Goal: Transaction & Acquisition: Purchase product/service

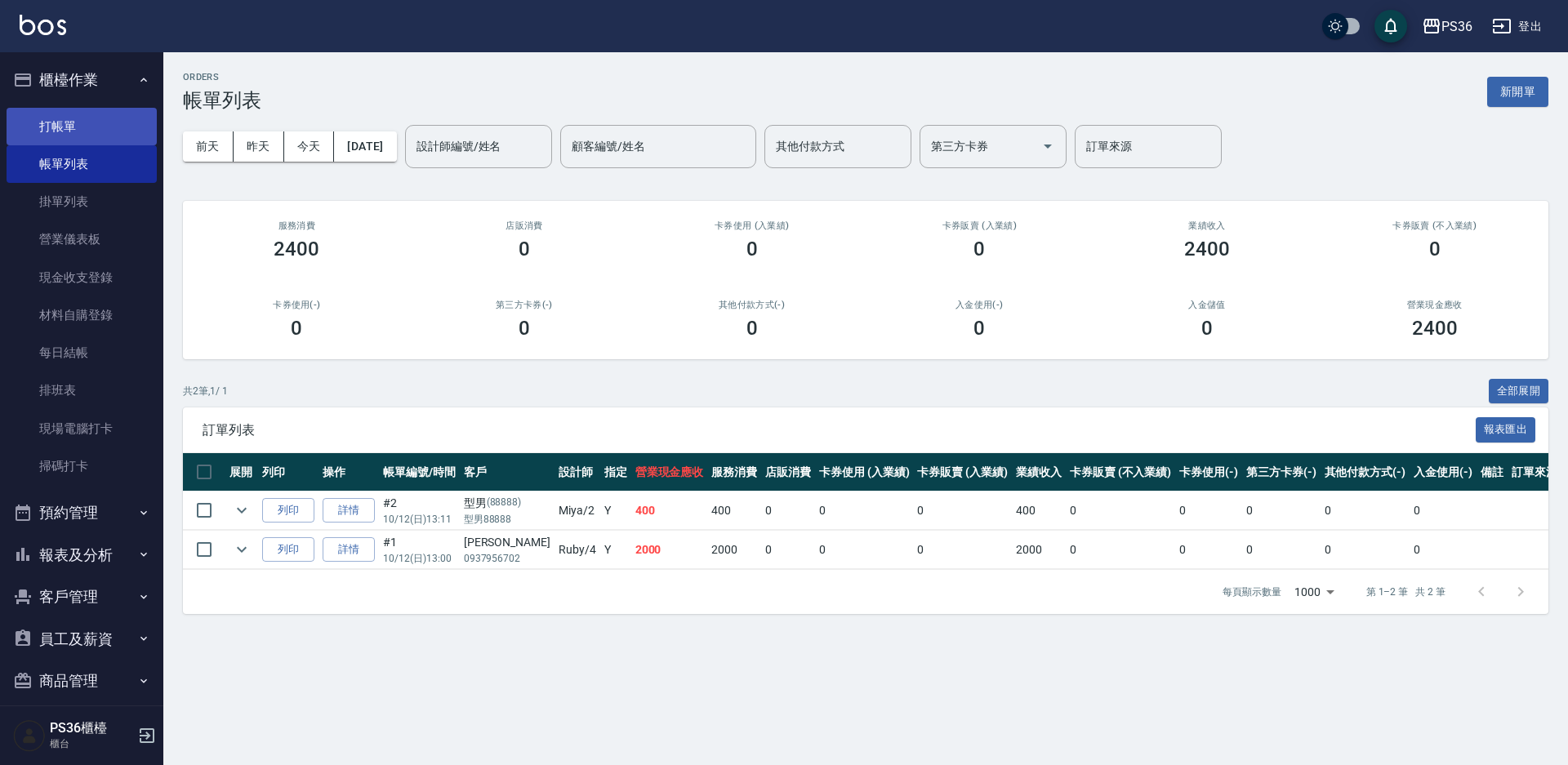
click at [101, 126] on link "打帳單" at bounding box center [82, 126] width 150 height 37
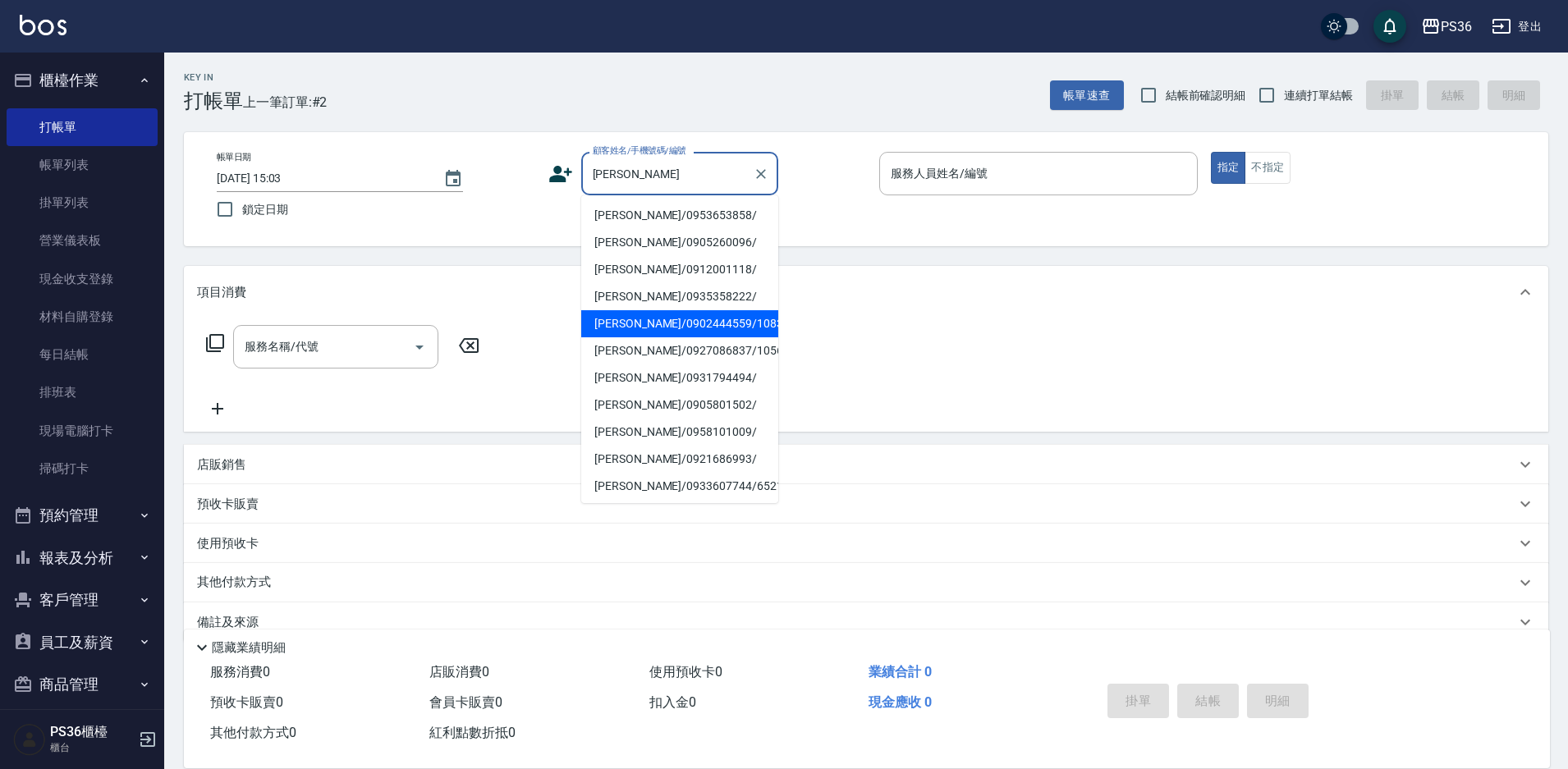
click at [713, 317] on li "[PERSON_NAME]/0902444559/10839" at bounding box center [679, 324] width 197 height 27
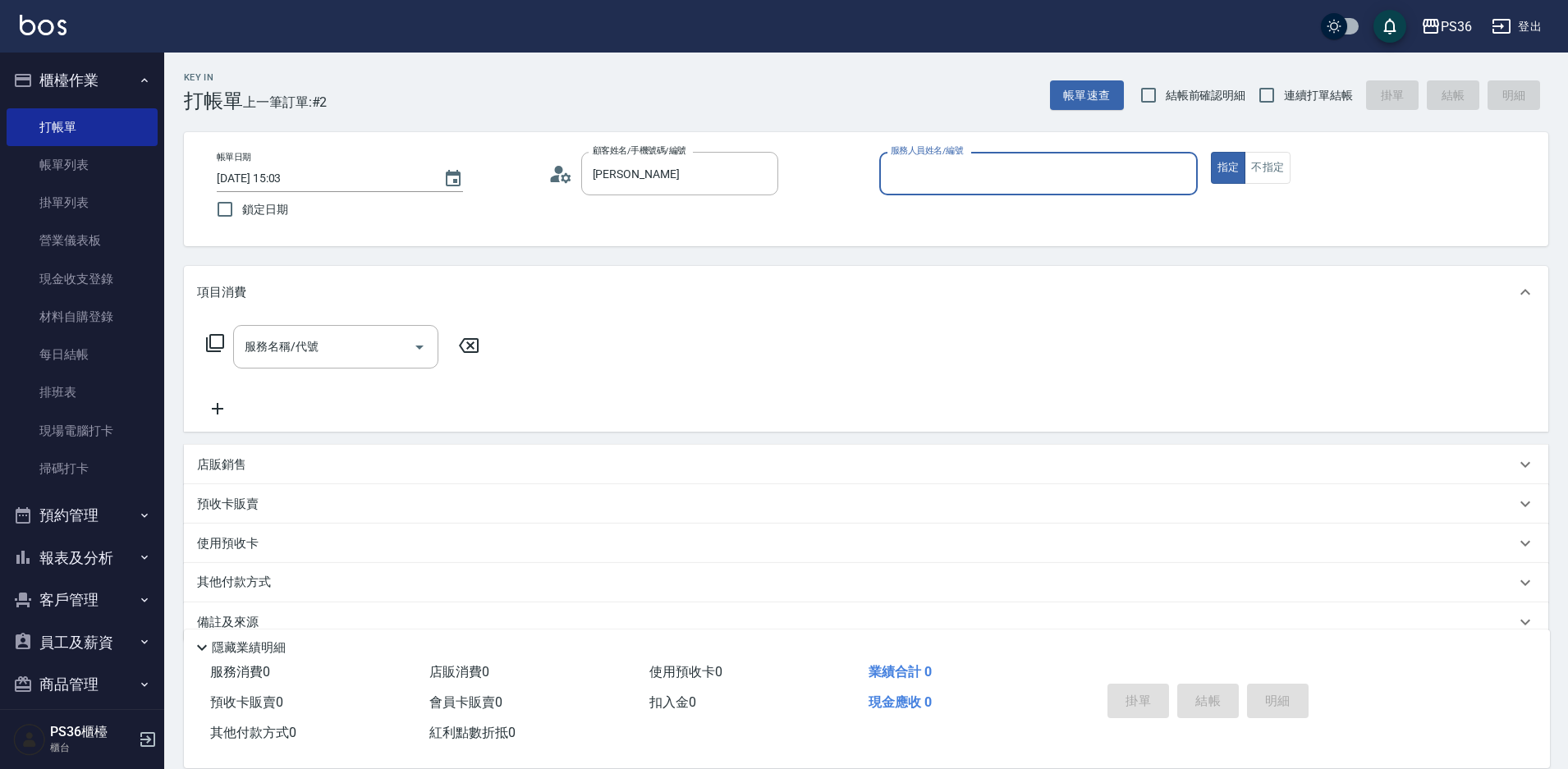
type input "[PERSON_NAME]/0902444559/10839"
type input "Ruby-4"
click at [257, 355] on input "服務名稱/代號" at bounding box center [324, 346] width 166 height 29
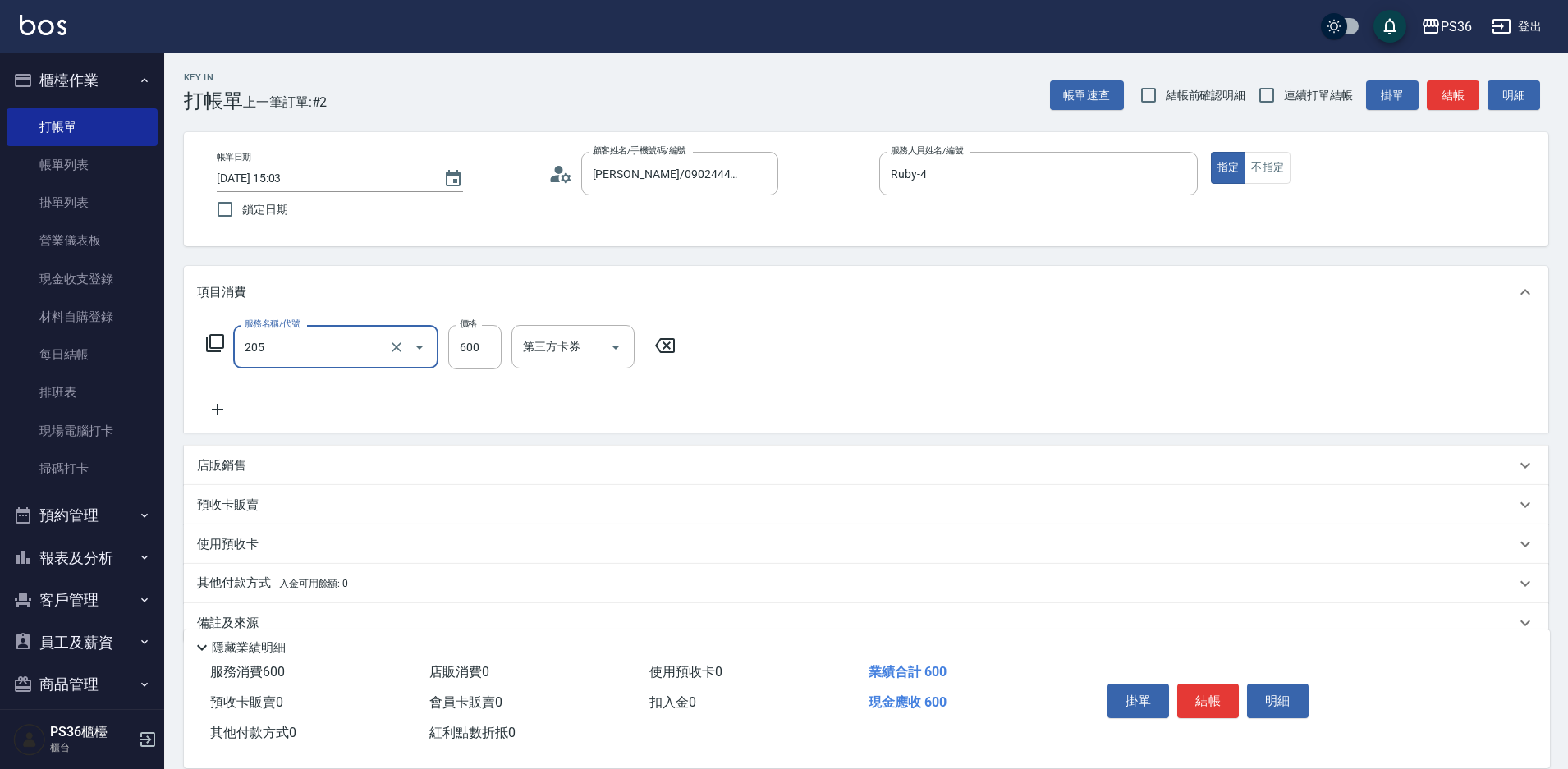
type input "A級洗剪(205)"
click at [229, 405] on icon at bounding box center [217, 409] width 41 height 20
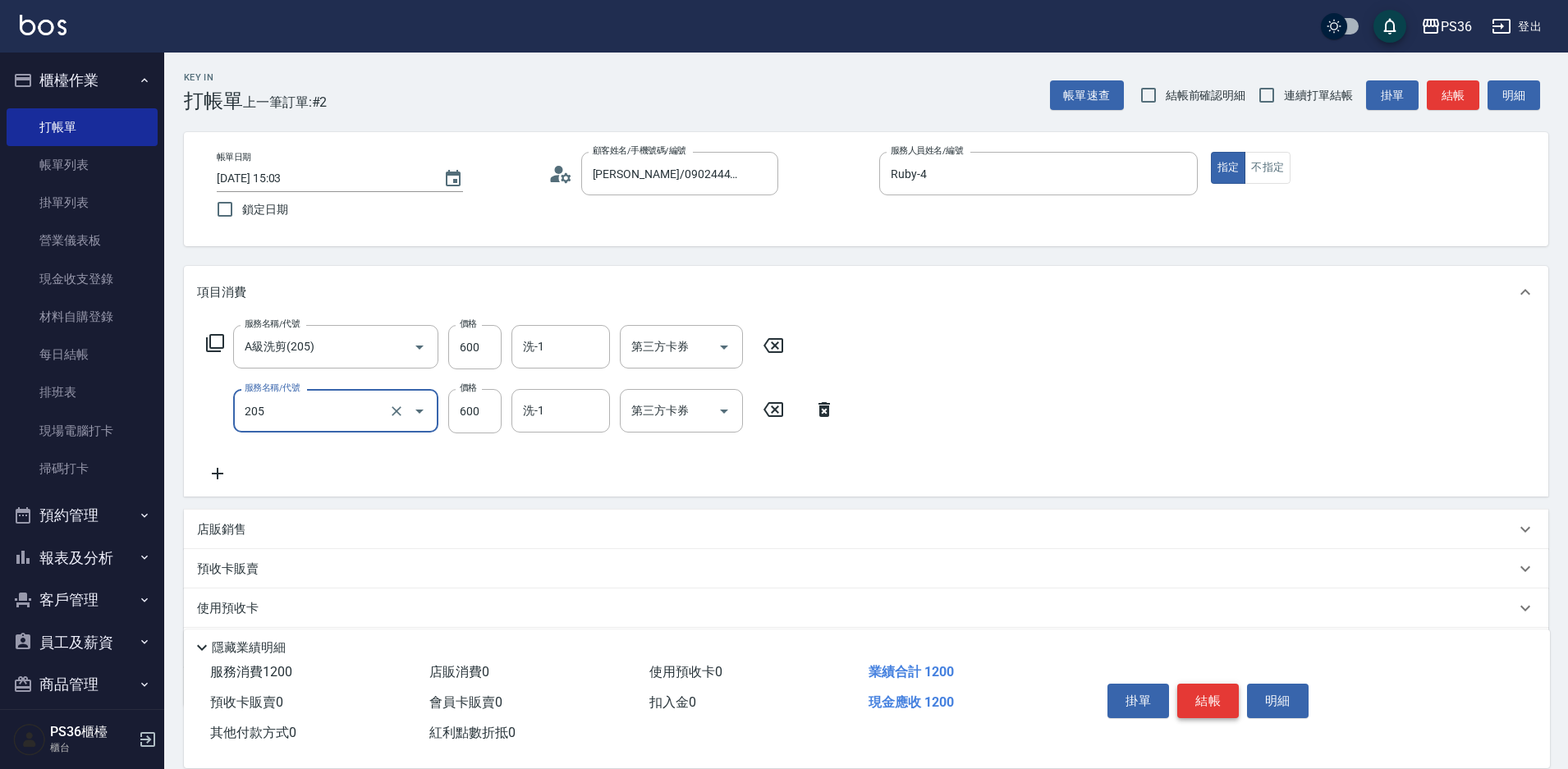
type input "A級洗剪(205)"
click at [1221, 693] on button "結帳" at bounding box center [1208, 701] width 61 height 35
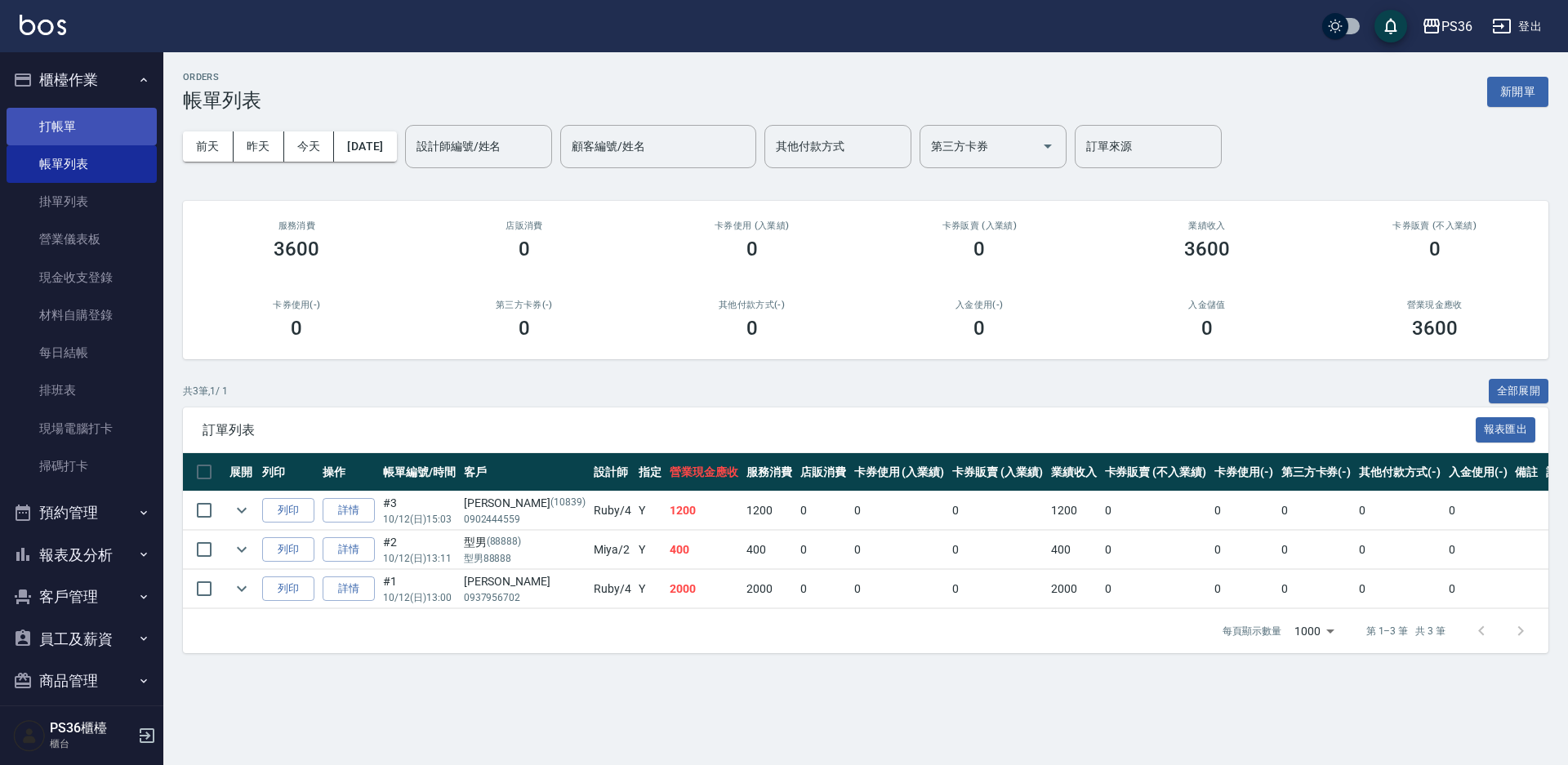
click at [32, 117] on link "打帳單" at bounding box center [82, 126] width 150 height 37
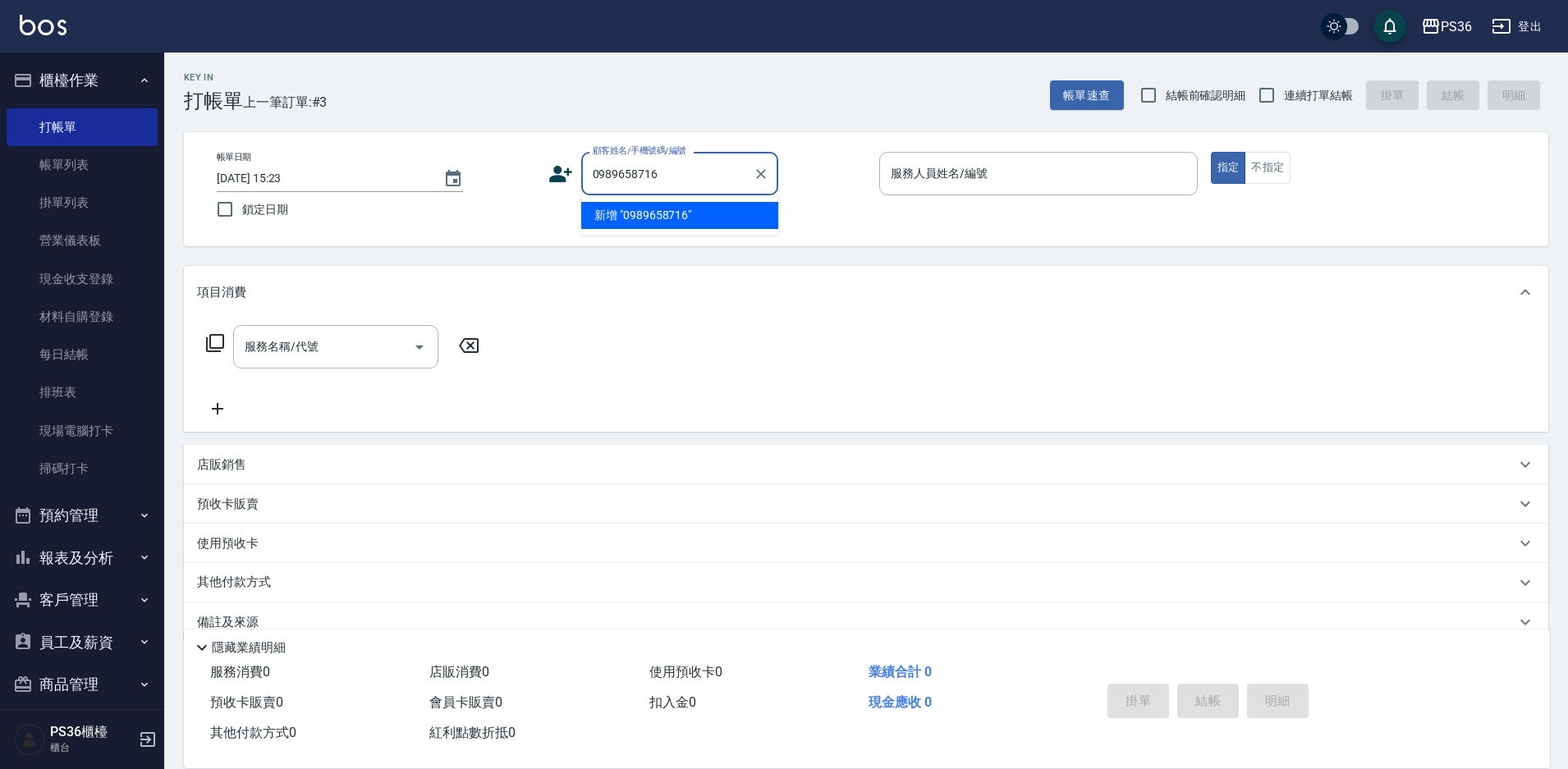
click at [674, 222] on li "新增 "0989658716"" at bounding box center [679, 215] width 197 height 27
type input "0989658716"
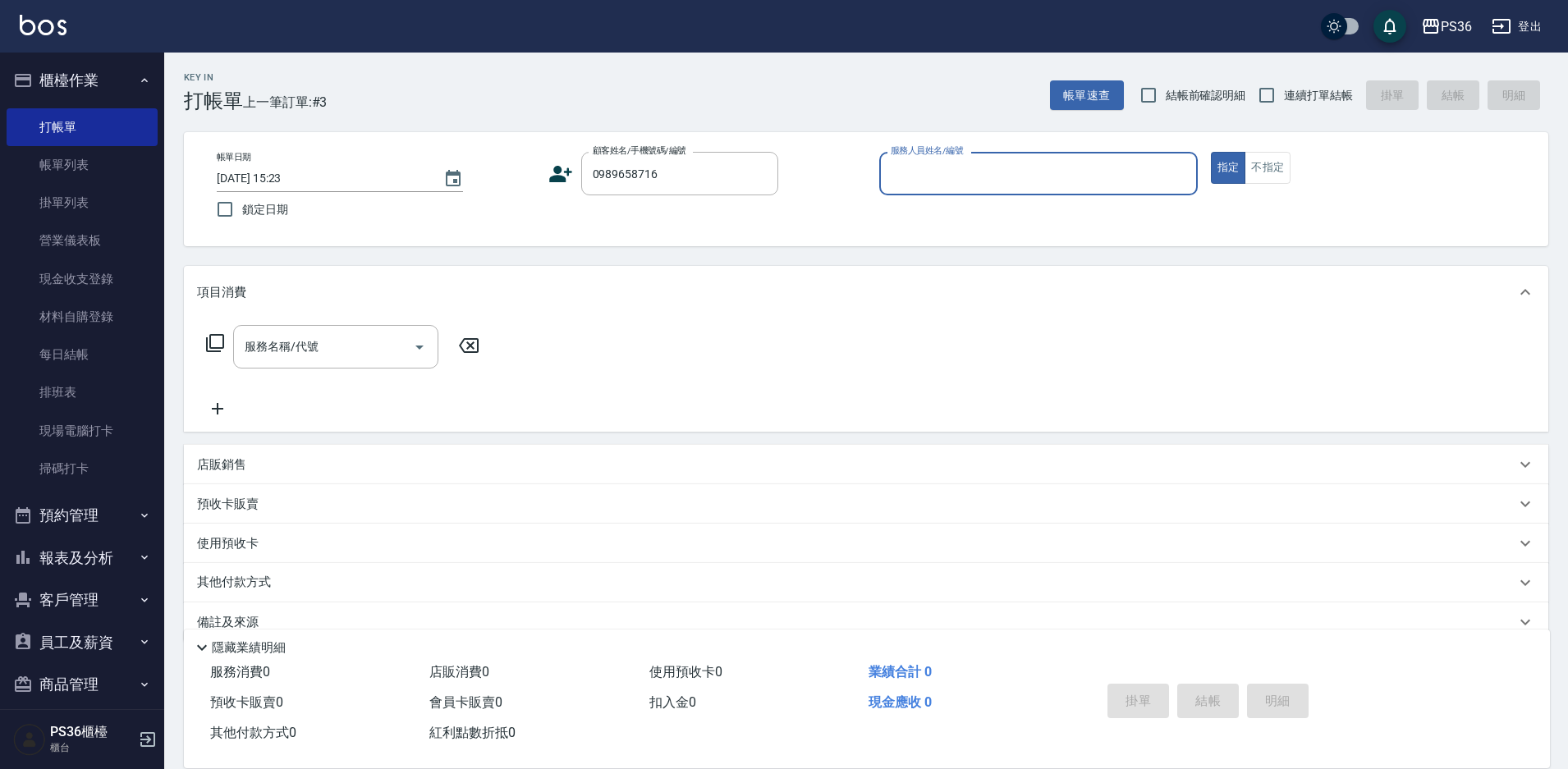
click at [550, 170] on icon at bounding box center [561, 174] width 25 height 25
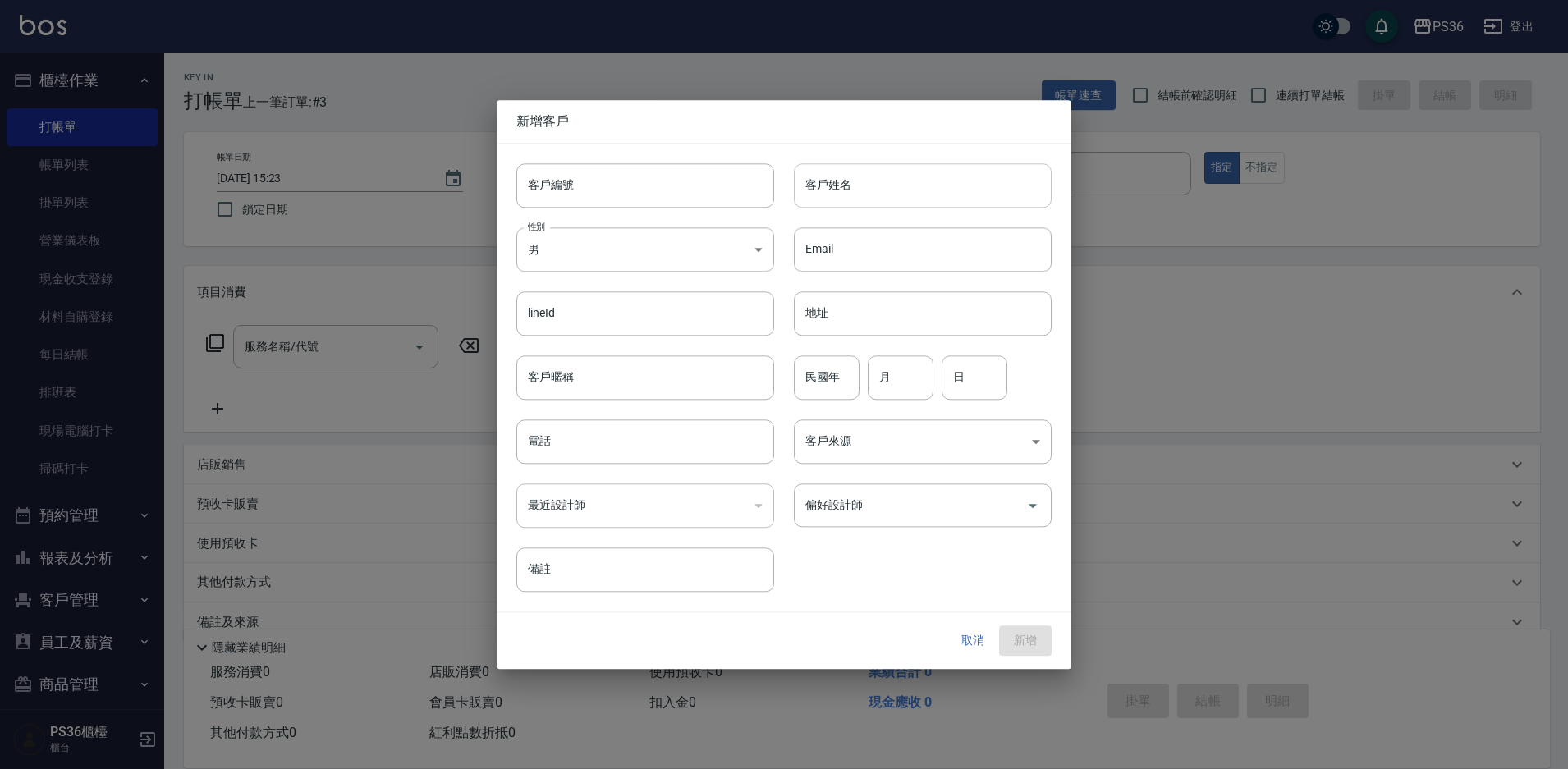
type input "0989658716"
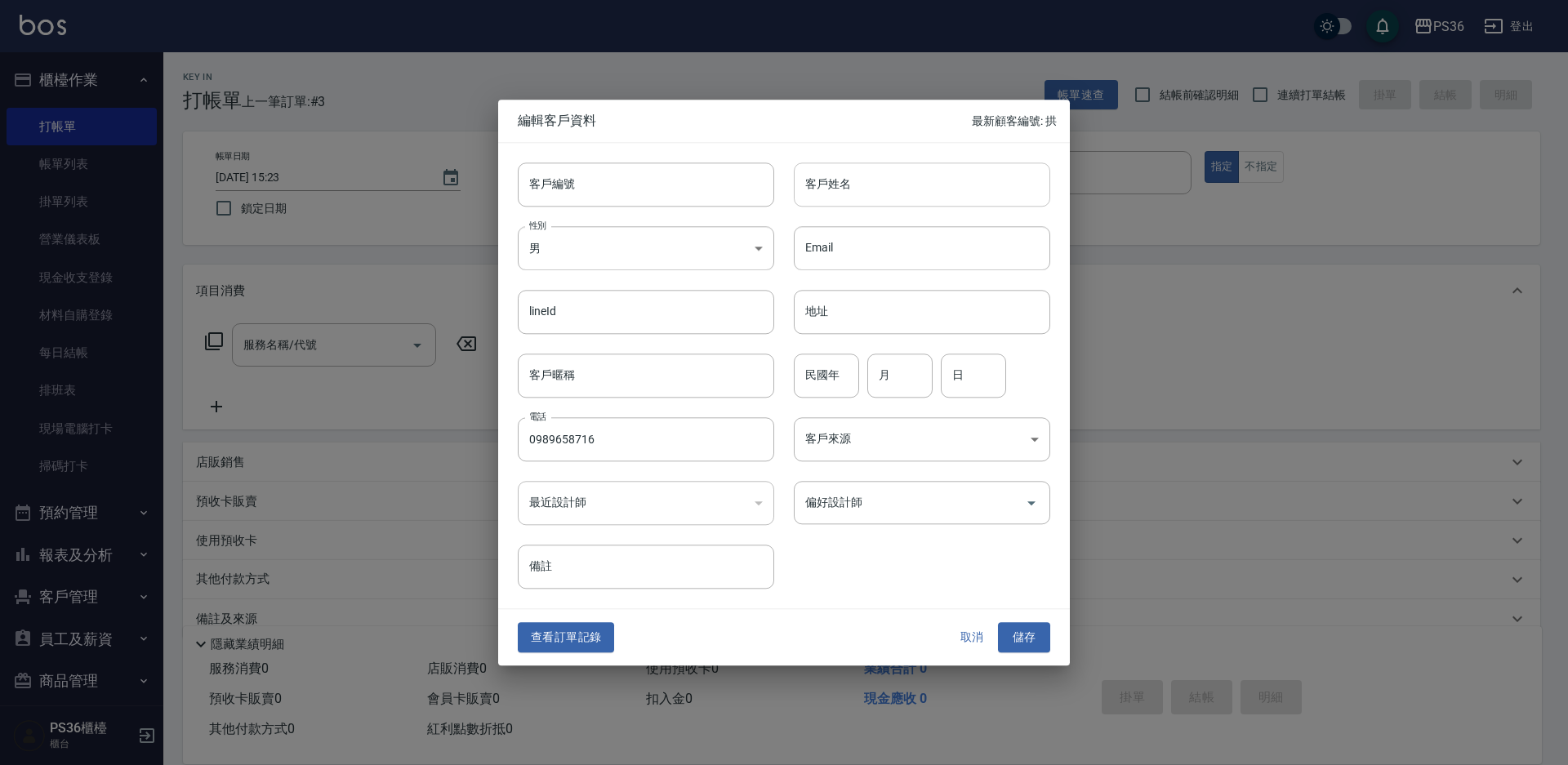
click at [856, 180] on input "客戶姓名" at bounding box center [922, 184] width 256 height 44
type input "[PERSON_NAME]"
click at [892, 498] on input "偏好設計師" at bounding box center [910, 502] width 217 height 29
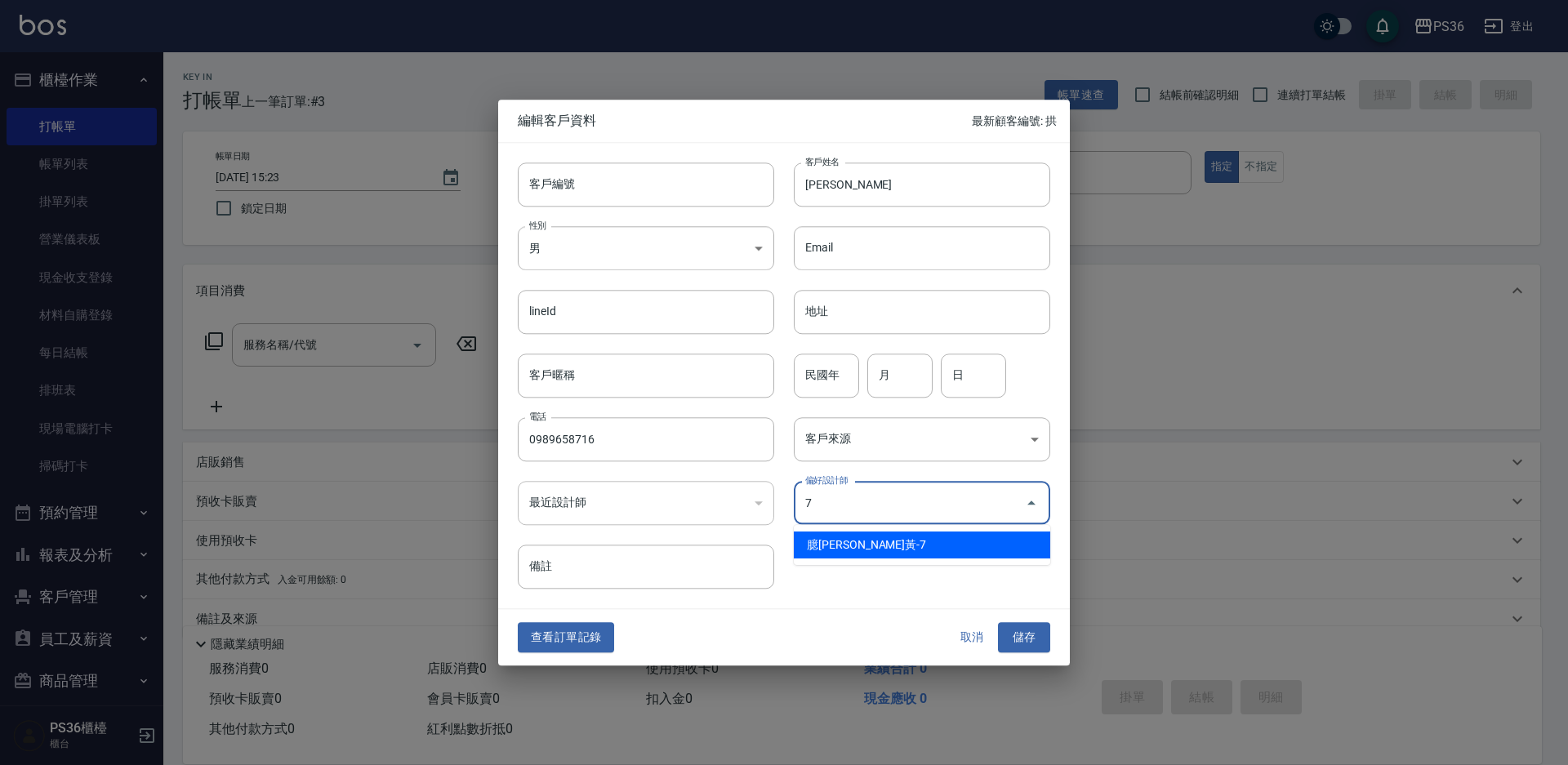
type input "臆[PERSON_NAME]"
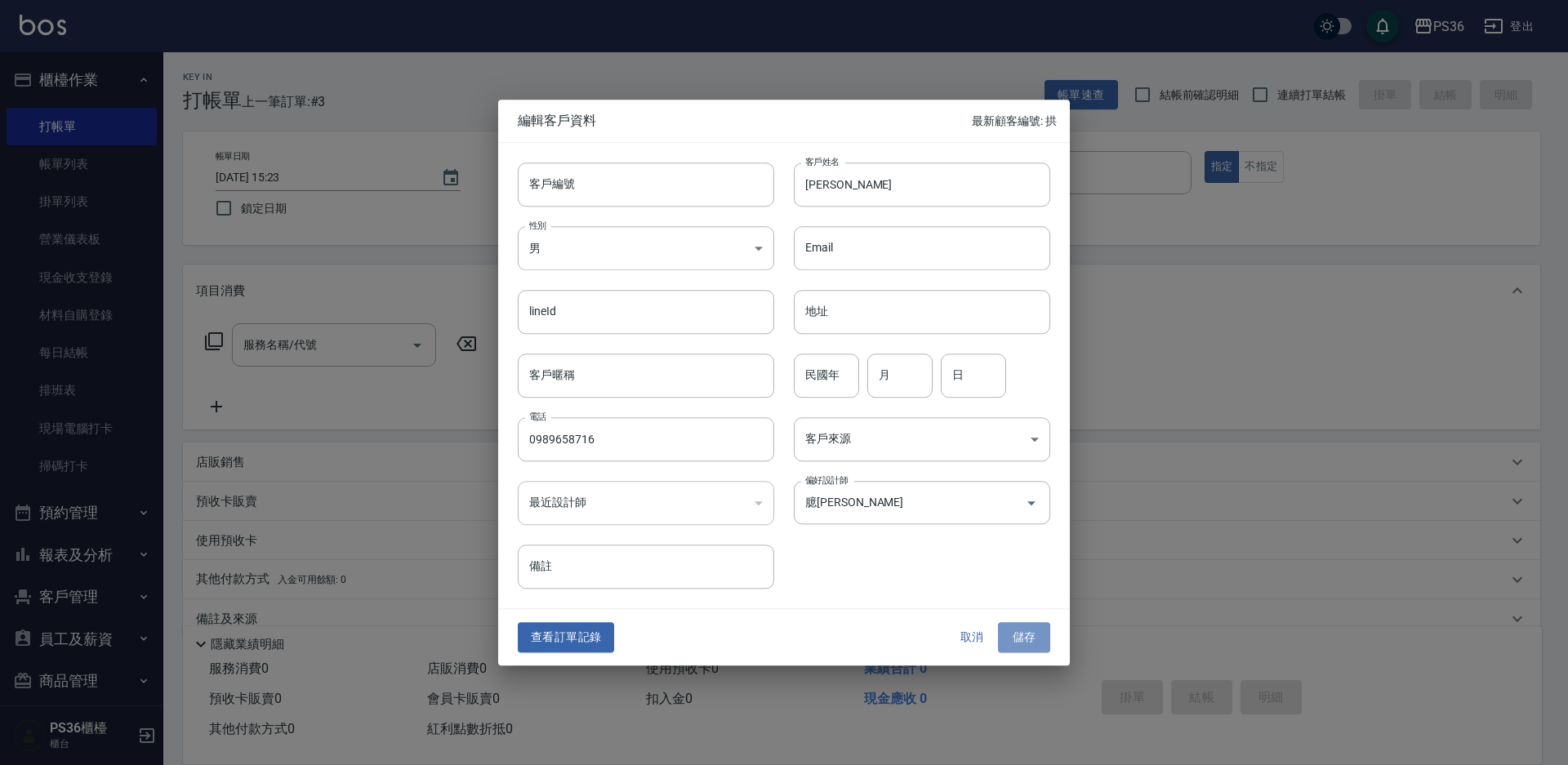
click at [1029, 634] on button "儲存" at bounding box center [1024, 638] width 52 height 31
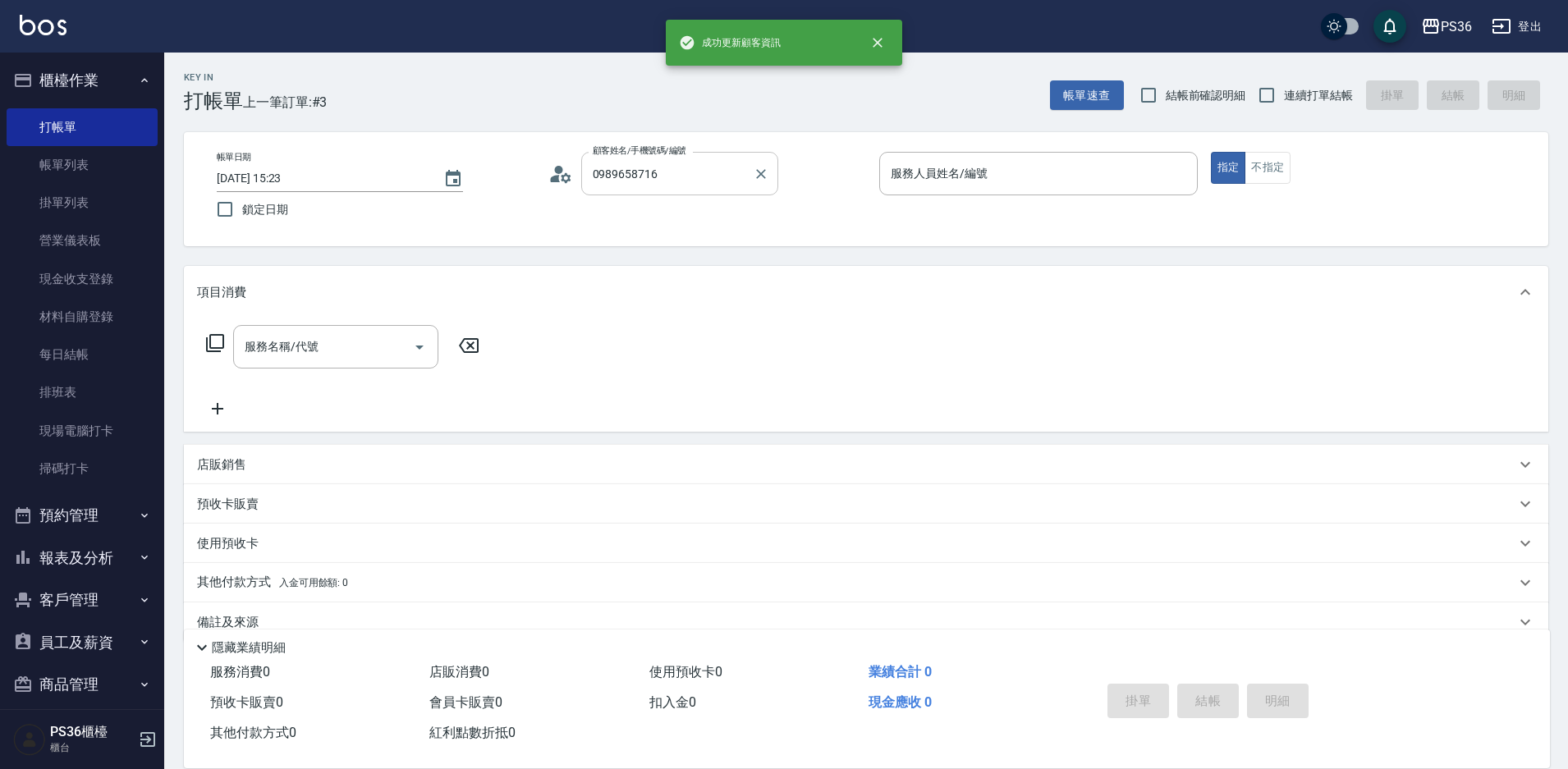
click at [653, 172] on input "0989658716" at bounding box center [668, 174] width 158 height 29
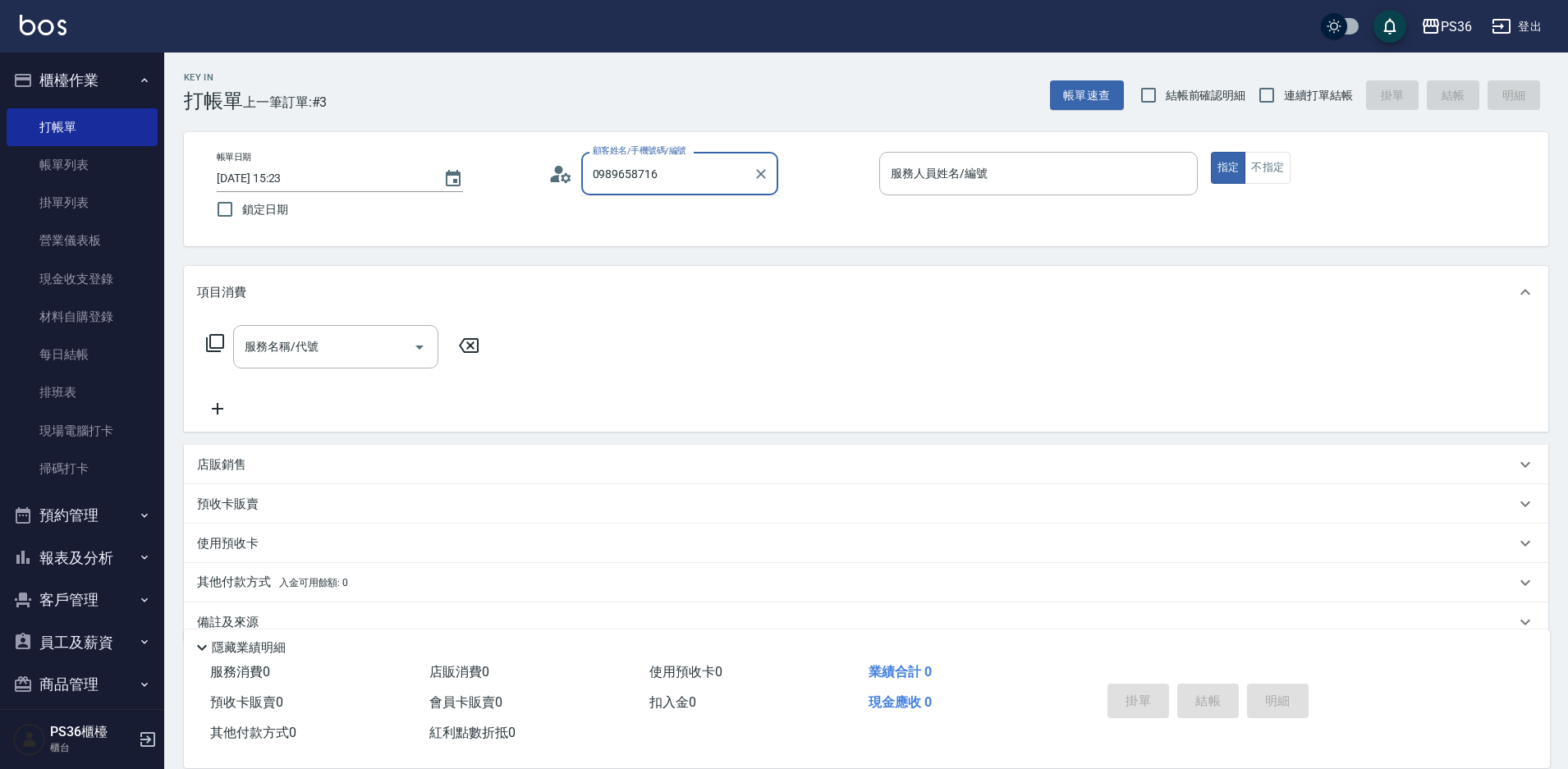
click at [659, 172] on input "0989658716" at bounding box center [668, 174] width 158 height 29
click at [636, 215] on li "[PERSON_NAME]/0989658716/" at bounding box center [679, 215] width 197 height 27
type input "[PERSON_NAME]/0989658716/"
type input "EJ-7"
click at [333, 331] on div "服務名稱/代號" at bounding box center [336, 346] width 205 height 43
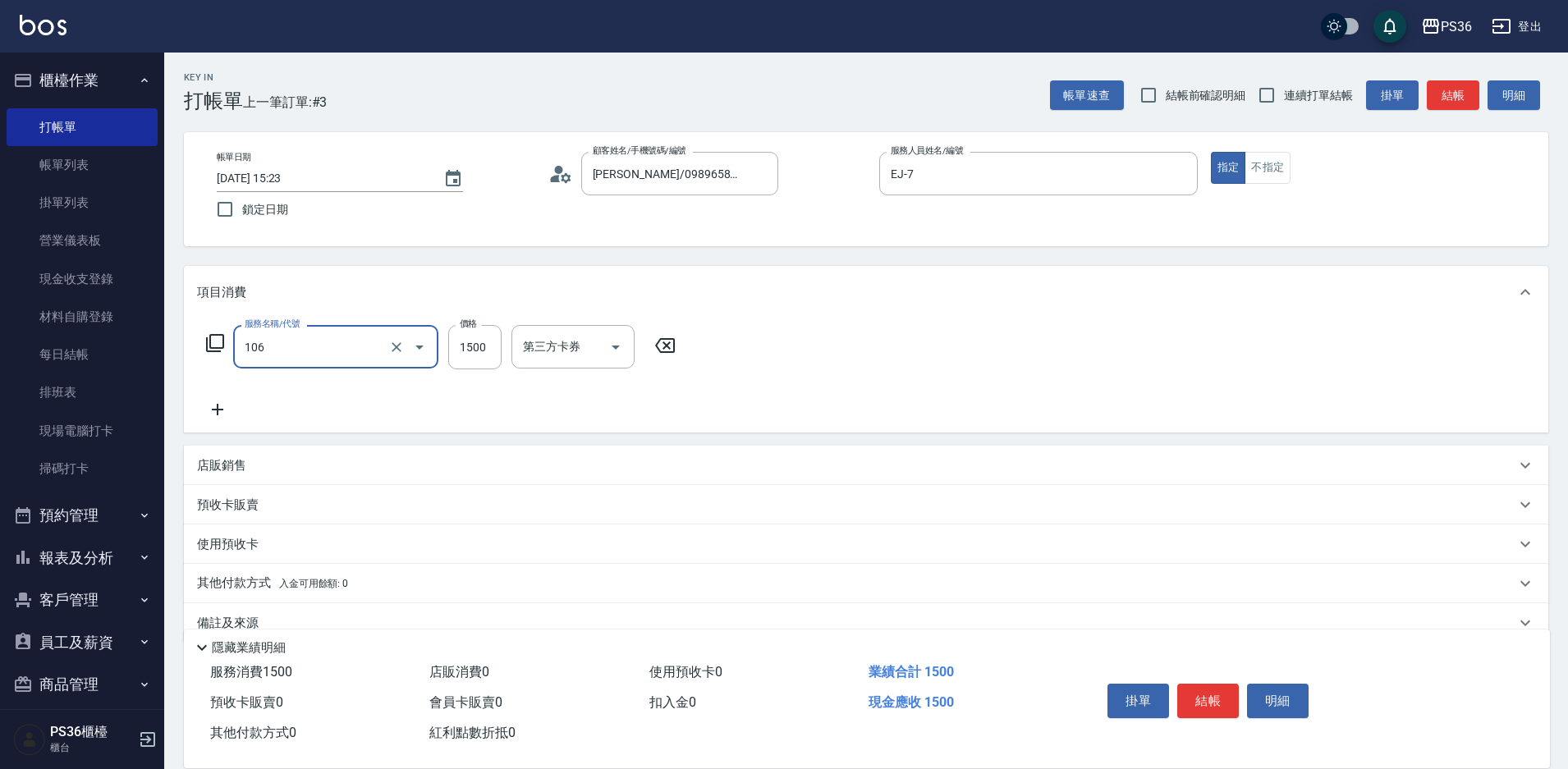
type input "頂級染髮(106)"
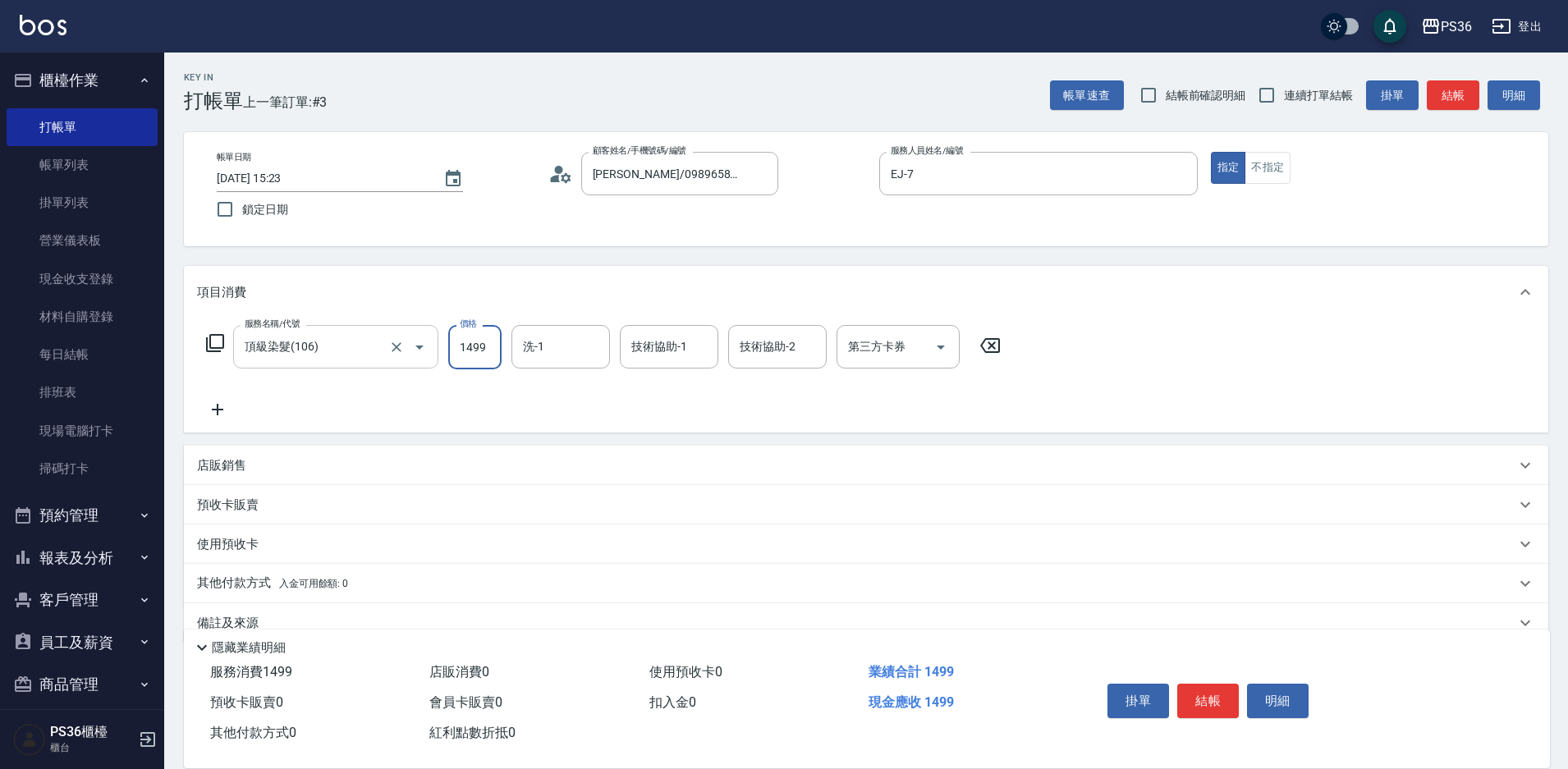
type input "1499"
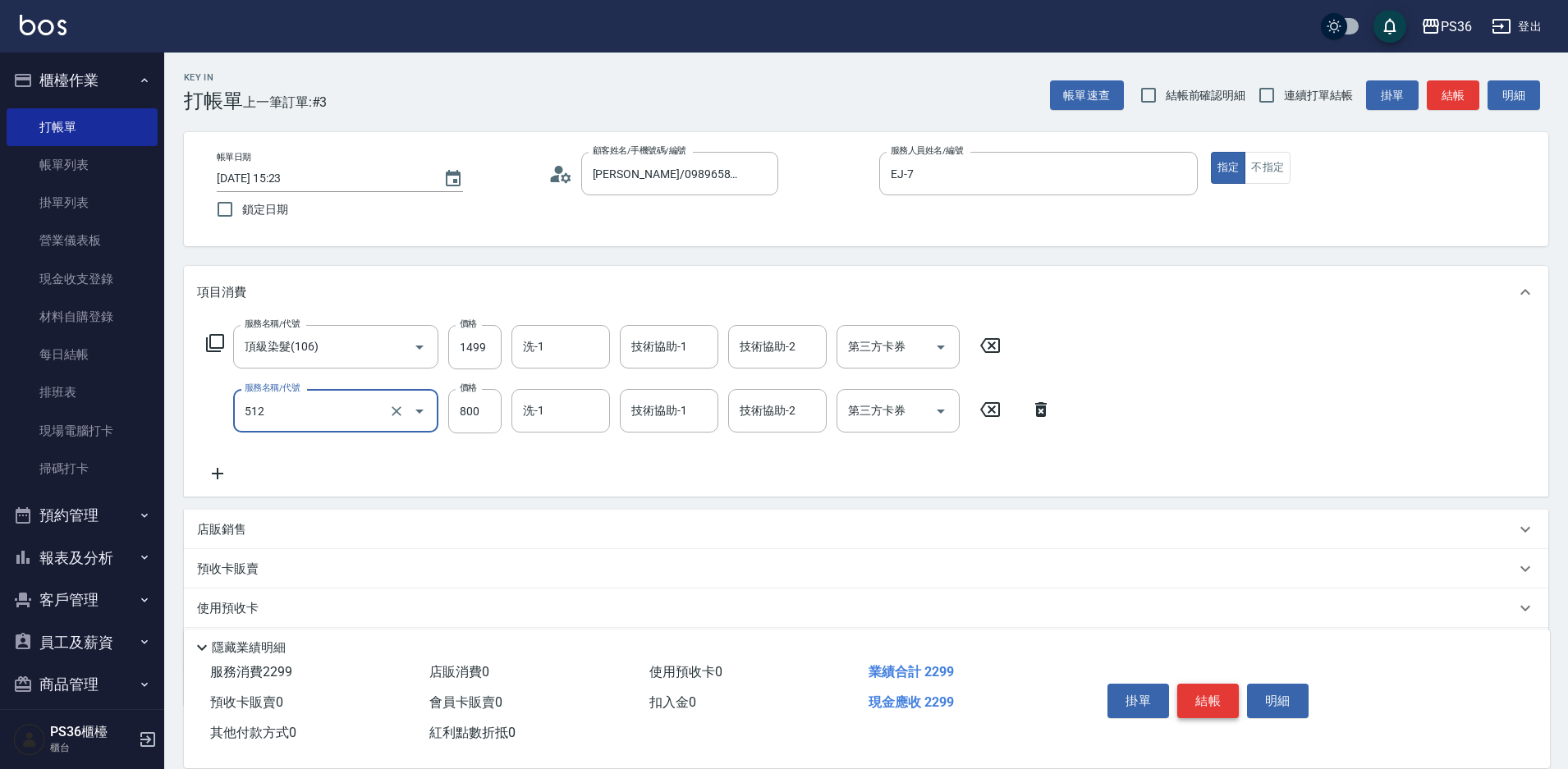
type input "退色肩帶上(512)"
click at [1203, 696] on button "結帳" at bounding box center [1208, 701] width 61 height 35
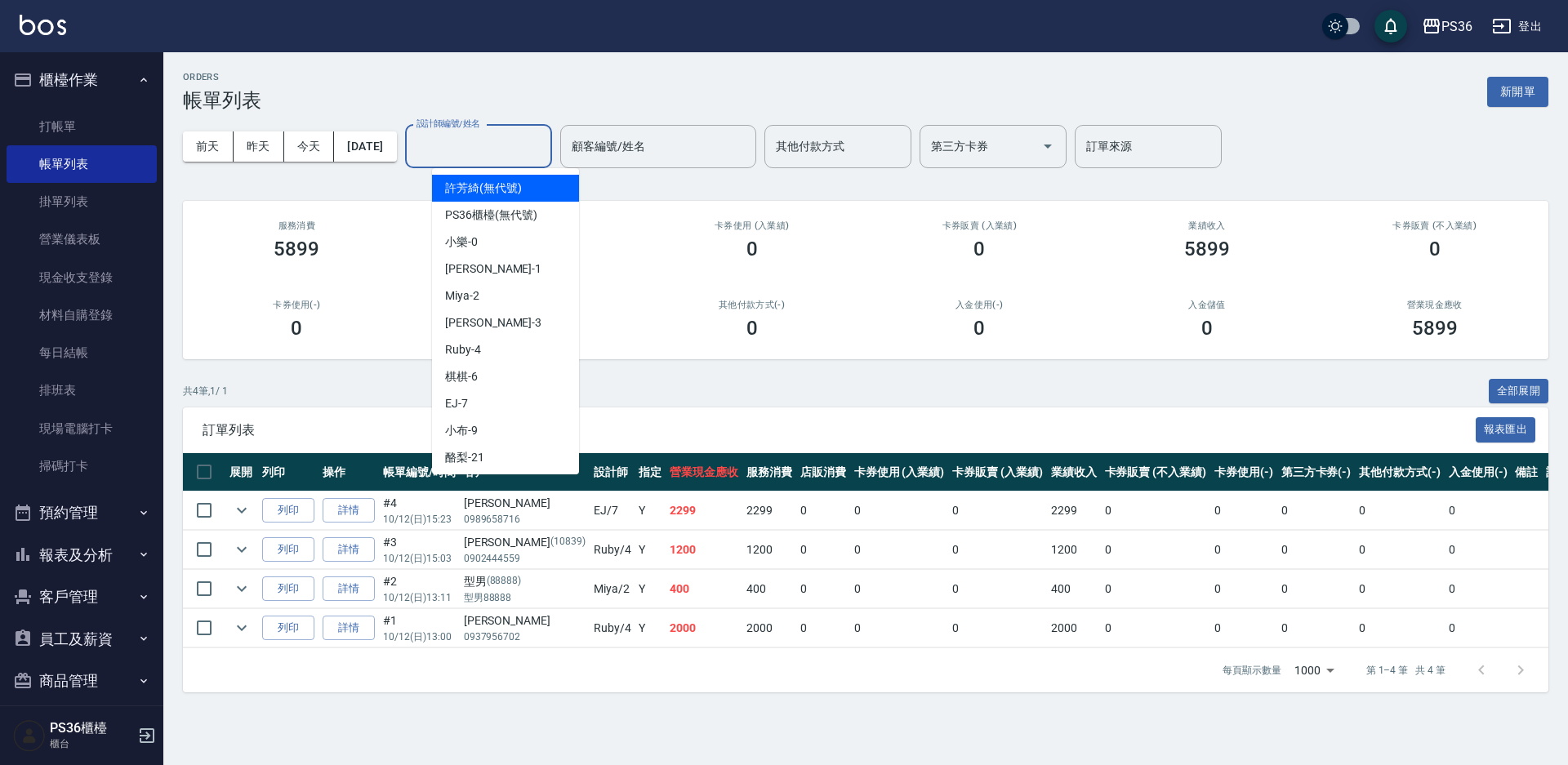
click at [467, 159] on input "設計師編號/姓名" at bounding box center [478, 146] width 132 height 29
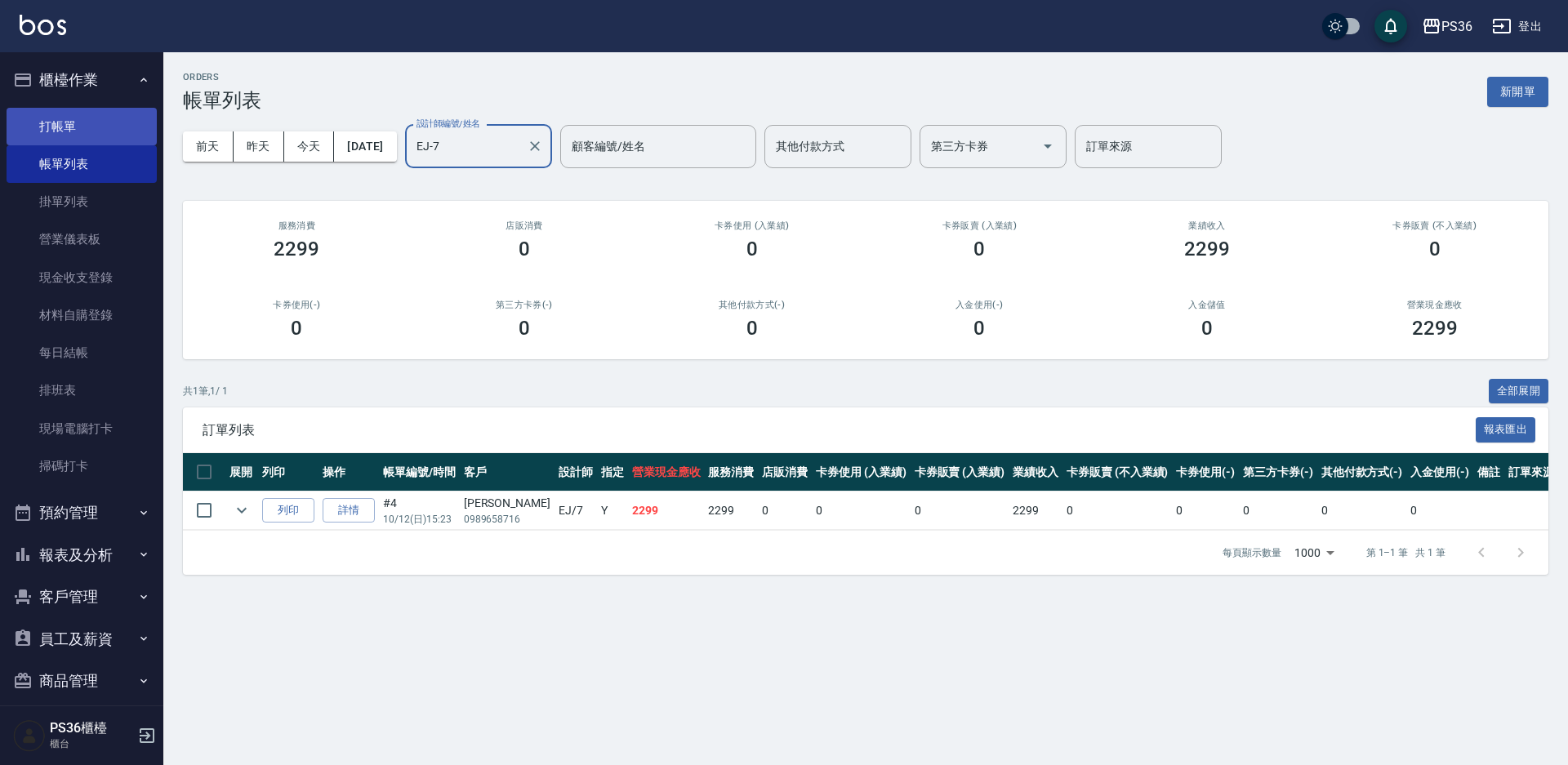
type input "EJ-7"
click at [74, 128] on link "打帳單" at bounding box center [82, 126] width 150 height 37
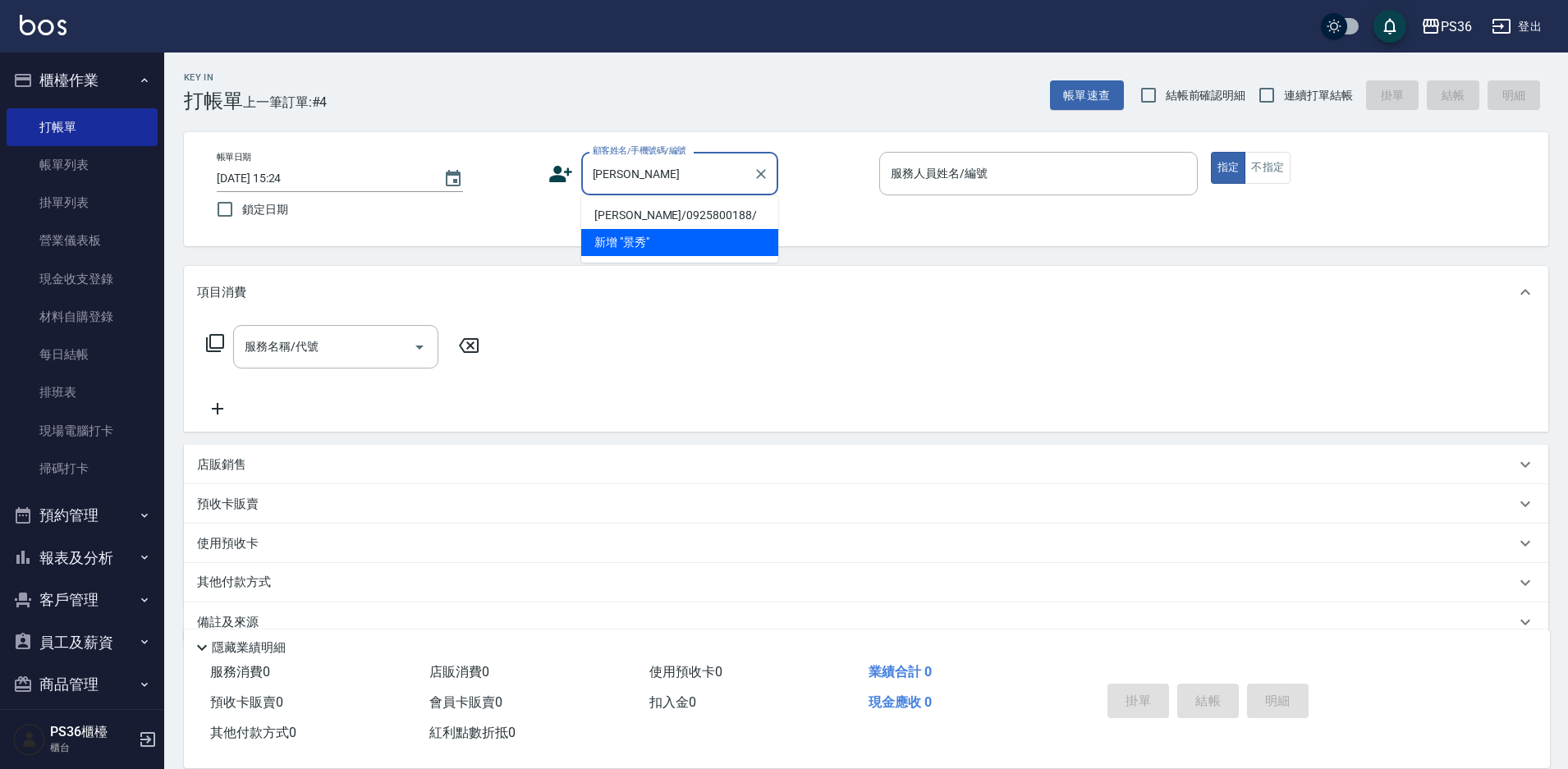
click at [607, 209] on li "[PERSON_NAME]/0925800188/" at bounding box center [679, 215] width 197 height 27
type input "[PERSON_NAME]/0925800188/"
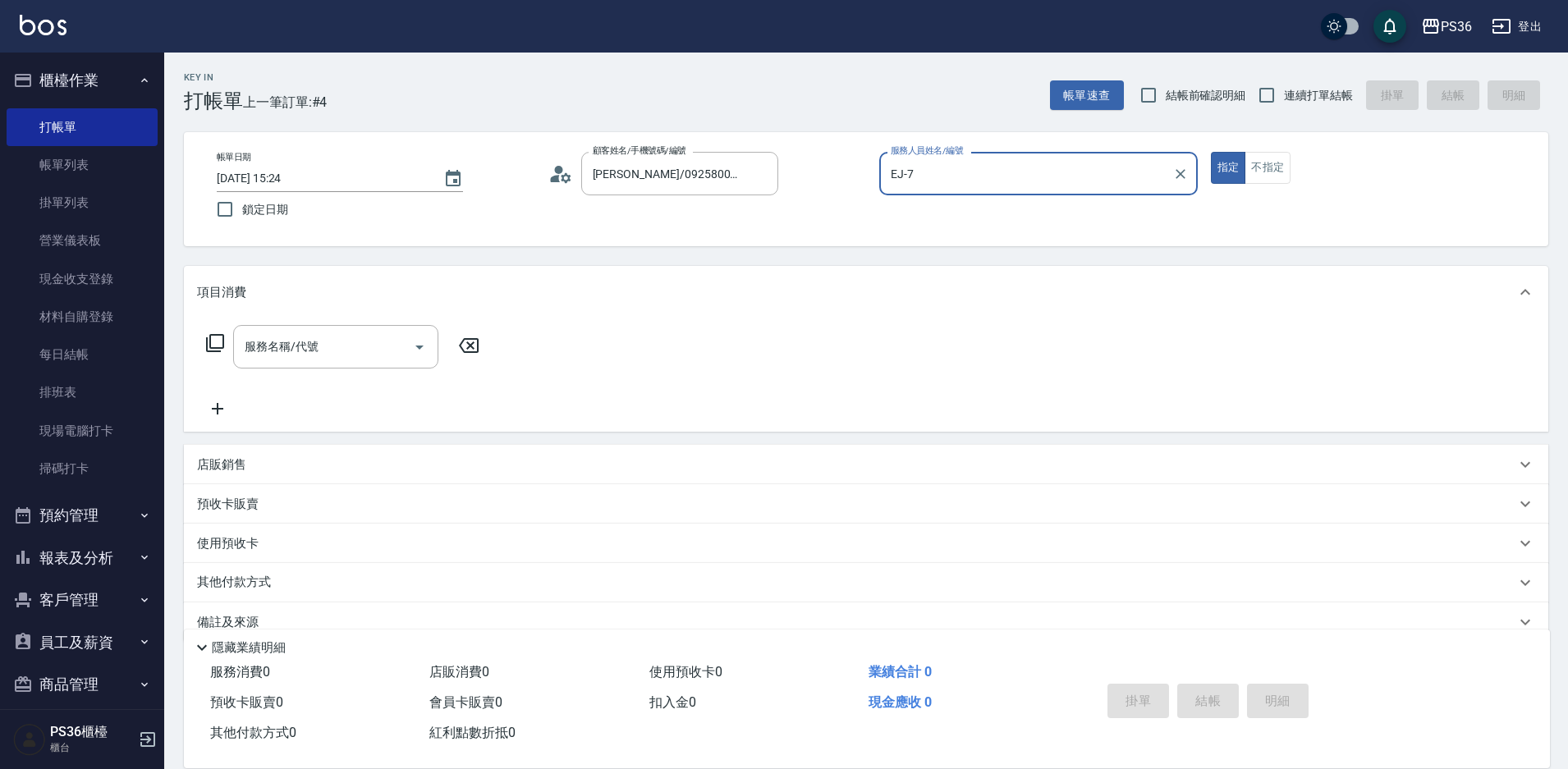
type input "EJ-7"
click at [346, 353] on input "服務名稱/代號" at bounding box center [324, 346] width 166 height 29
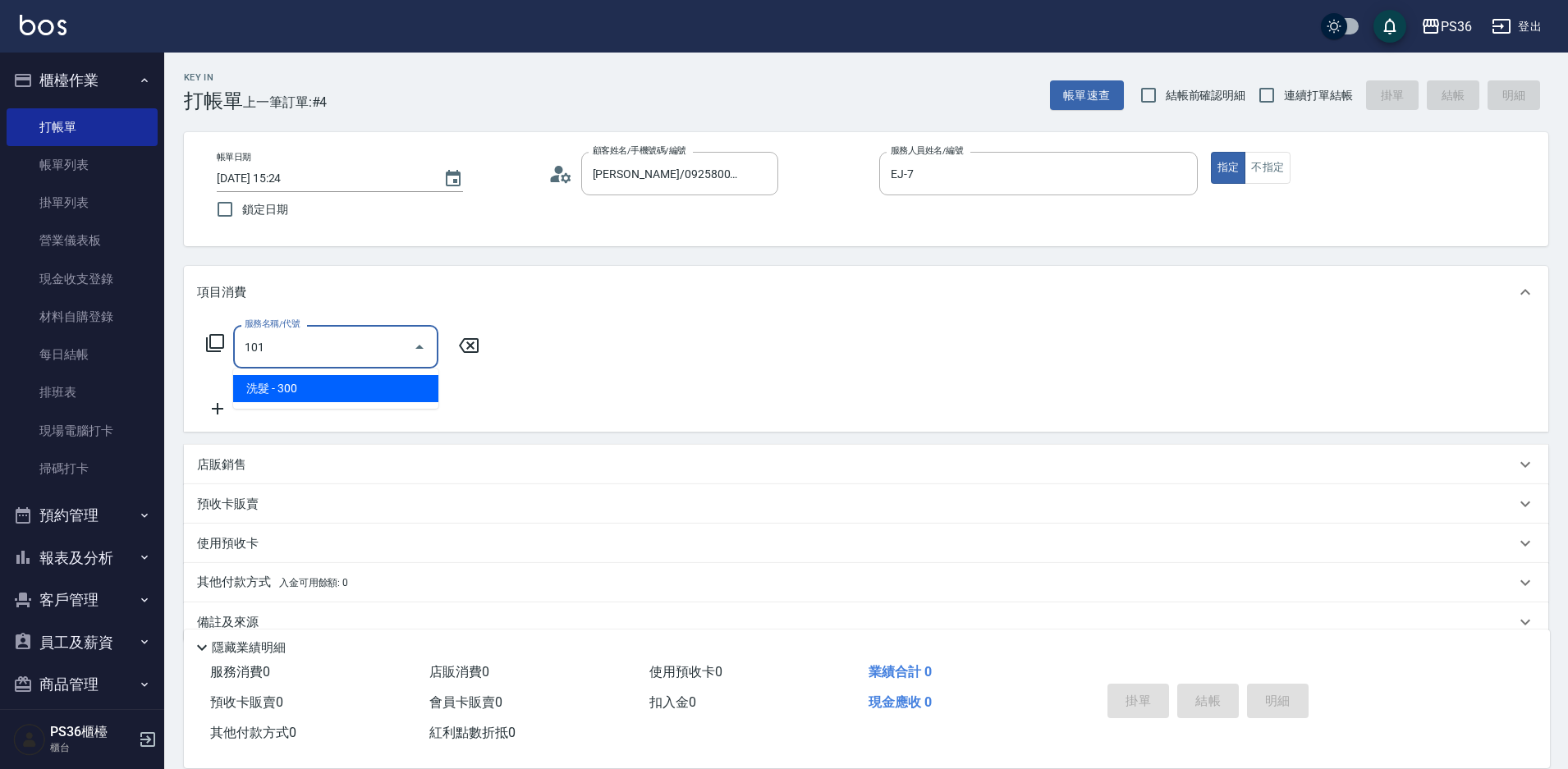
type input "洗髮(101)"
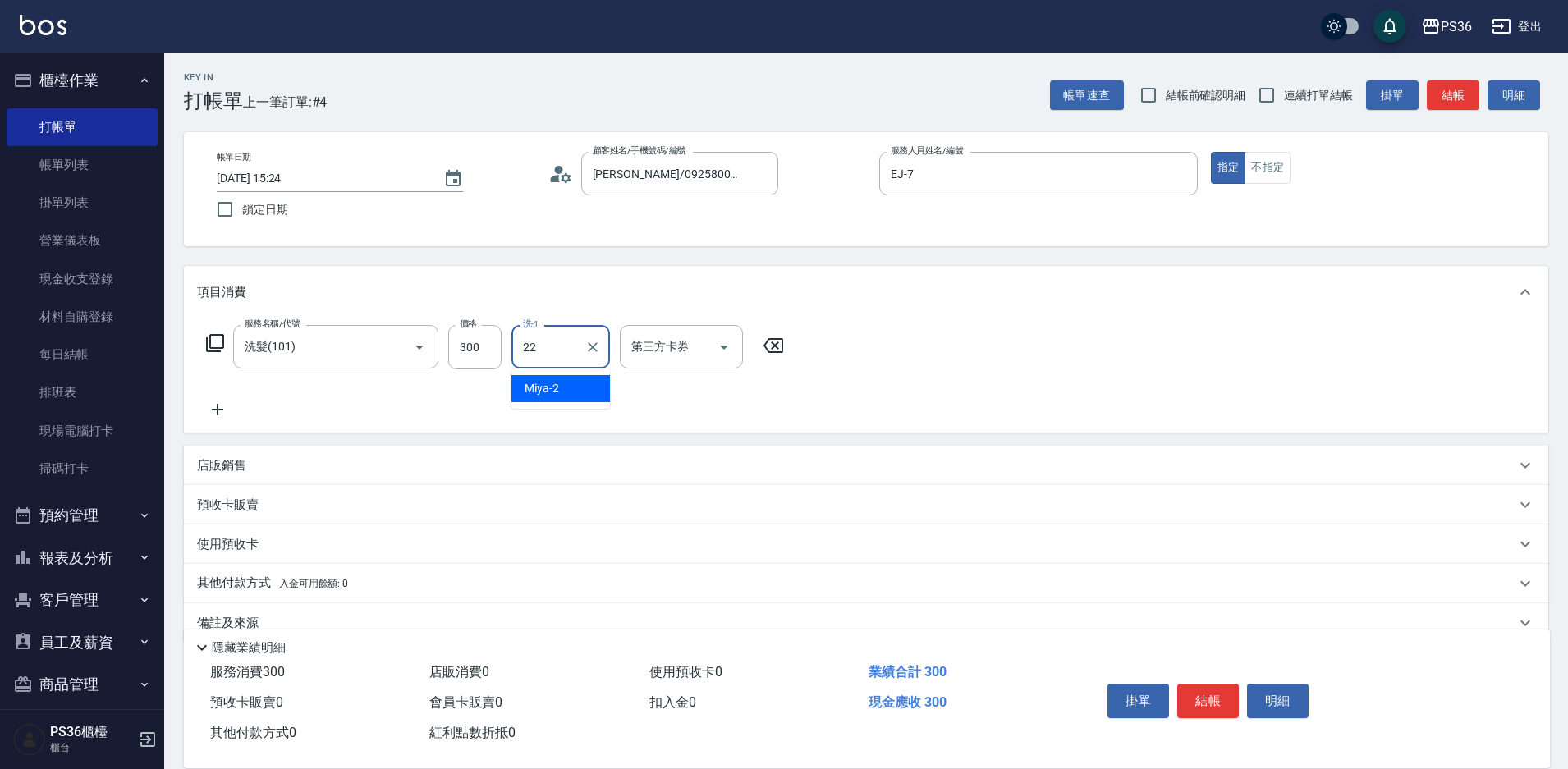
type input "顏亮亮-22"
click at [1203, 702] on button "結帳" at bounding box center [1208, 701] width 61 height 35
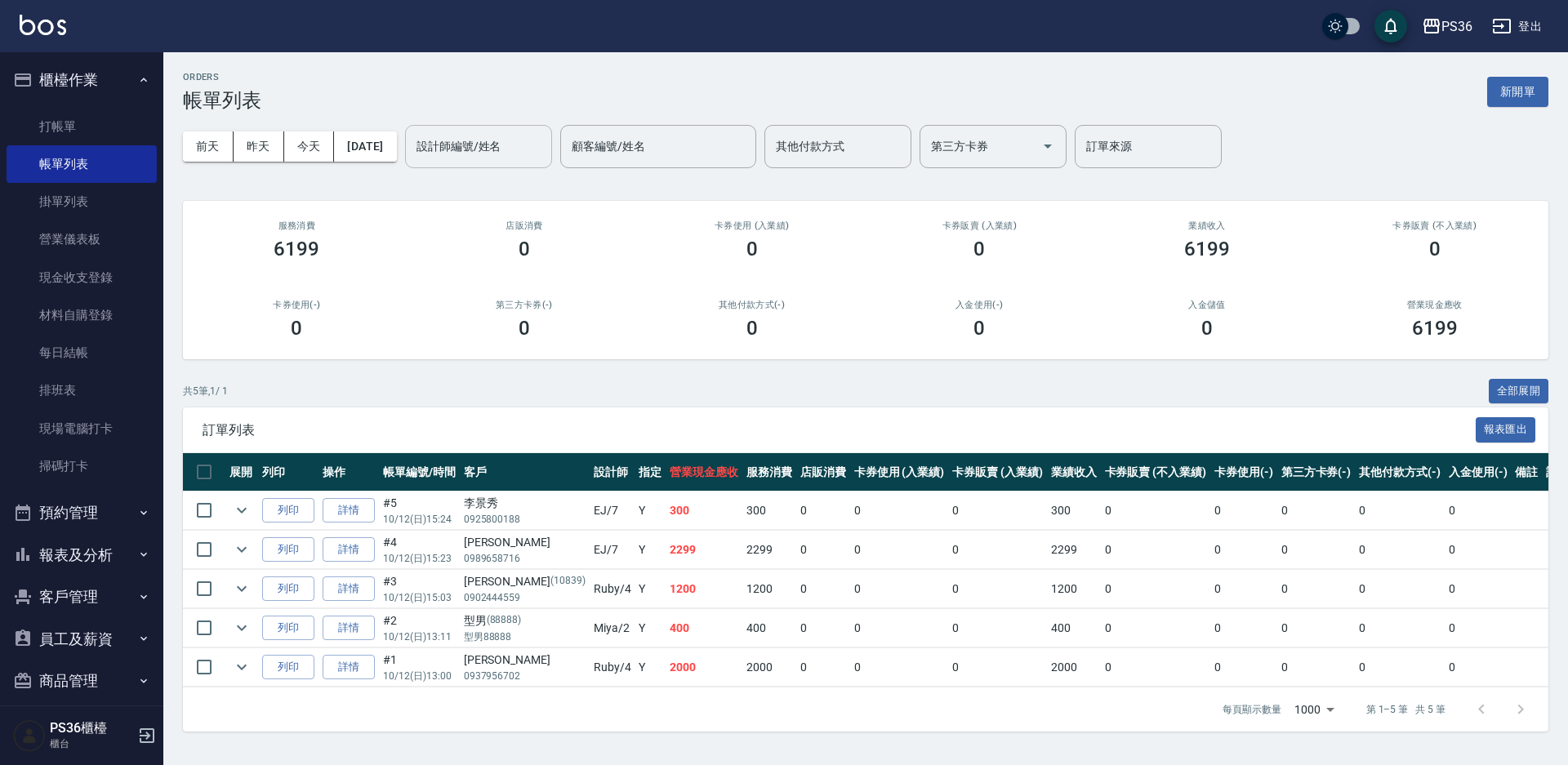
click at [531, 151] on input "設計師編號/姓名" at bounding box center [478, 146] width 132 height 29
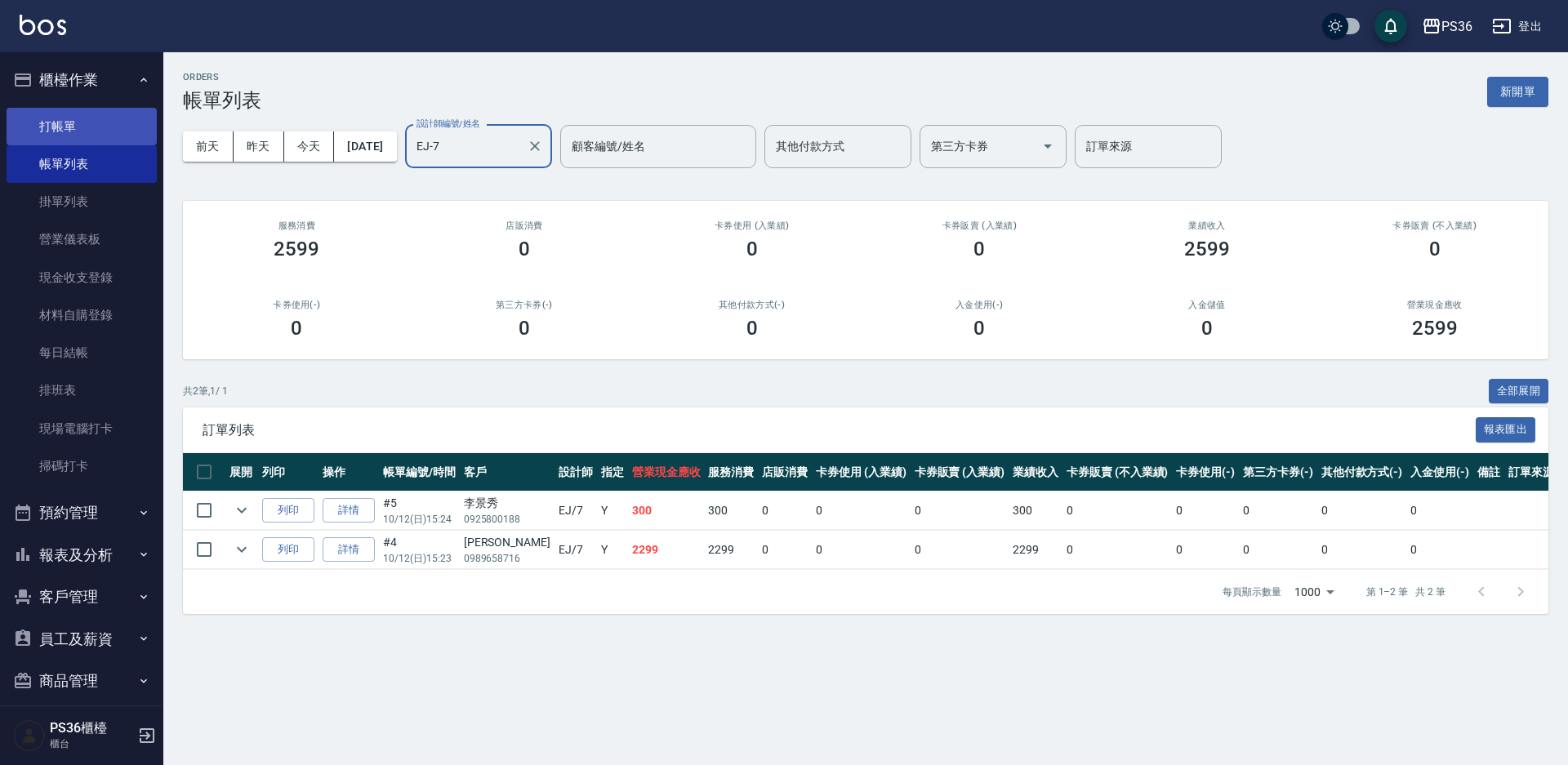
type input "EJ-7"
click at [73, 136] on link "打帳單" at bounding box center [82, 126] width 150 height 37
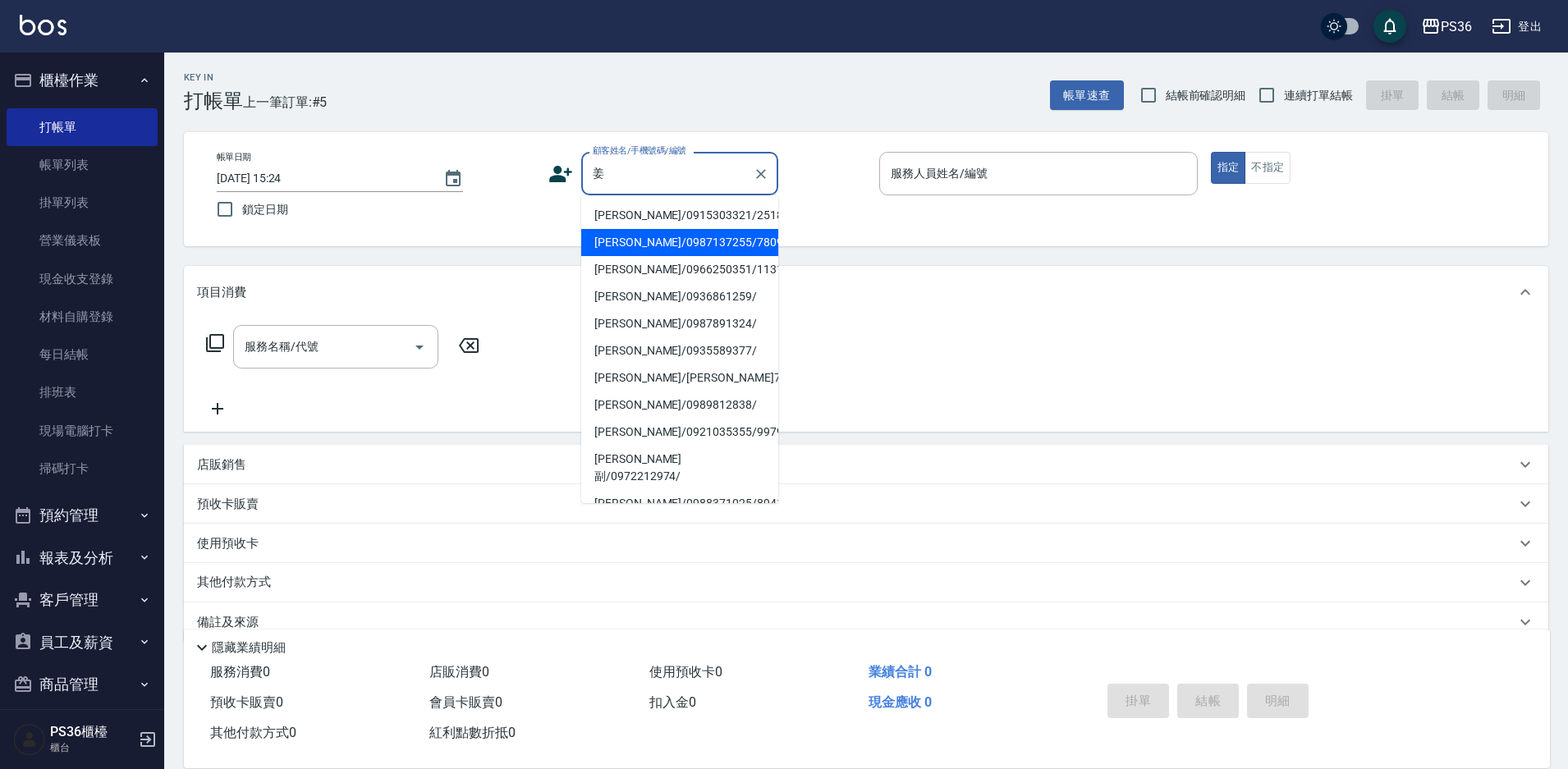
click at [657, 239] on li "[PERSON_NAME]/0987137255/7809" at bounding box center [679, 242] width 197 height 27
type input "[PERSON_NAME]/0987137255/7809"
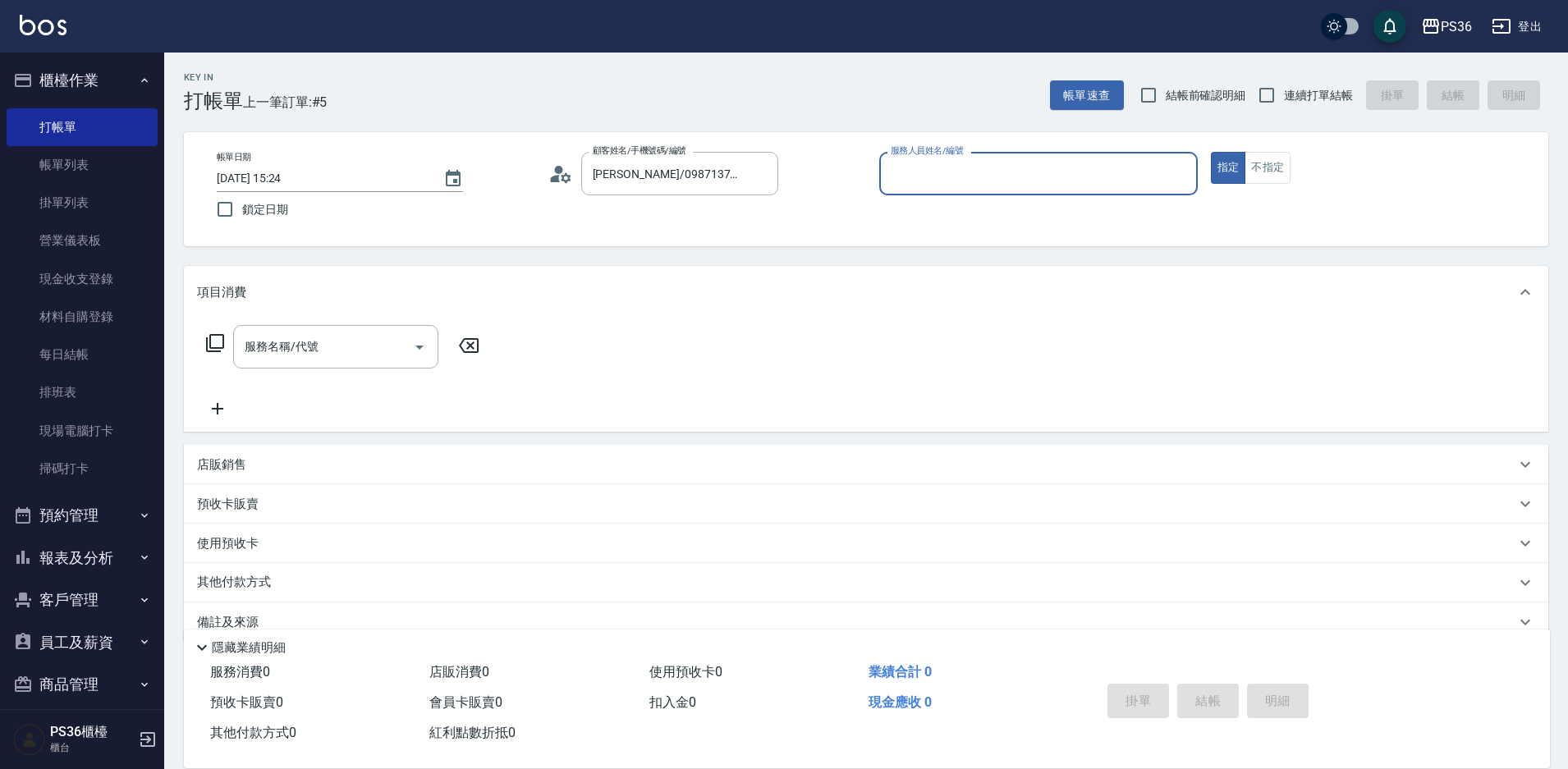
type input "Ruby-4"
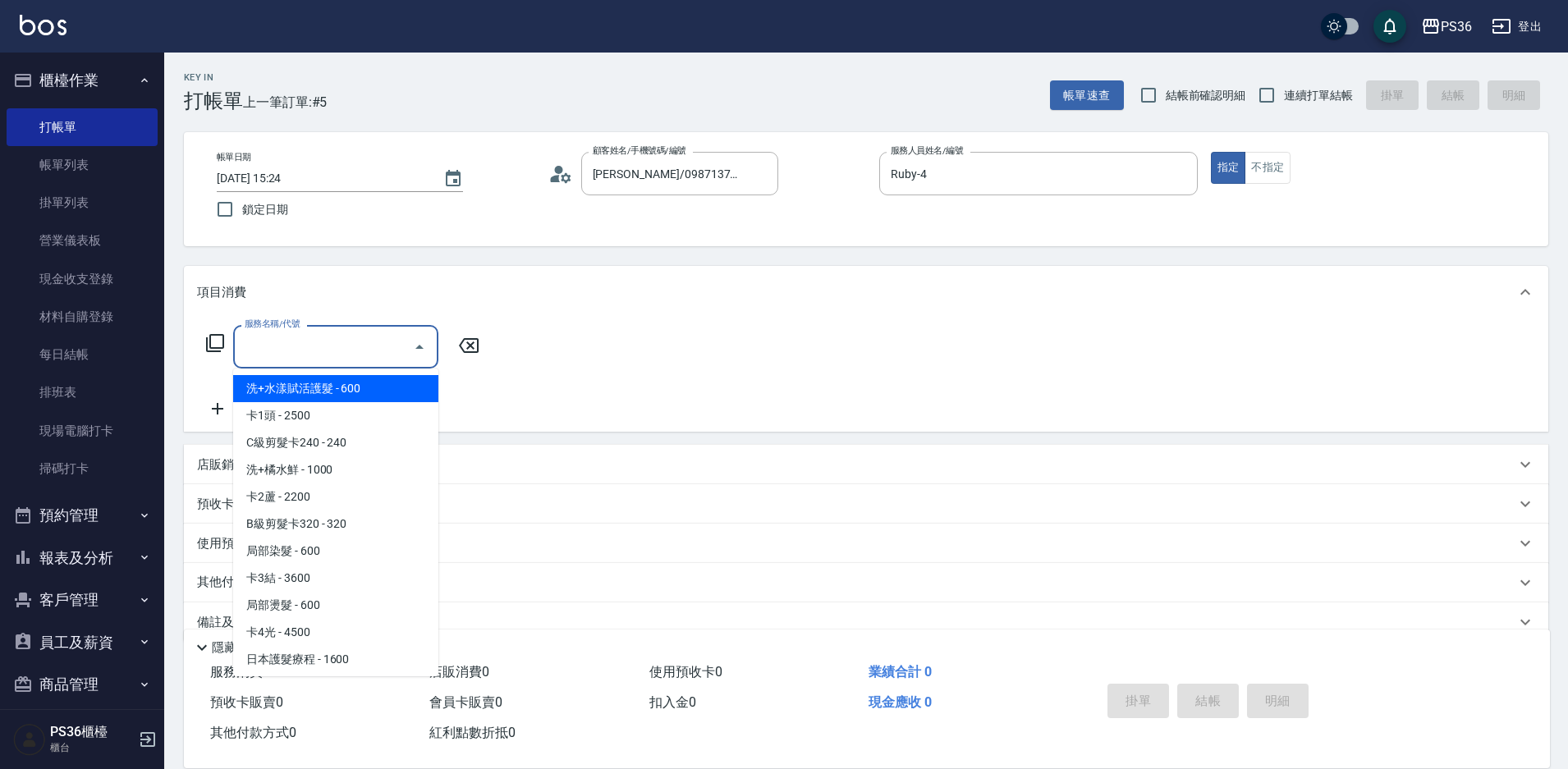
click at [264, 354] on input "服務名稱/代號" at bounding box center [324, 346] width 166 height 29
click at [264, 354] on input "3" at bounding box center [324, 346] width 166 height 29
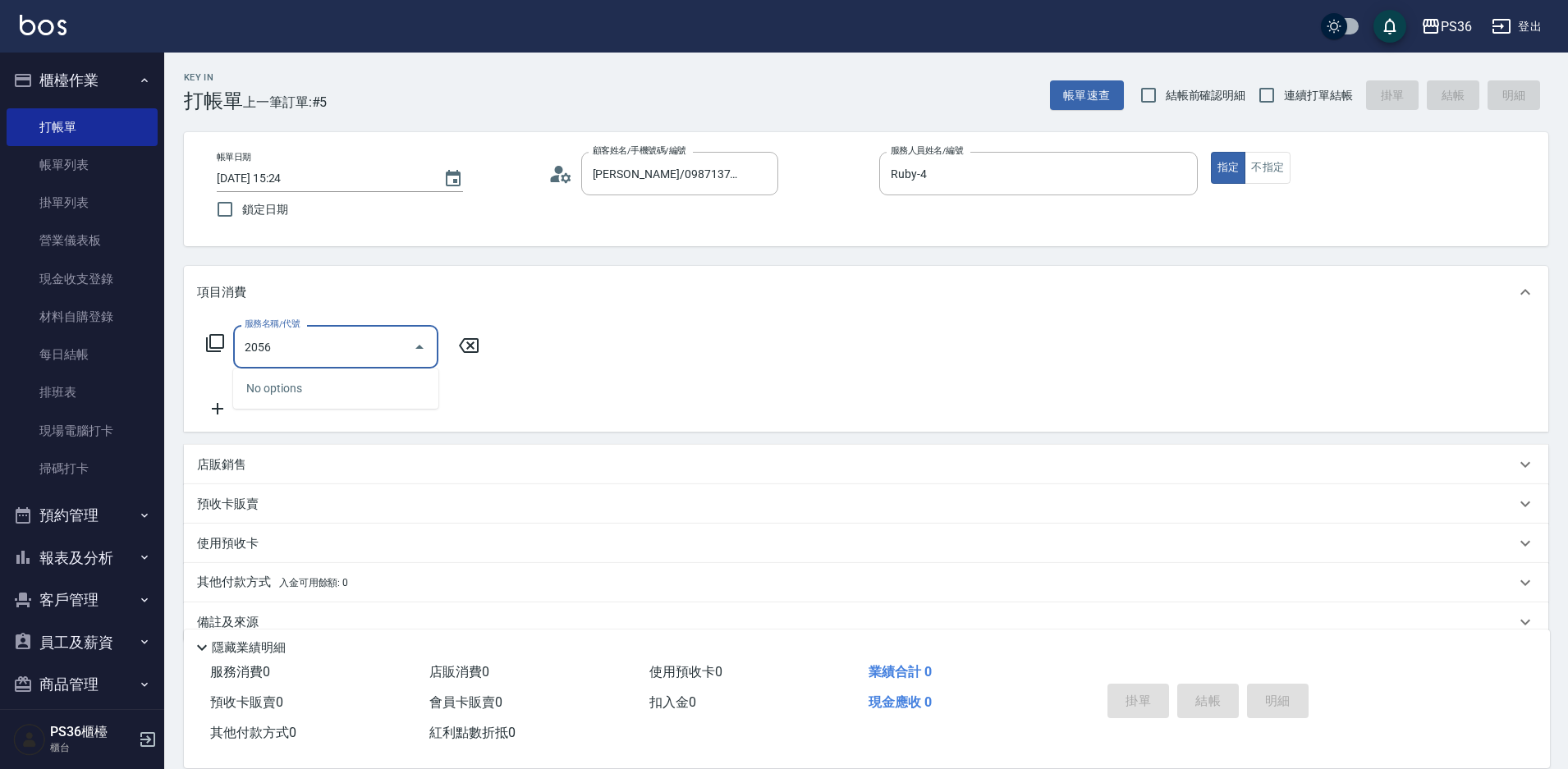
click at [264, 354] on input "2056" at bounding box center [324, 346] width 166 height 29
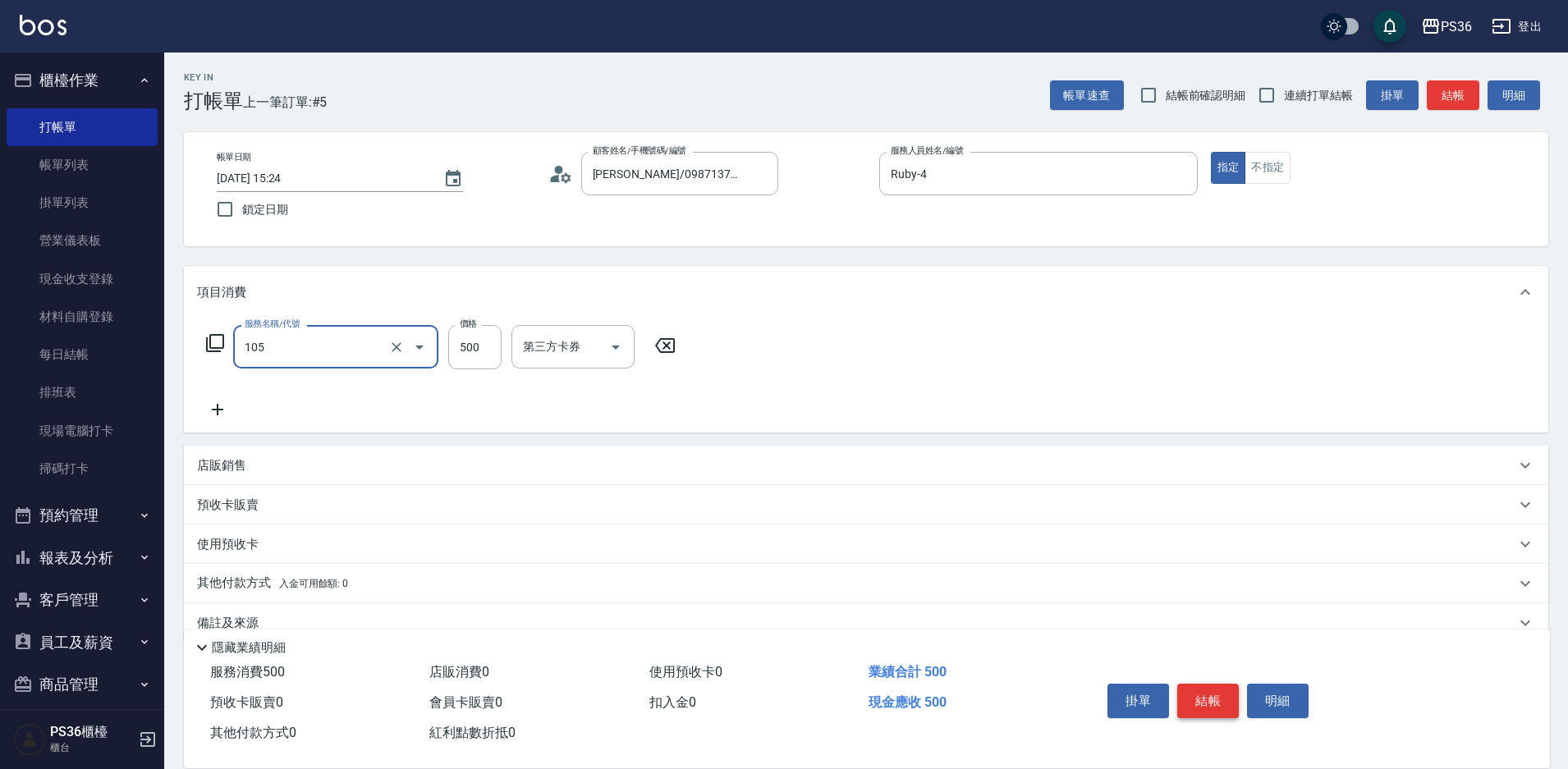
type input "A級單剪(105)"
click at [1209, 698] on button "結帳" at bounding box center [1208, 701] width 61 height 35
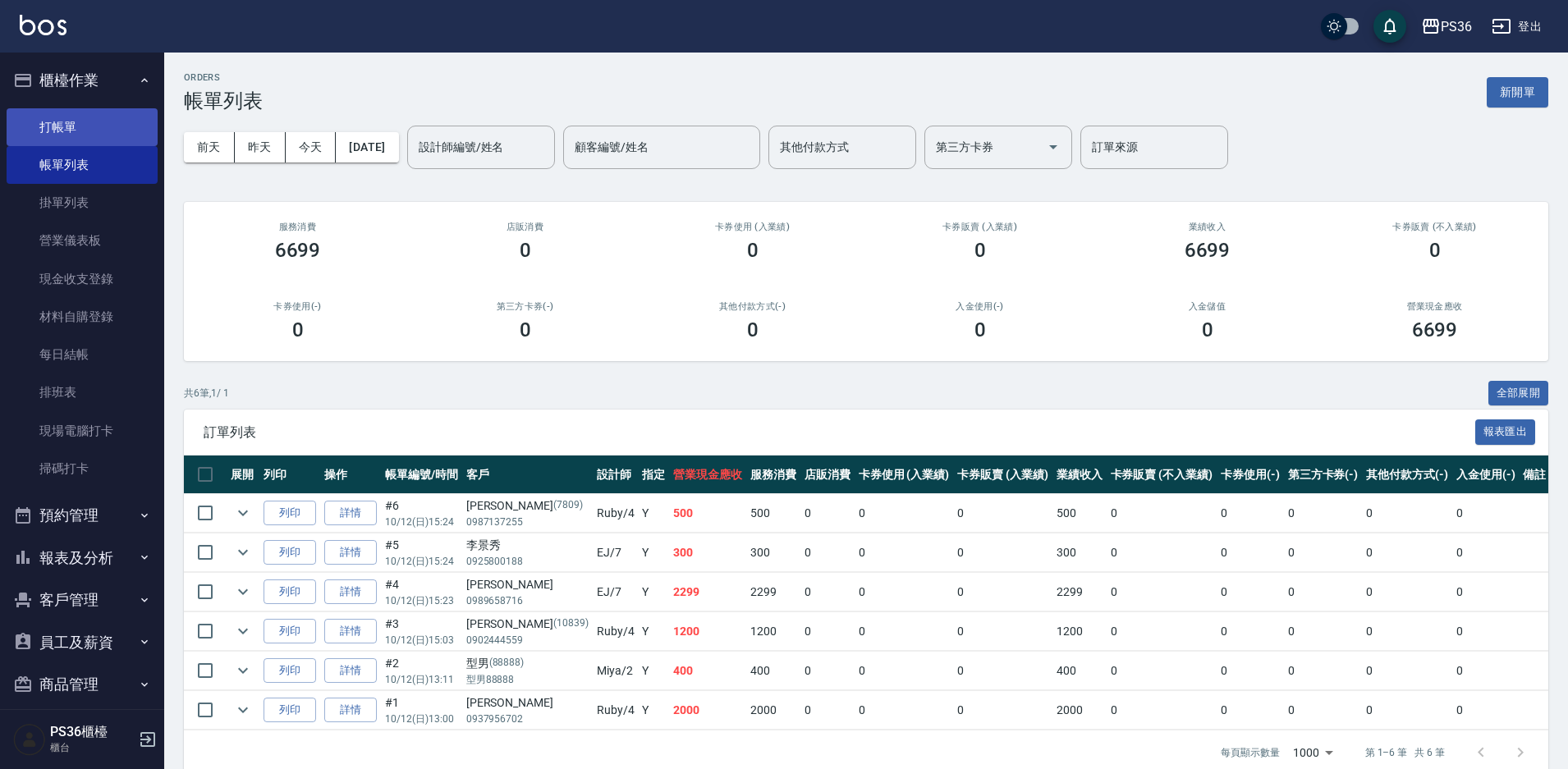
click at [68, 122] on link "打帳單" at bounding box center [82, 126] width 151 height 37
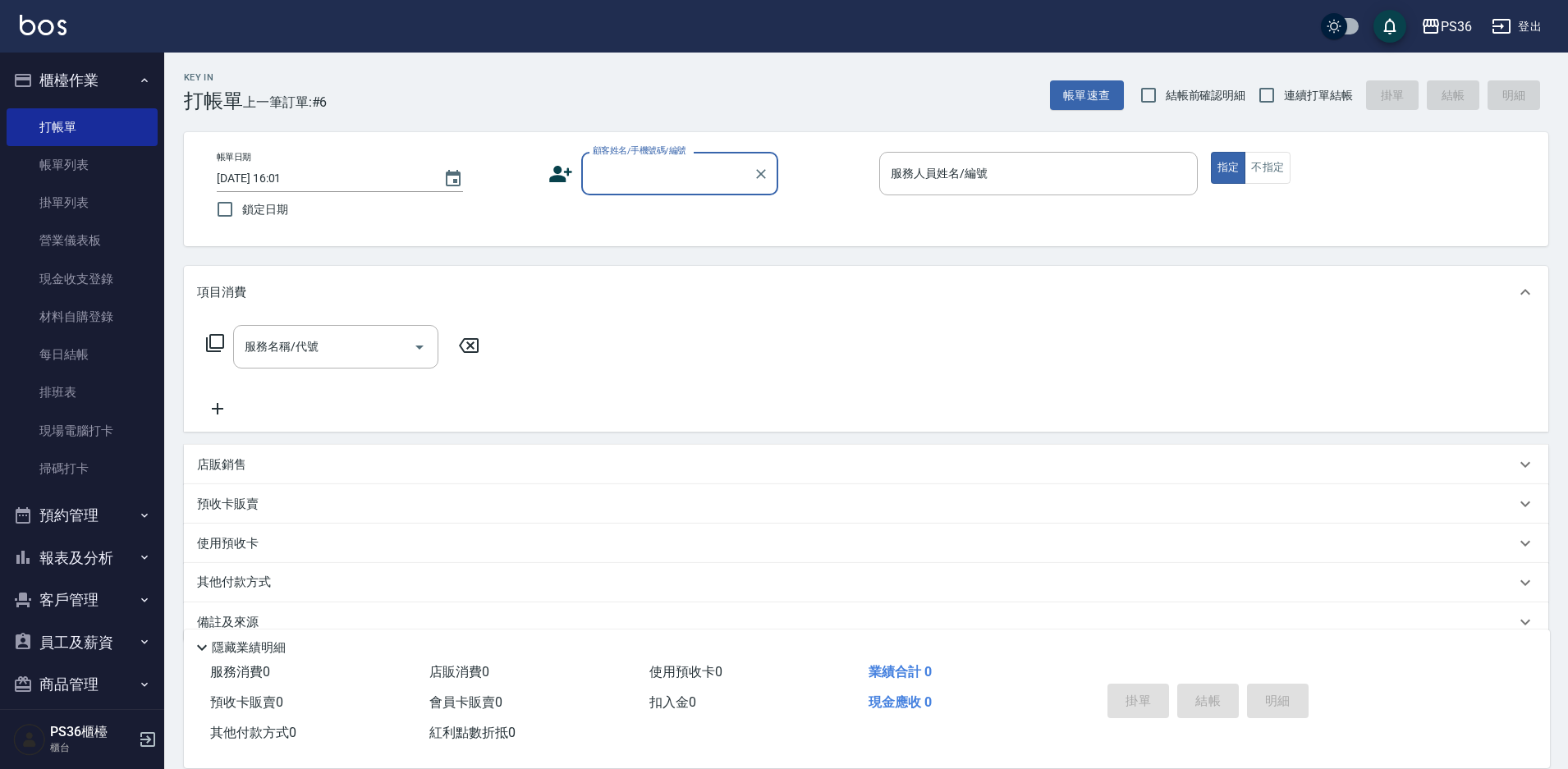
click at [630, 190] on div "顧客姓名/手機號碼/編號" at bounding box center [679, 174] width 197 height 43
click at [662, 221] on li "黃少?/0987074810/" at bounding box center [679, 215] width 197 height 27
type input "黃少?/0987074810/"
click at [1004, 183] on input "服務人員姓名/編號" at bounding box center [1038, 174] width 304 height 29
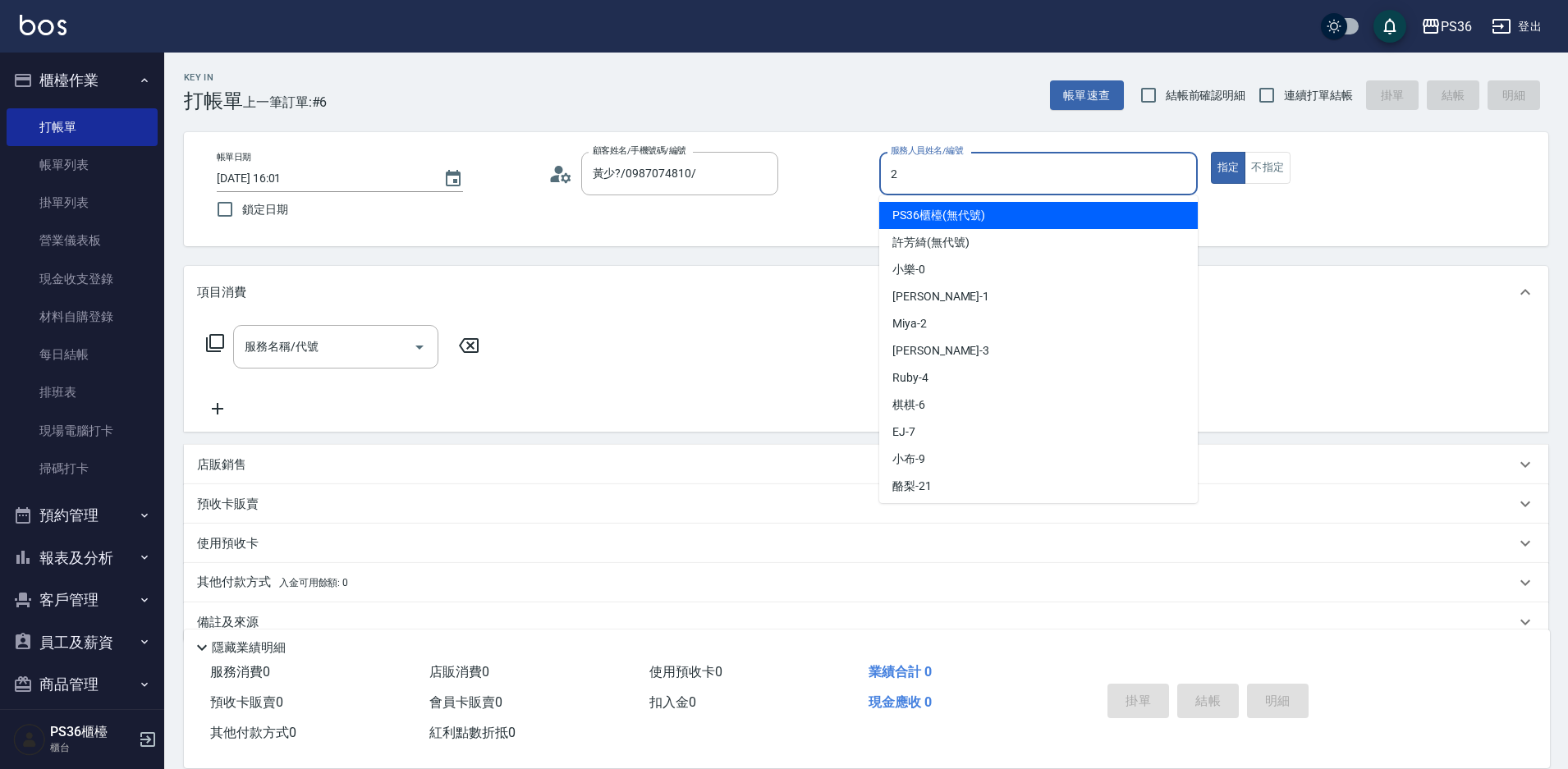
type input "2"
type button "true"
type input "Miya-2"
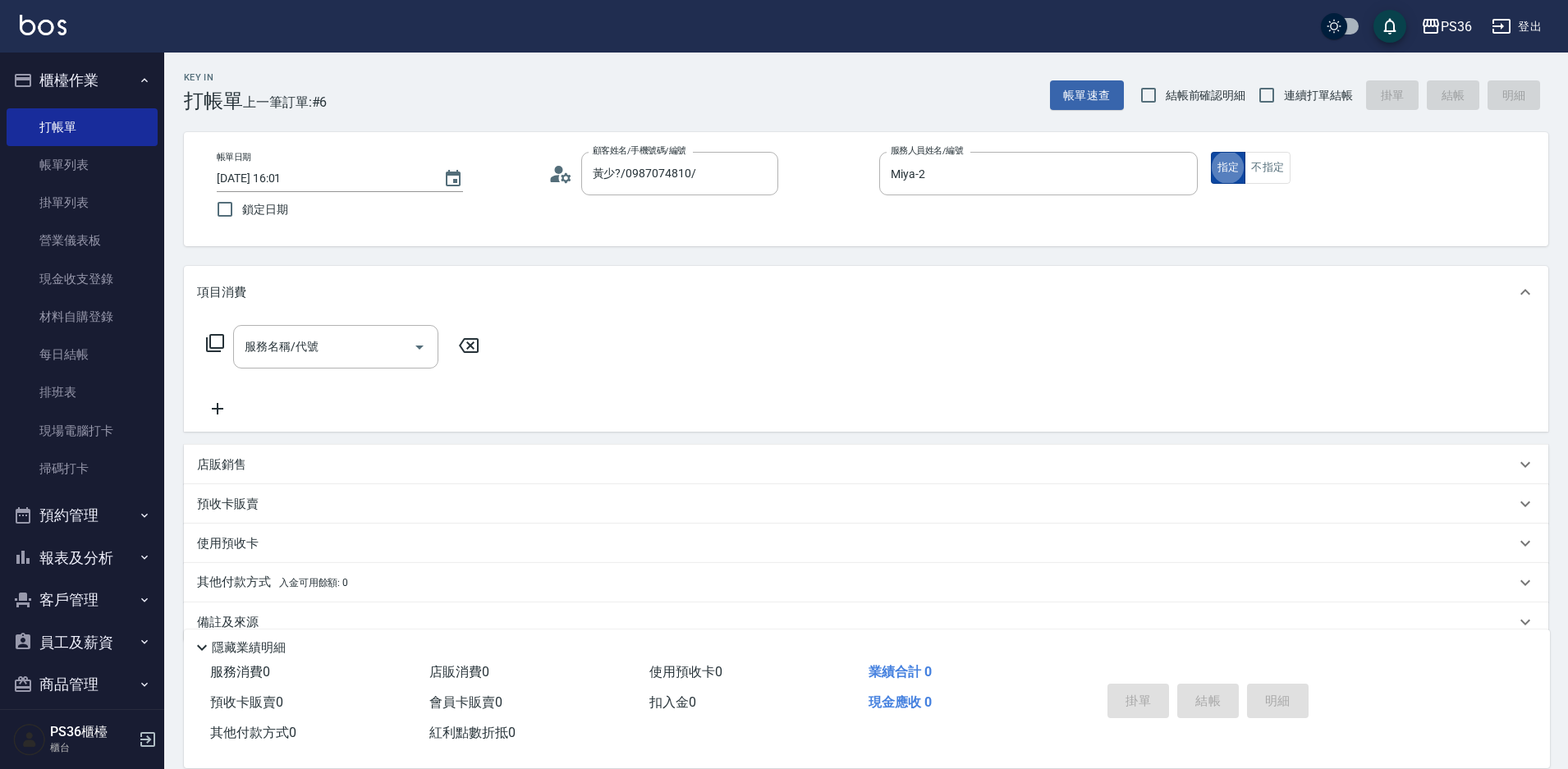
click at [1215, 173] on button "指定" at bounding box center [1228, 168] width 35 height 32
click at [256, 347] on div "服務名稱/代號 服務名稱/代號" at bounding box center [336, 346] width 205 height 43
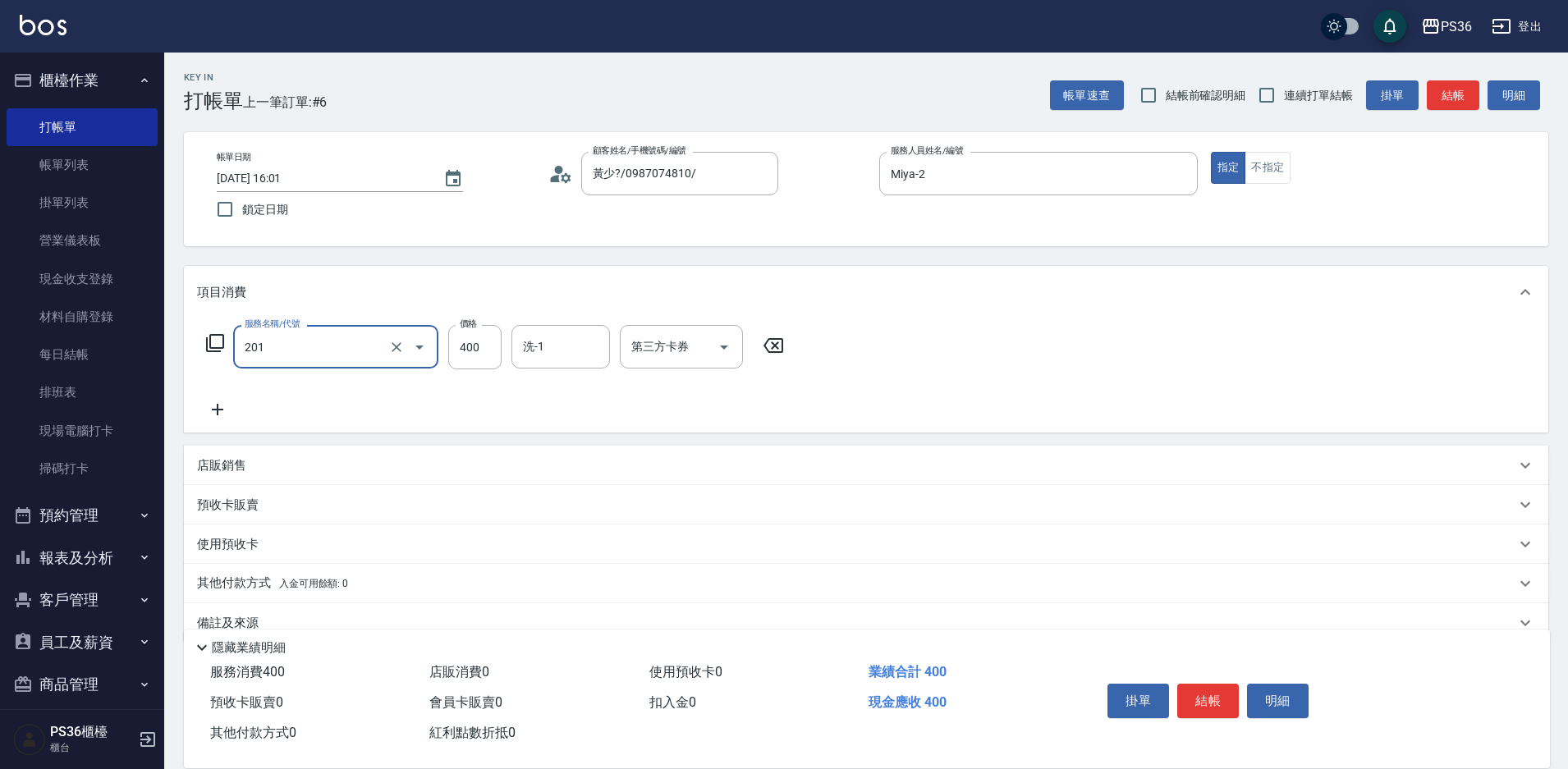
type input "C級洗剪(201)"
click at [576, 348] on input "洗-1" at bounding box center [561, 346] width 84 height 29
type input "[PERSON_NAME]-23"
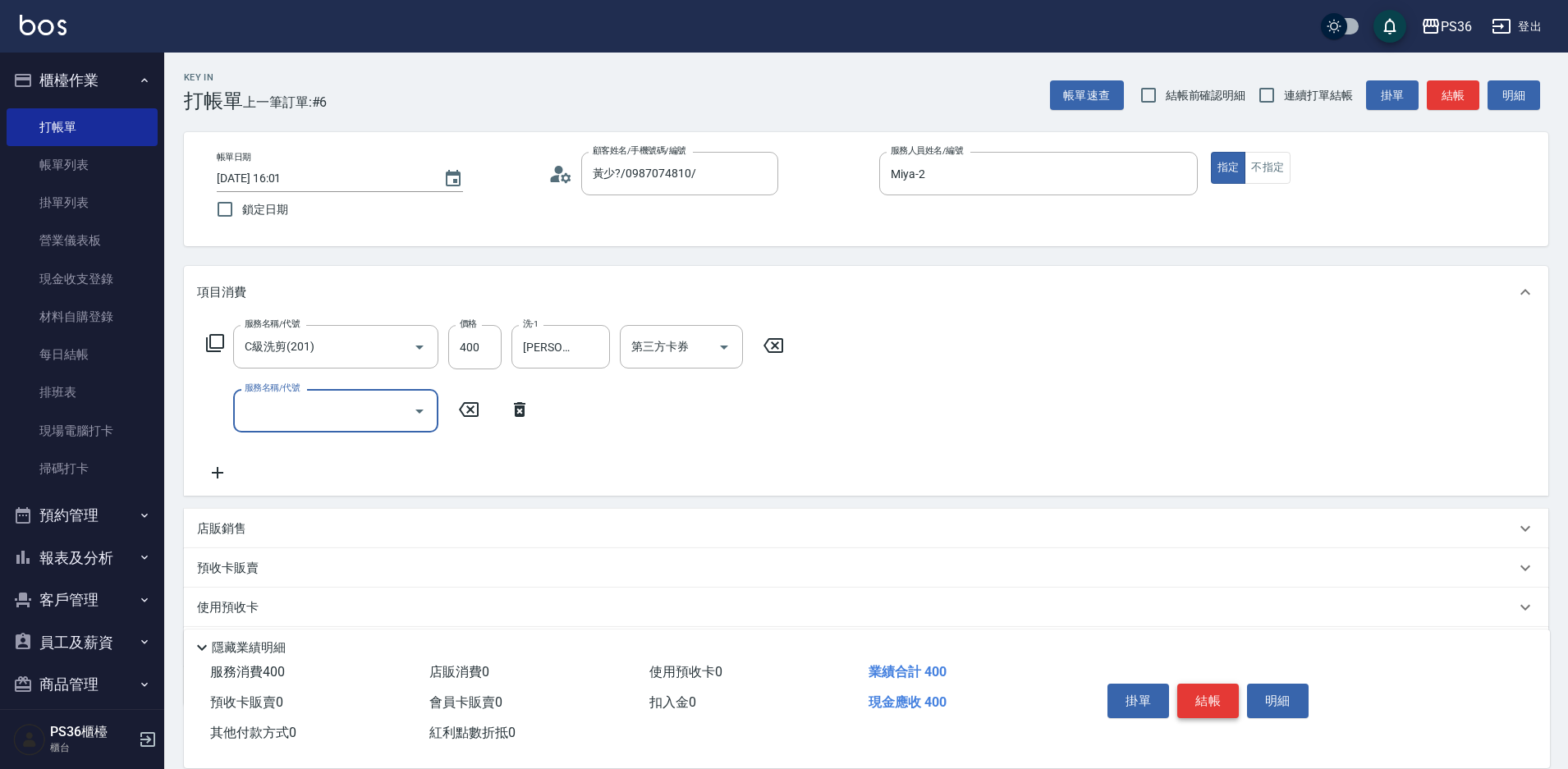
click at [1198, 683] on button "結帳" at bounding box center [1208, 701] width 61 height 35
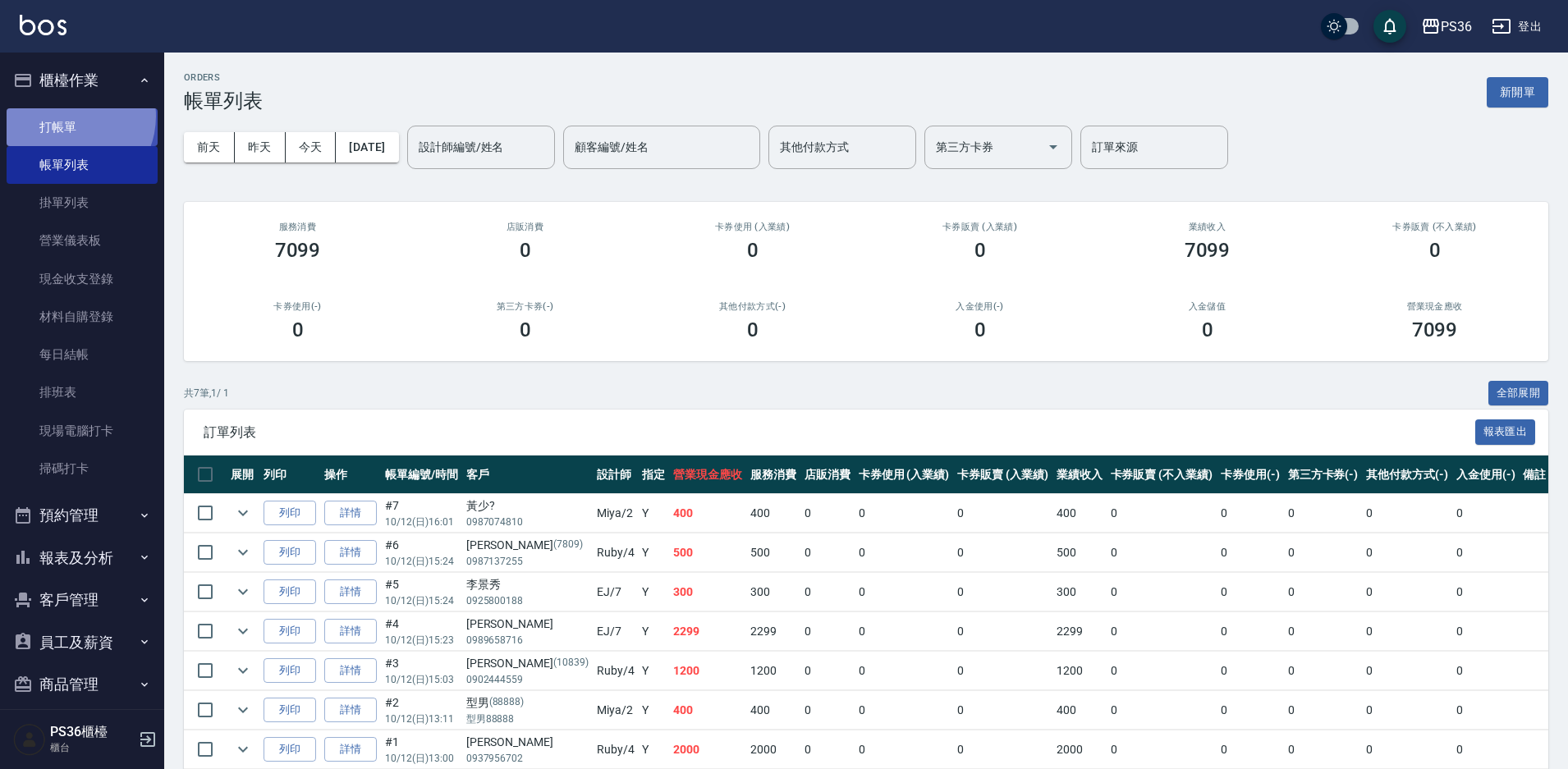
click at [66, 115] on link "打帳單" at bounding box center [82, 126] width 151 height 37
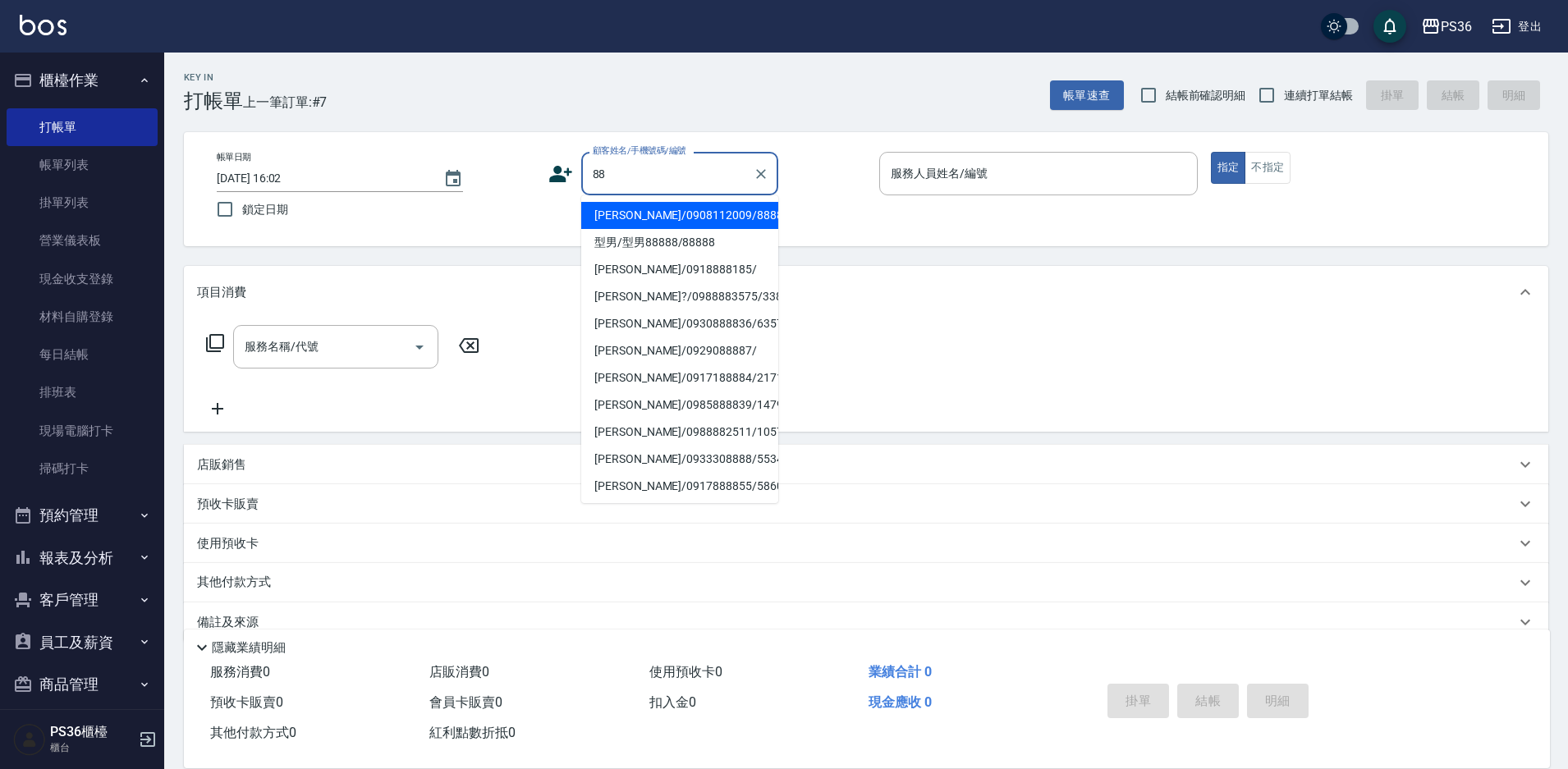
type input "8"
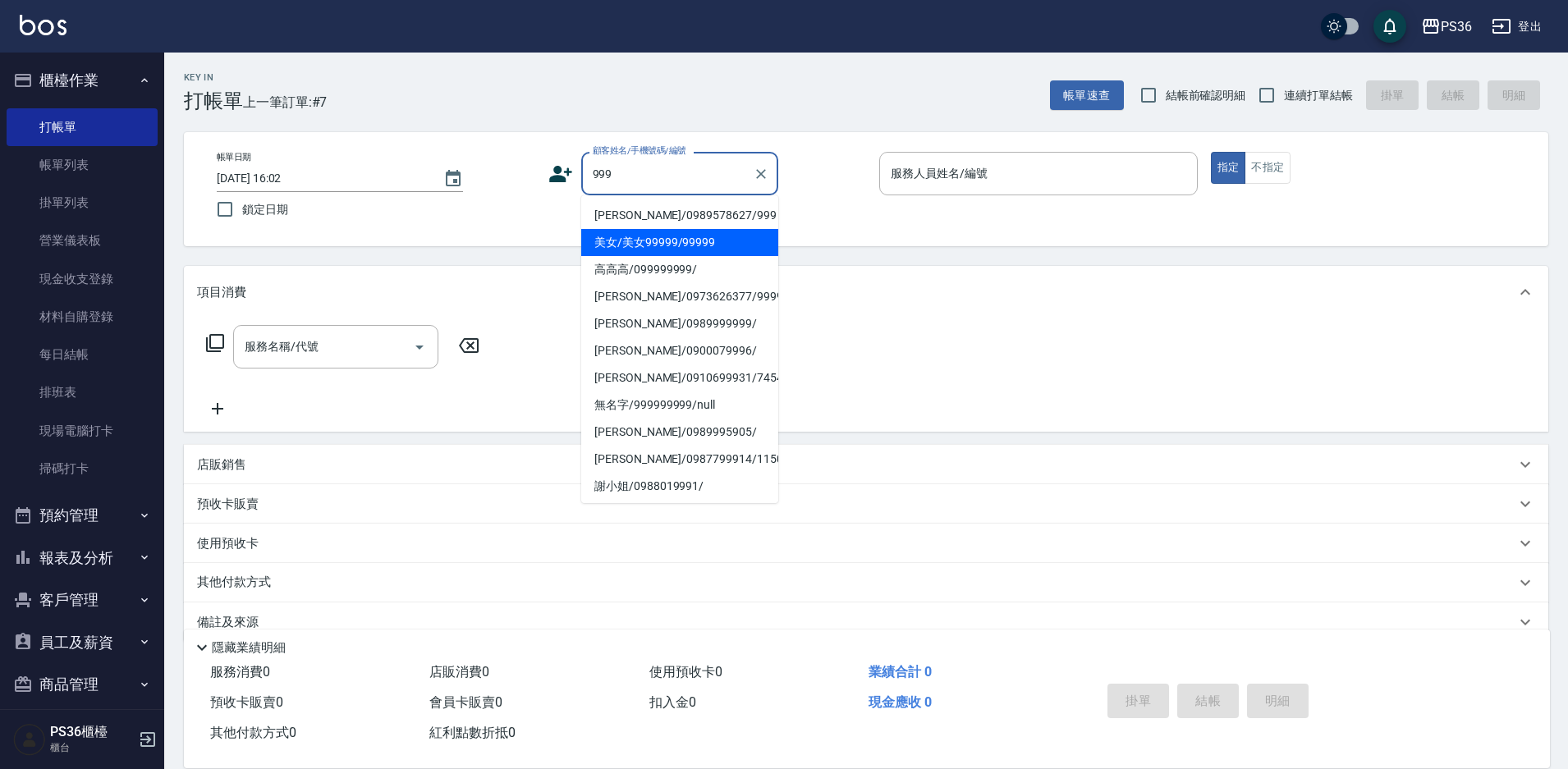
click at [700, 245] on li "美女/美女99999/99999" at bounding box center [679, 242] width 197 height 27
type input "美女/美女99999/99999"
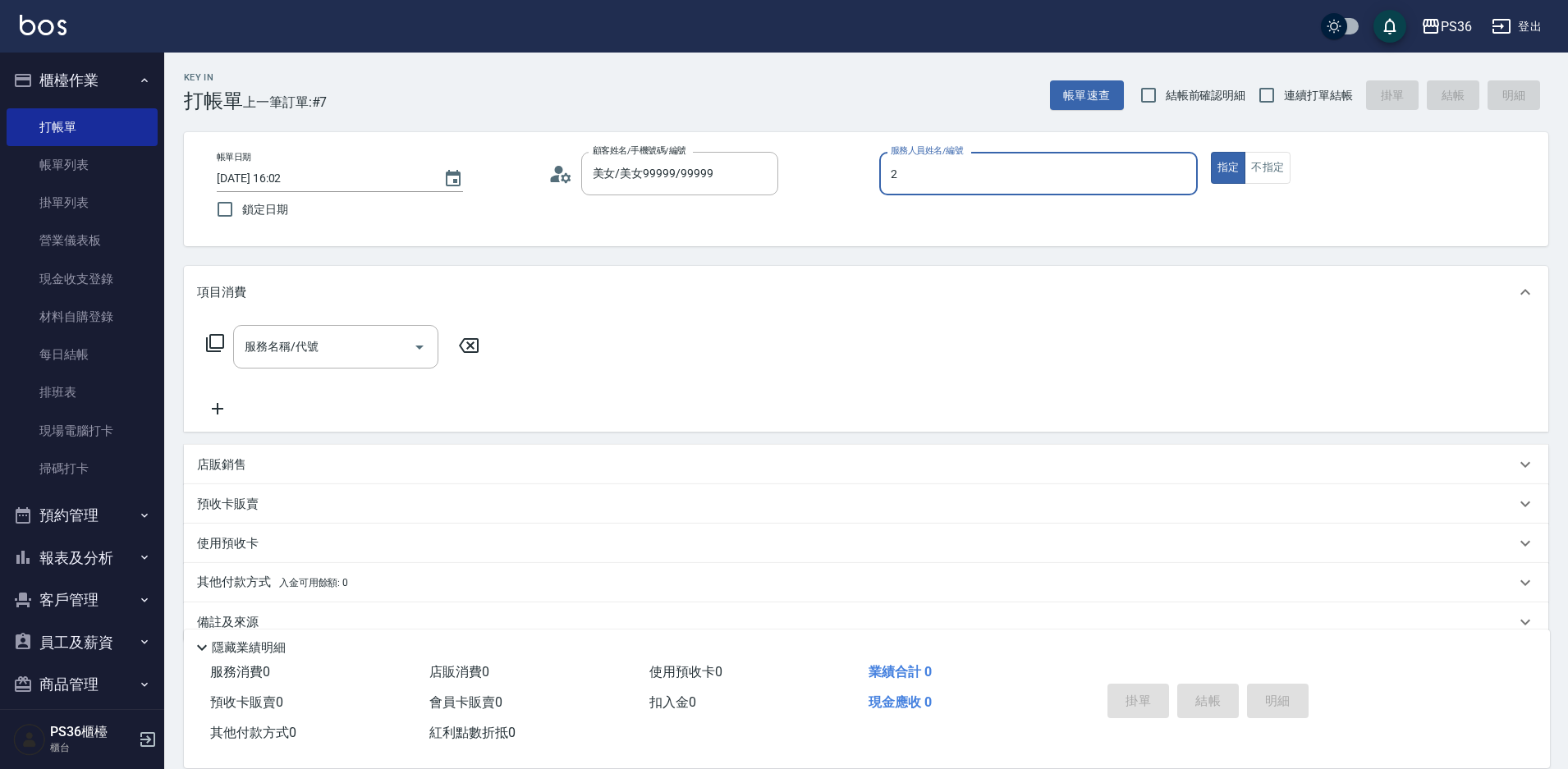
type input "2"
type button "true"
type input "Miya-2"
click at [1280, 154] on button "不指定" at bounding box center [1267, 168] width 46 height 32
click at [300, 380] on div "服務名稱/代號 服務名稱/代號" at bounding box center [343, 371] width 292 height 94
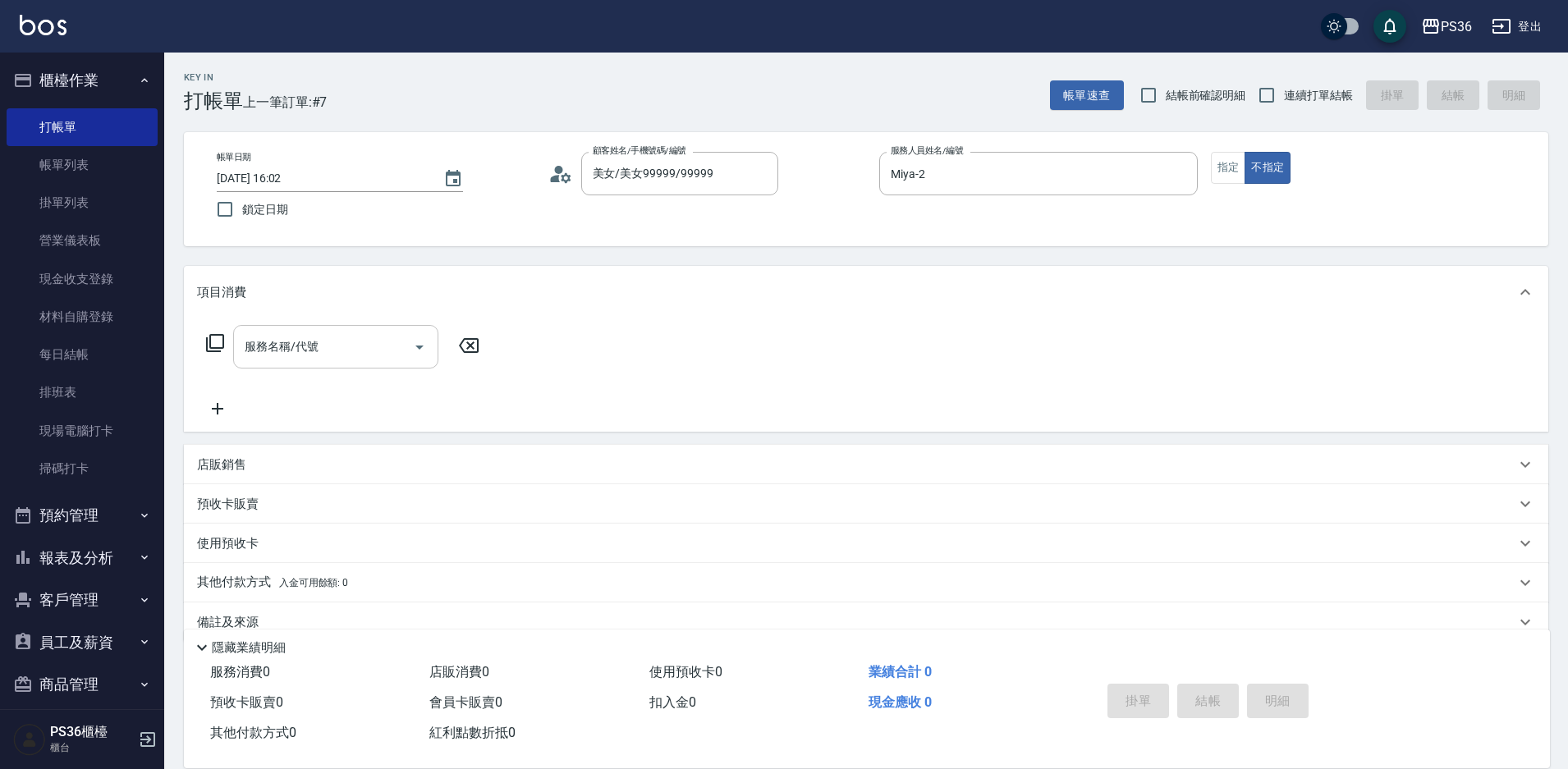
click at [317, 351] on div "服務名稱/代號 服務名稱/代號" at bounding box center [336, 346] width 205 height 43
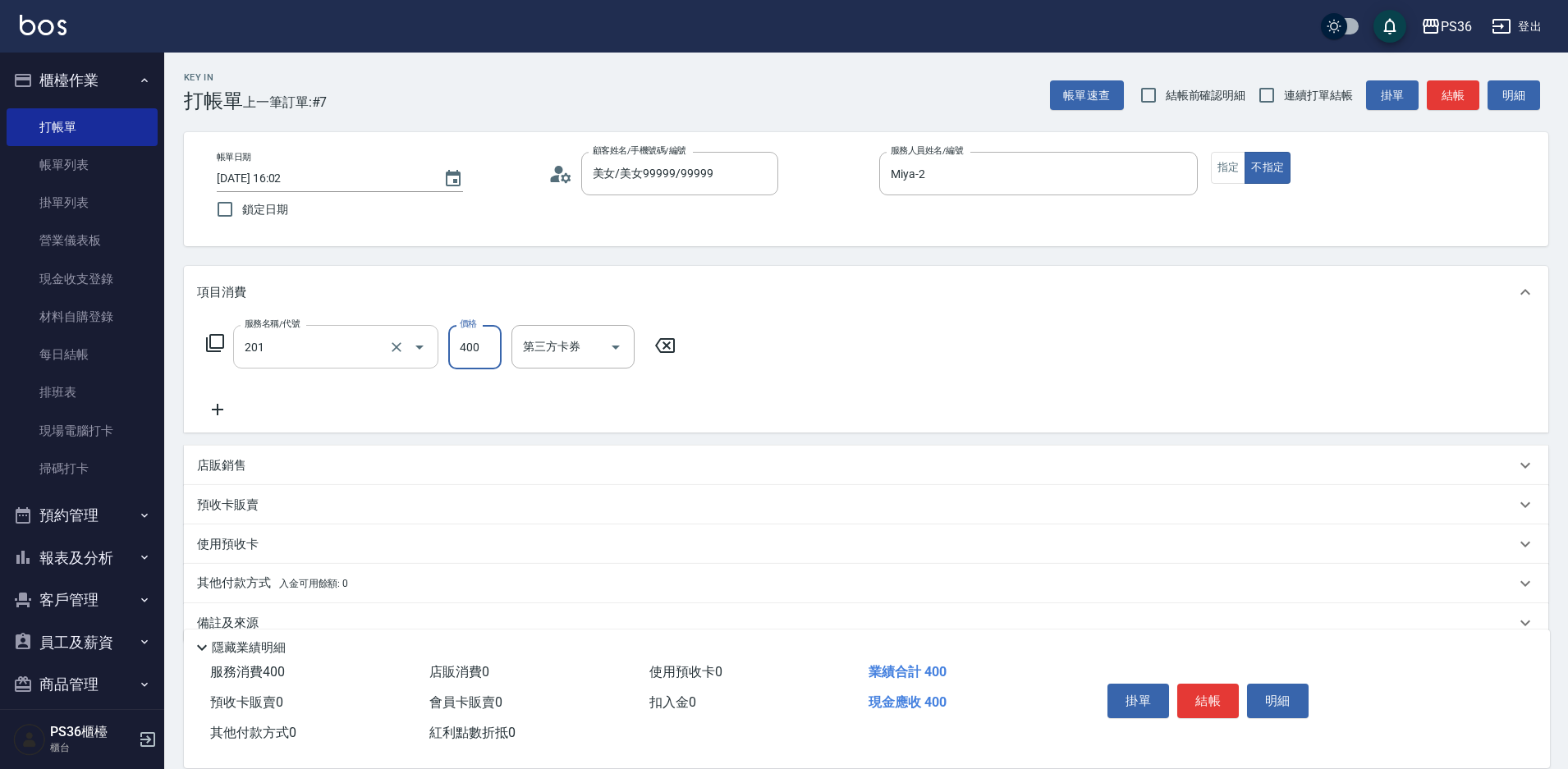
type input "C級洗剪(201)"
click at [1200, 687] on button "結帳" at bounding box center [1208, 701] width 61 height 35
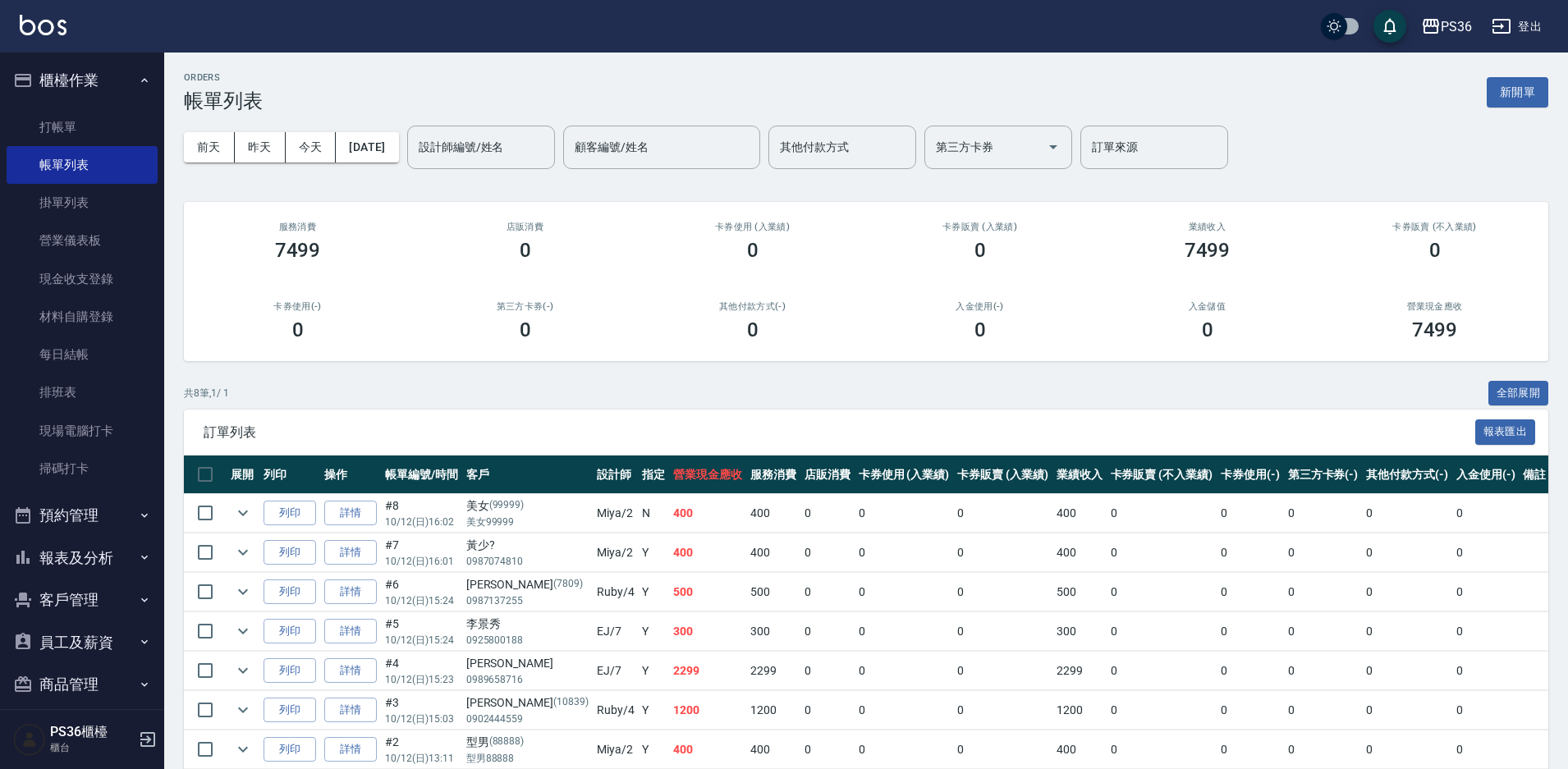
click at [67, 601] on button "客戶管理" at bounding box center [82, 600] width 151 height 42
click at [66, 631] on link "客戶列表" at bounding box center [82, 646] width 151 height 37
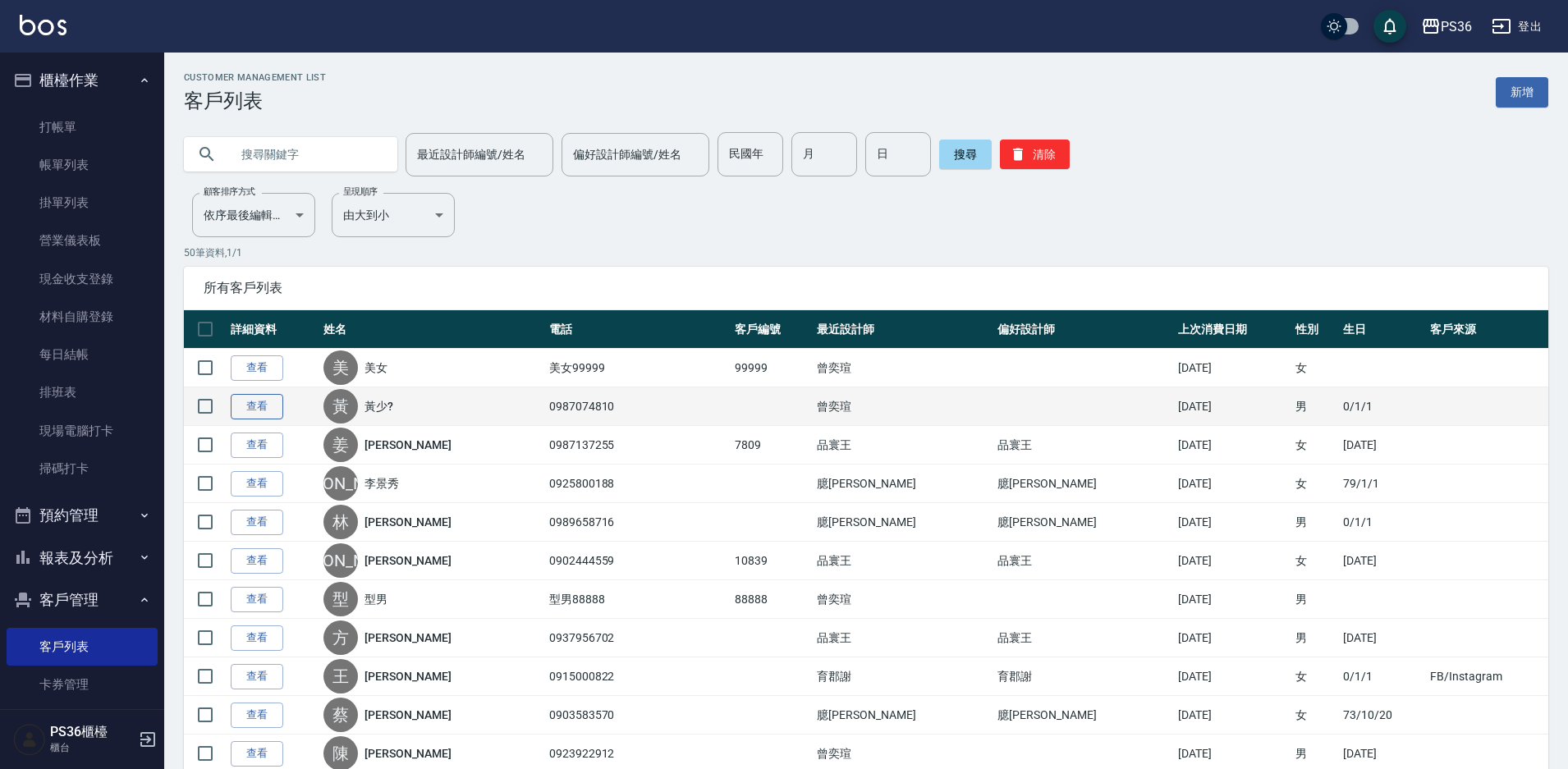
click at [247, 411] on link "查看" at bounding box center [257, 406] width 52 height 26
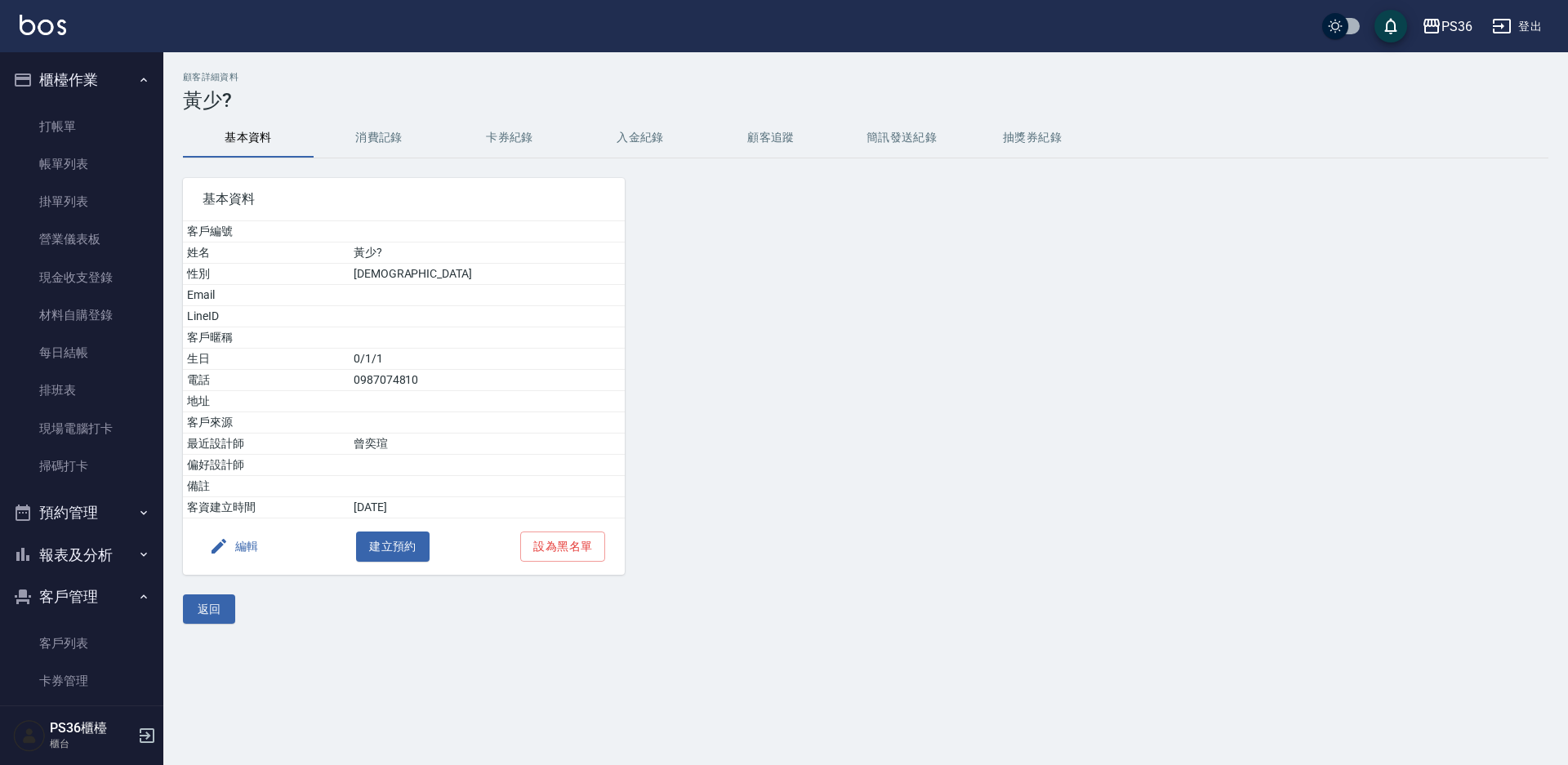
click at [374, 135] on button "消費記錄" at bounding box center [379, 137] width 131 height 39
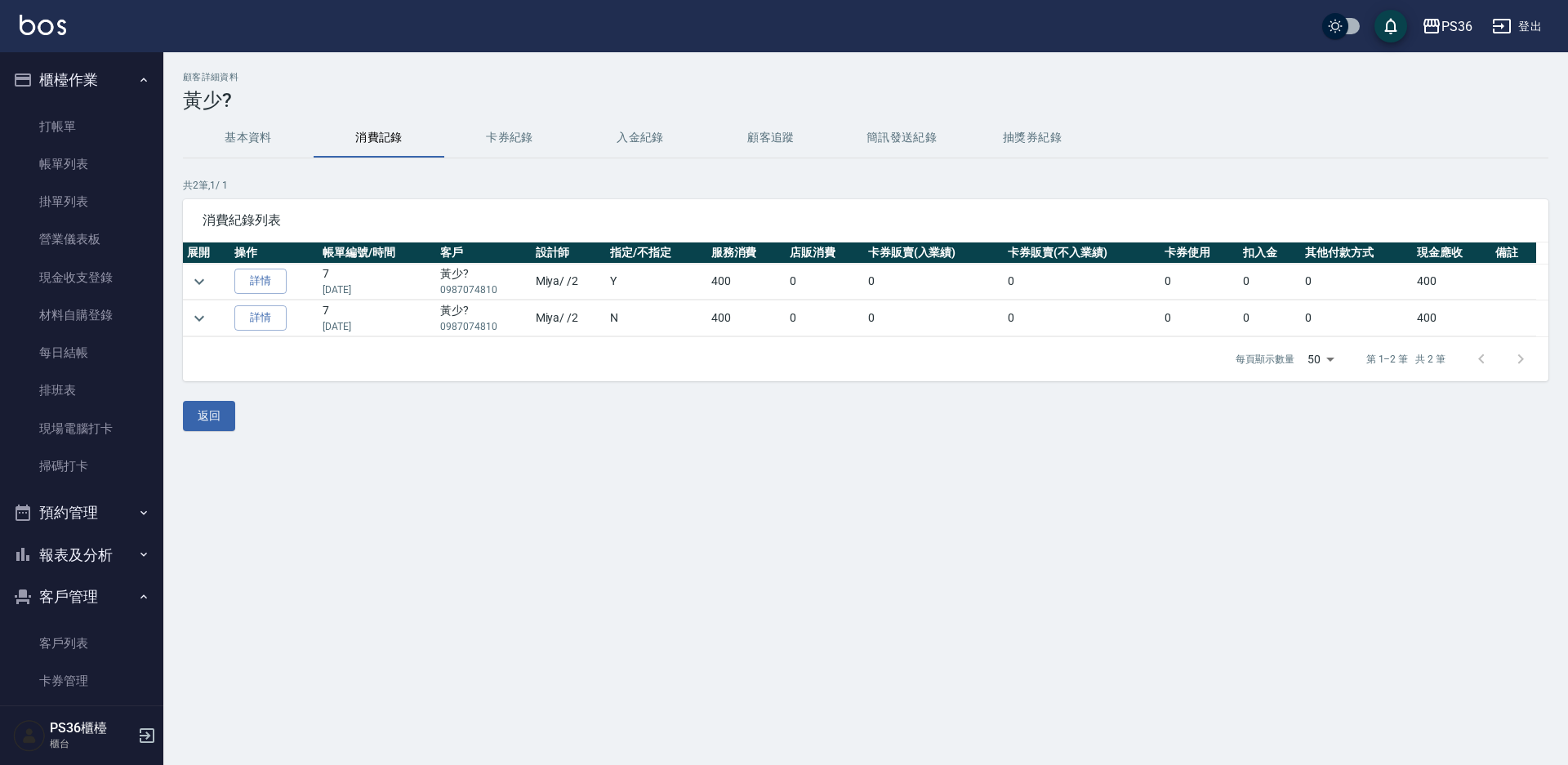
click at [229, 143] on button "基本資料" at bounding box center [248, 137] width 131 height 39
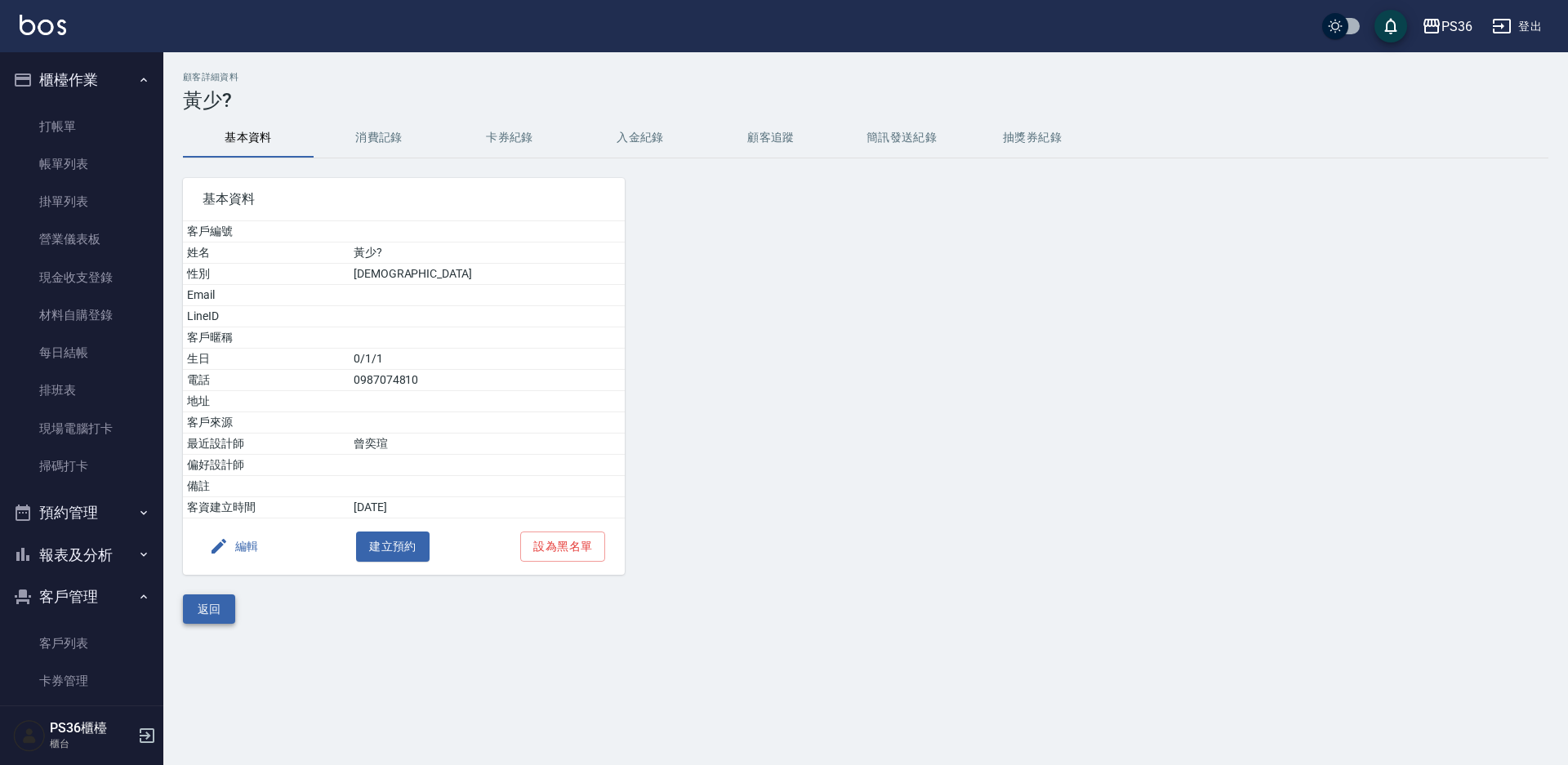
click at [222, 601] on button "返回" at bounding box center [208, 610] width 52 height 31
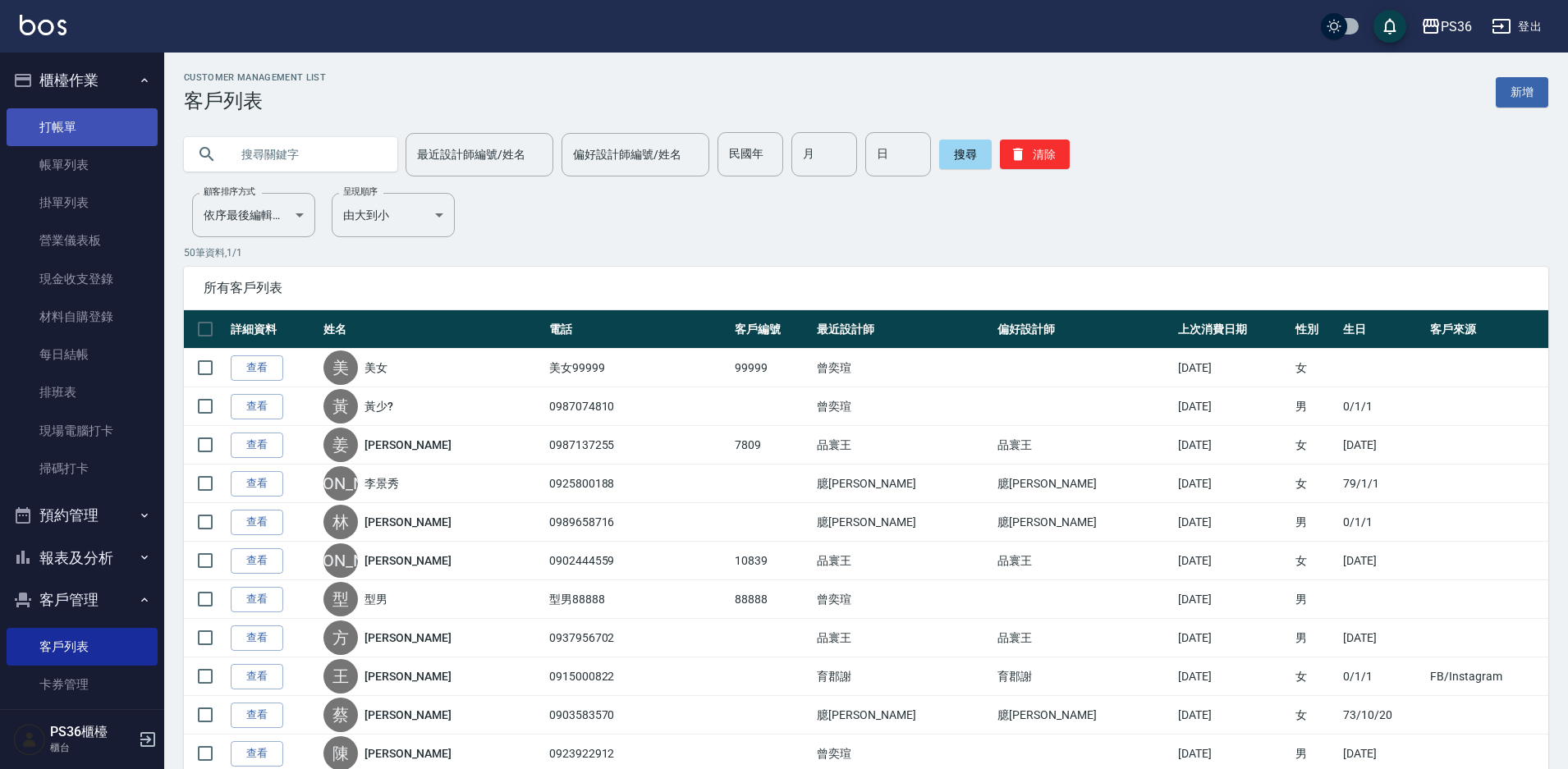
click at [36, 114] on link "打帳單" at bounding box center [82, 126] width 151 height 37
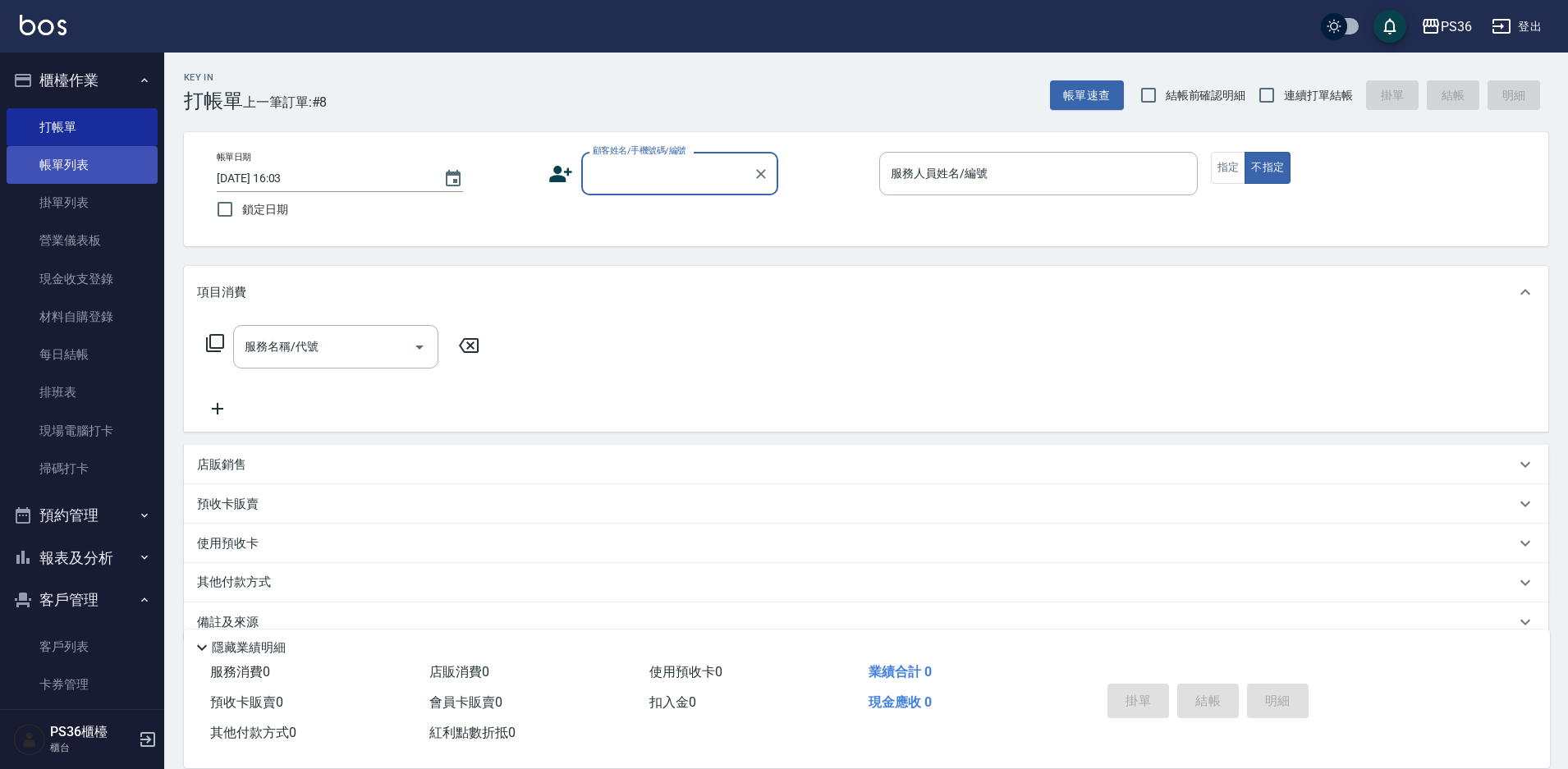
click at [72, 174] on link "帳單列表" at bounding box center [82, 164] width 151 height 37
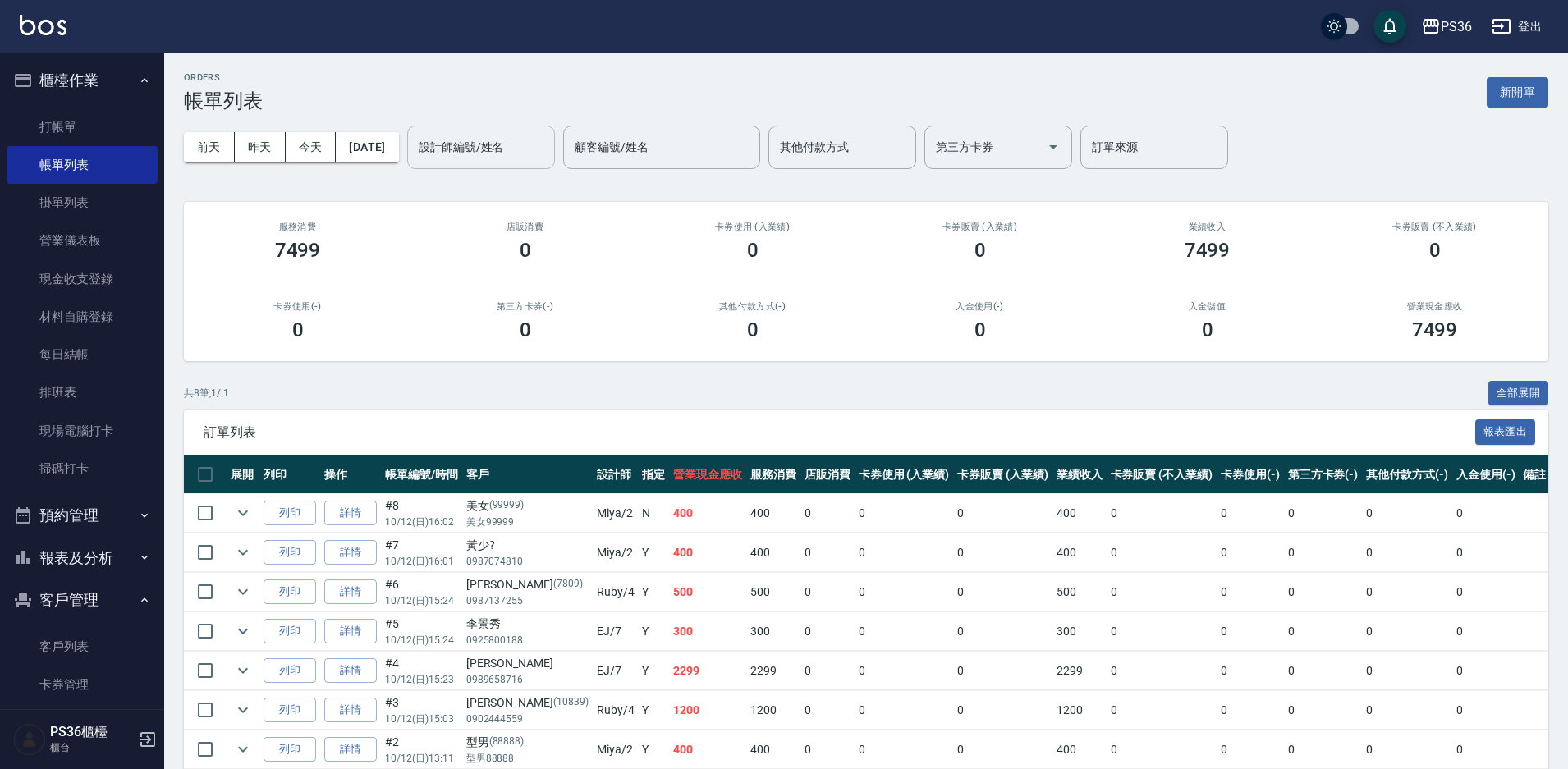
click at [458, 149] on input "設計師編號/姓名" at bounding box center [481, 147] width 133 height 29
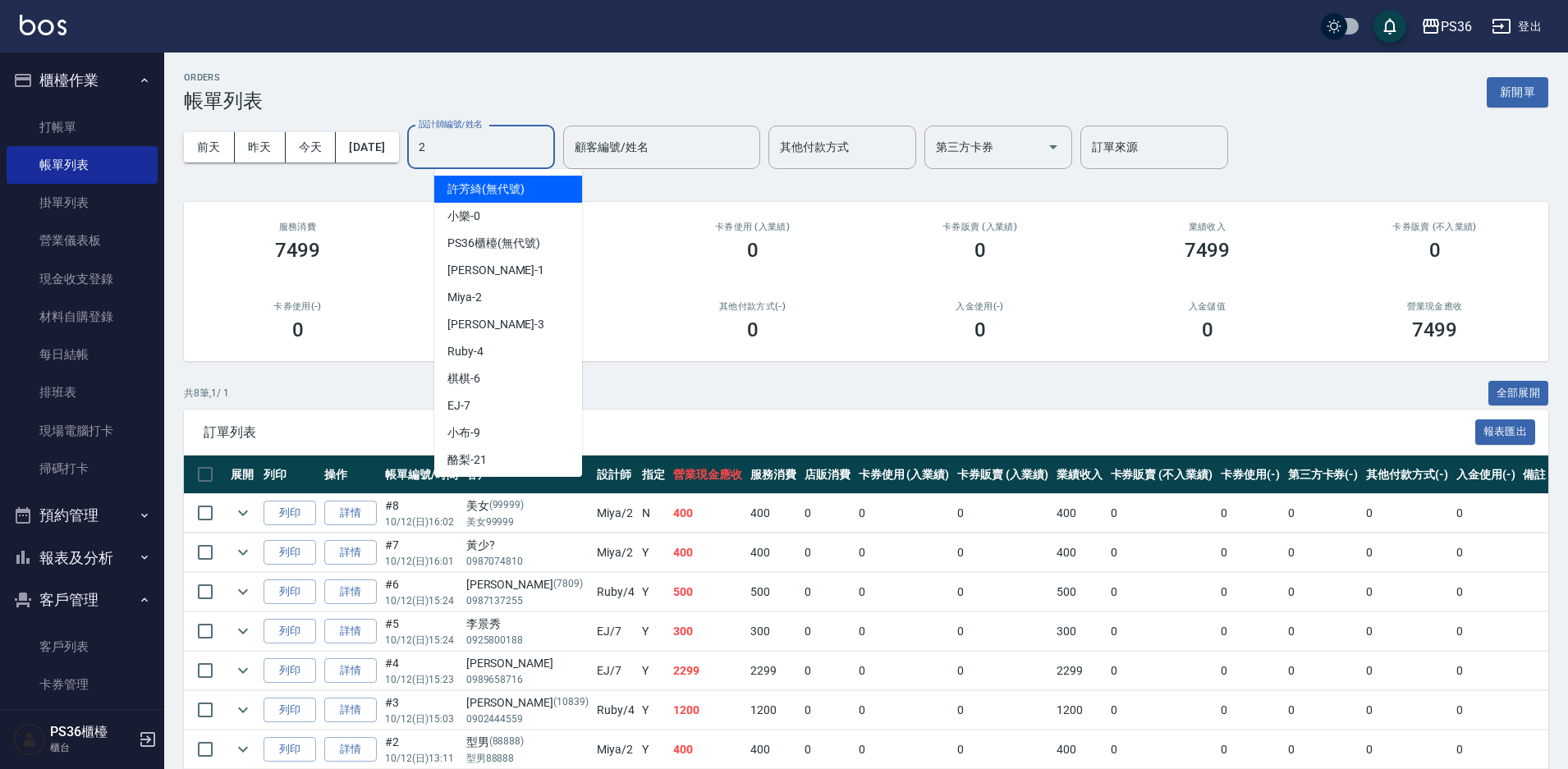
type input "Miya-2"
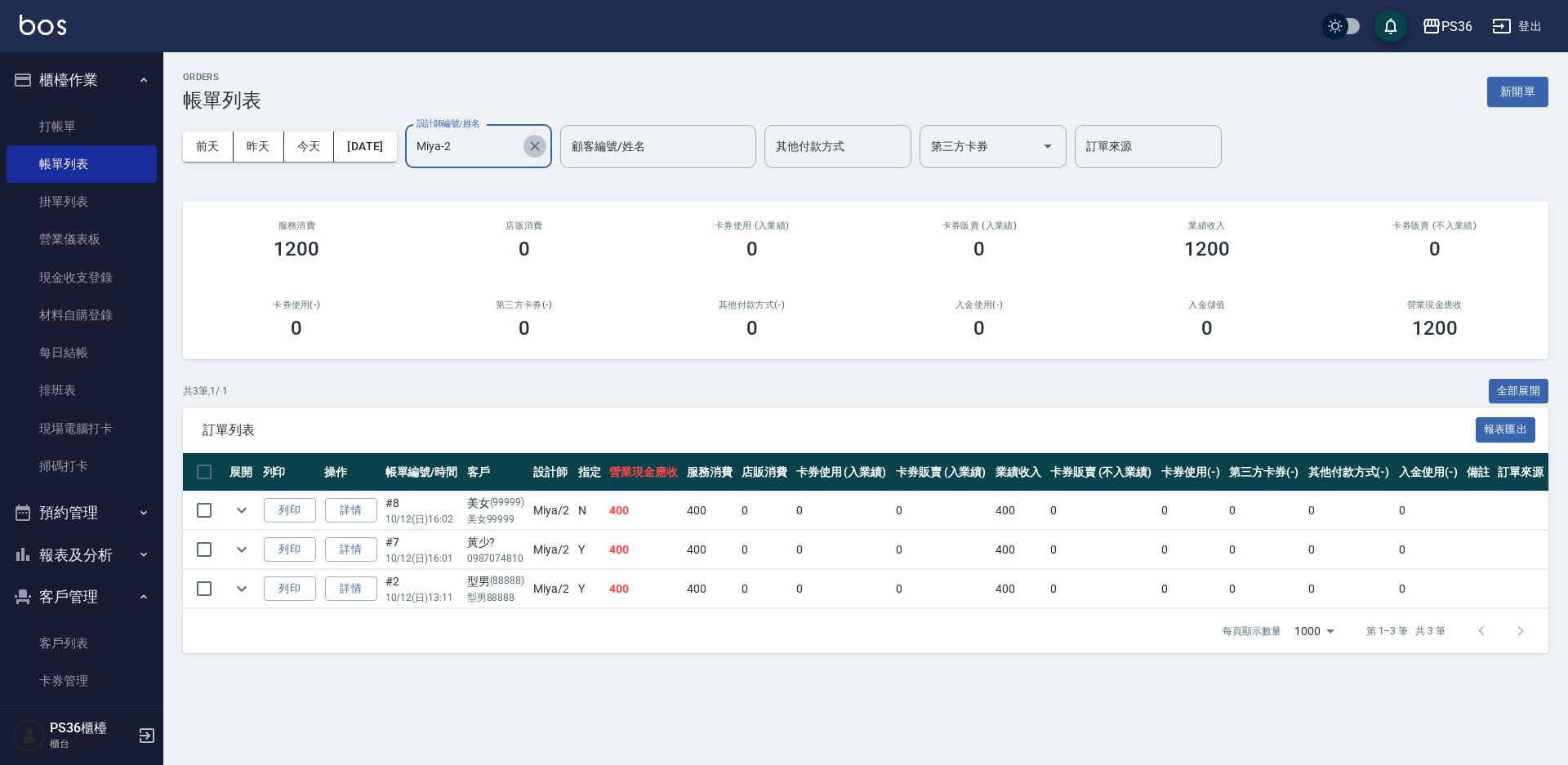
click at [543, 145] on icon "Clear" at bounding box center [535, 146] width 17 height 17
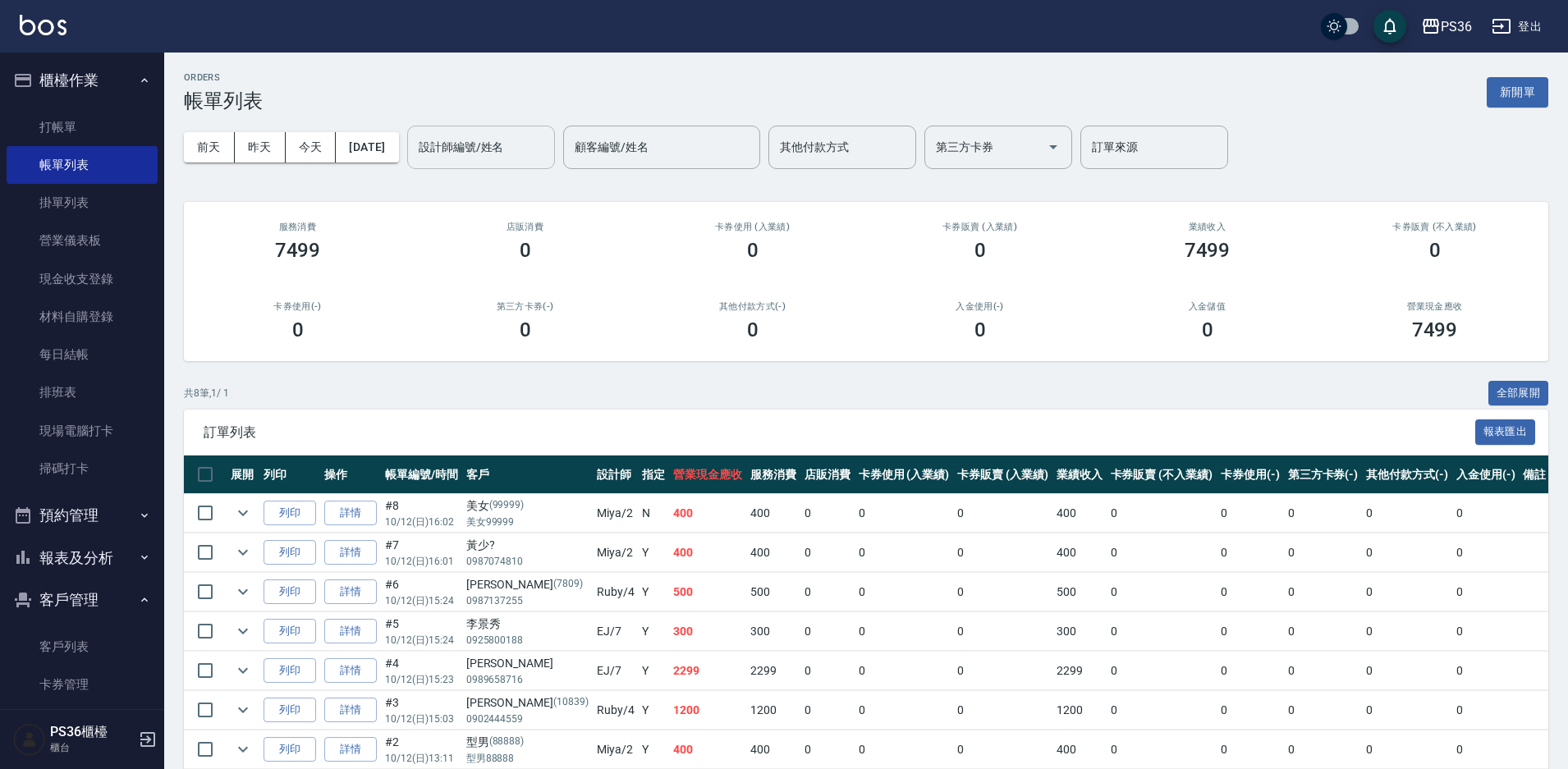
click at [975, 329] on h3 "0" at bounding box center [980, 330] width 12 height 23
click at [108, 126] on link "打帳單" at bounding box center [82, 126] width 151 height 37
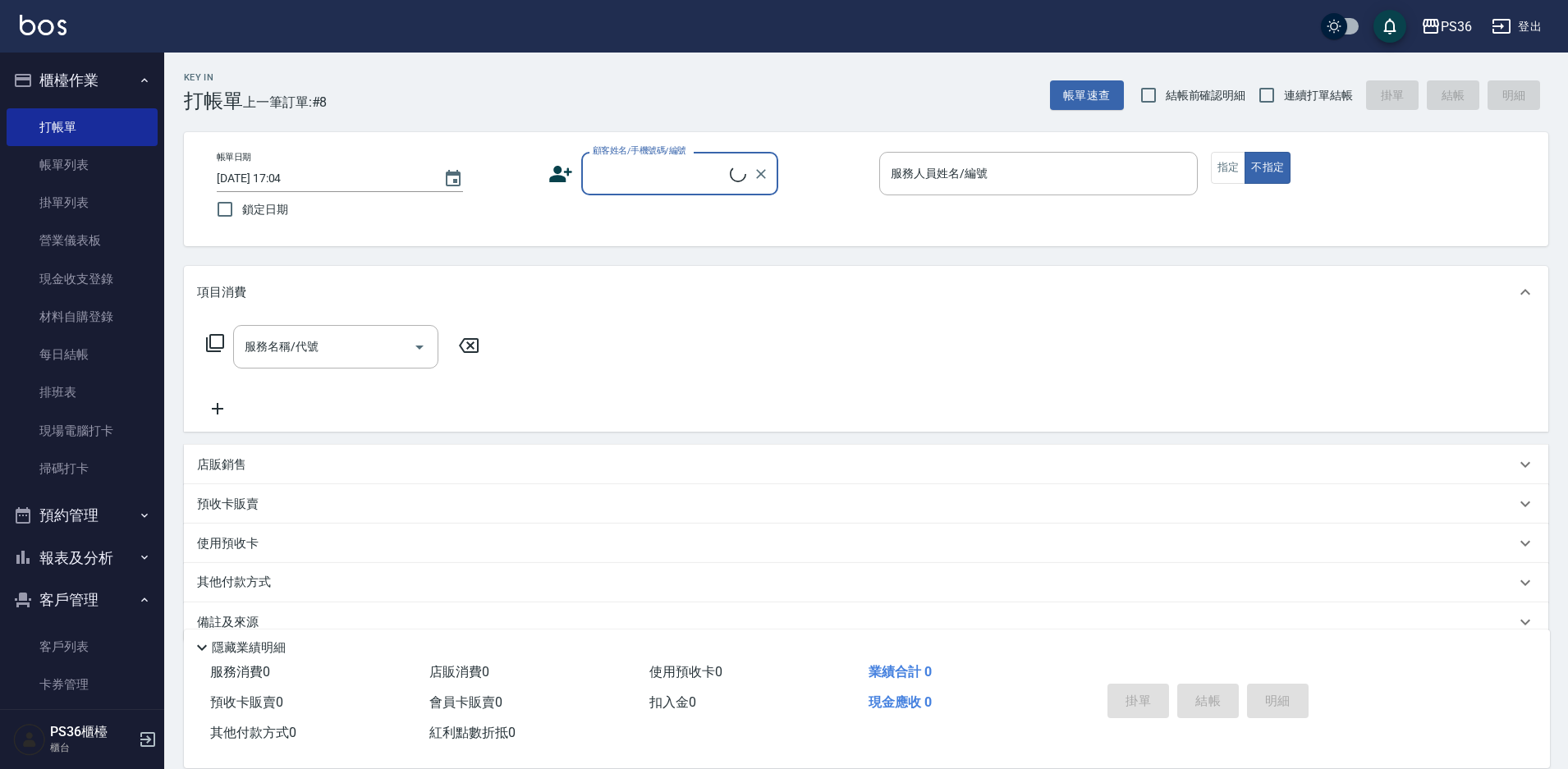
click at [644, 179] on input "顧客姓名/手機號碼/編號" at bounding box center [659, 174] width 141 height 29
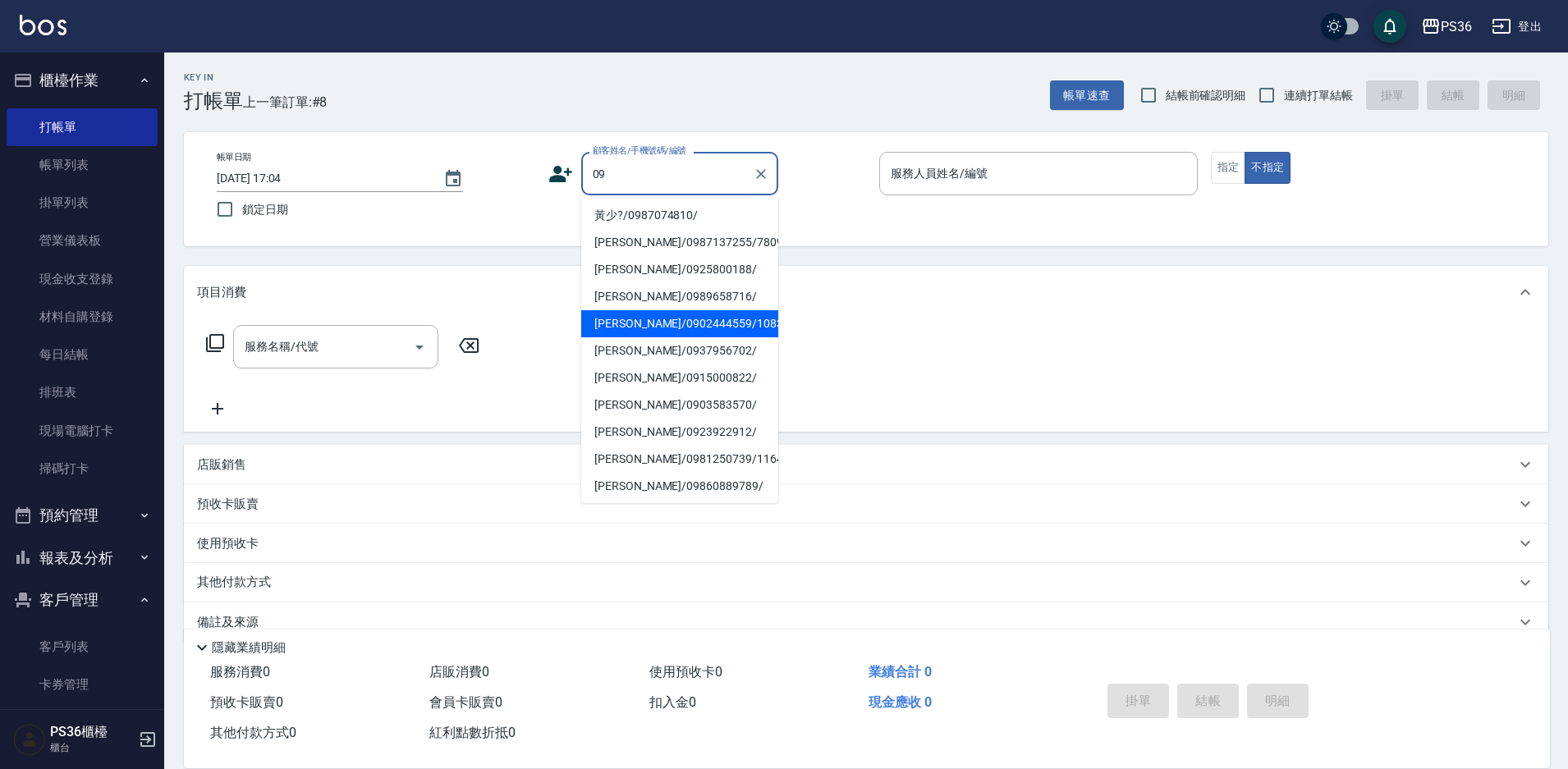
type input "0"
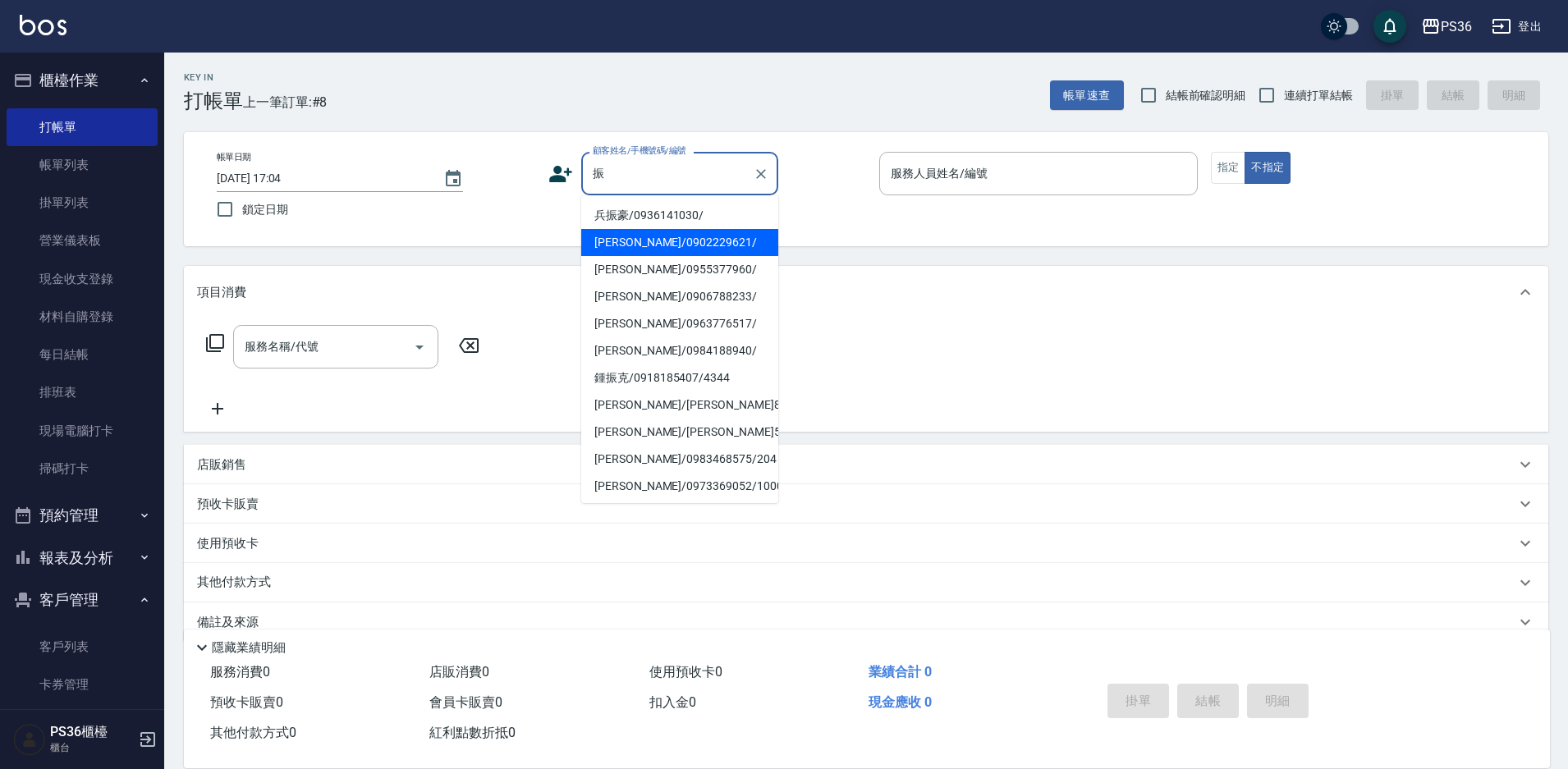
click at [649, 249] on li "[PERSON_NAME]/0902229621/" at bounding box center [679, 242] width 197 height 27
type input "[PERSON_NAME]/0902229621/"
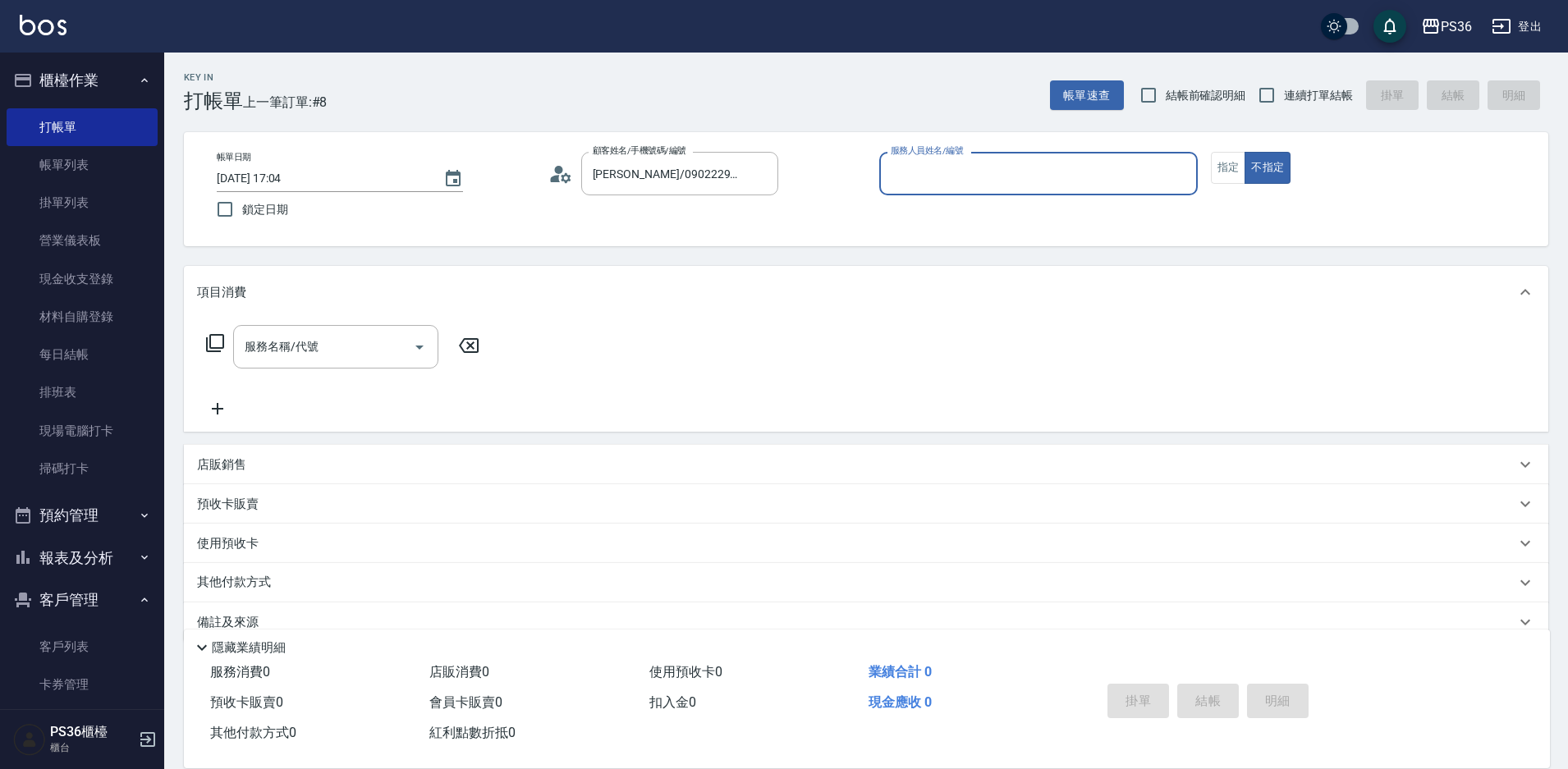
type input "Ruby-4"
click at [1237, 168] on button "指定" at bounding box center [1228, 168] width 35 height 32
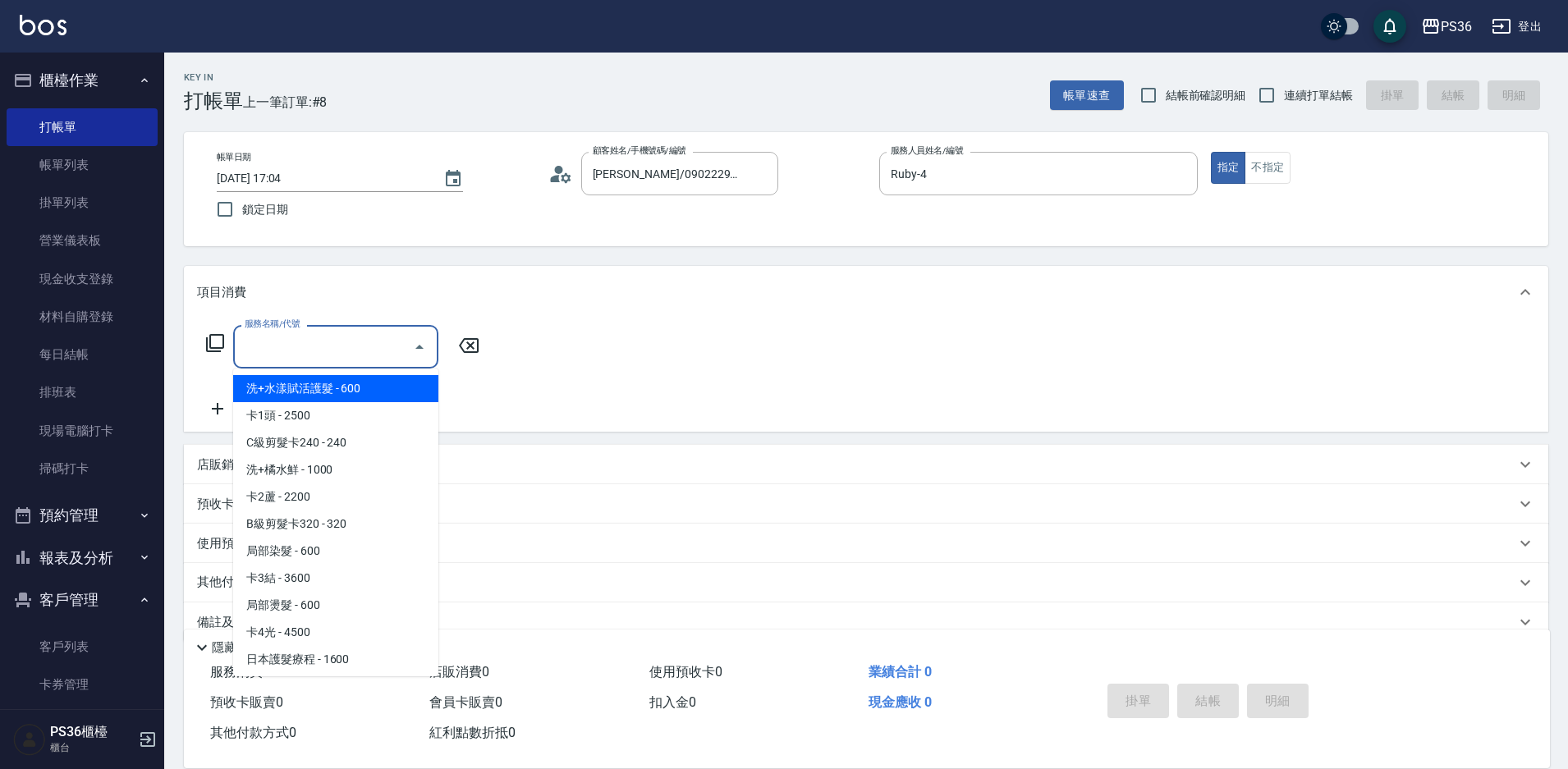
click at [272, 349] on input "服務名稱/代號" at bounding box center [324, 346] width 166 height 29
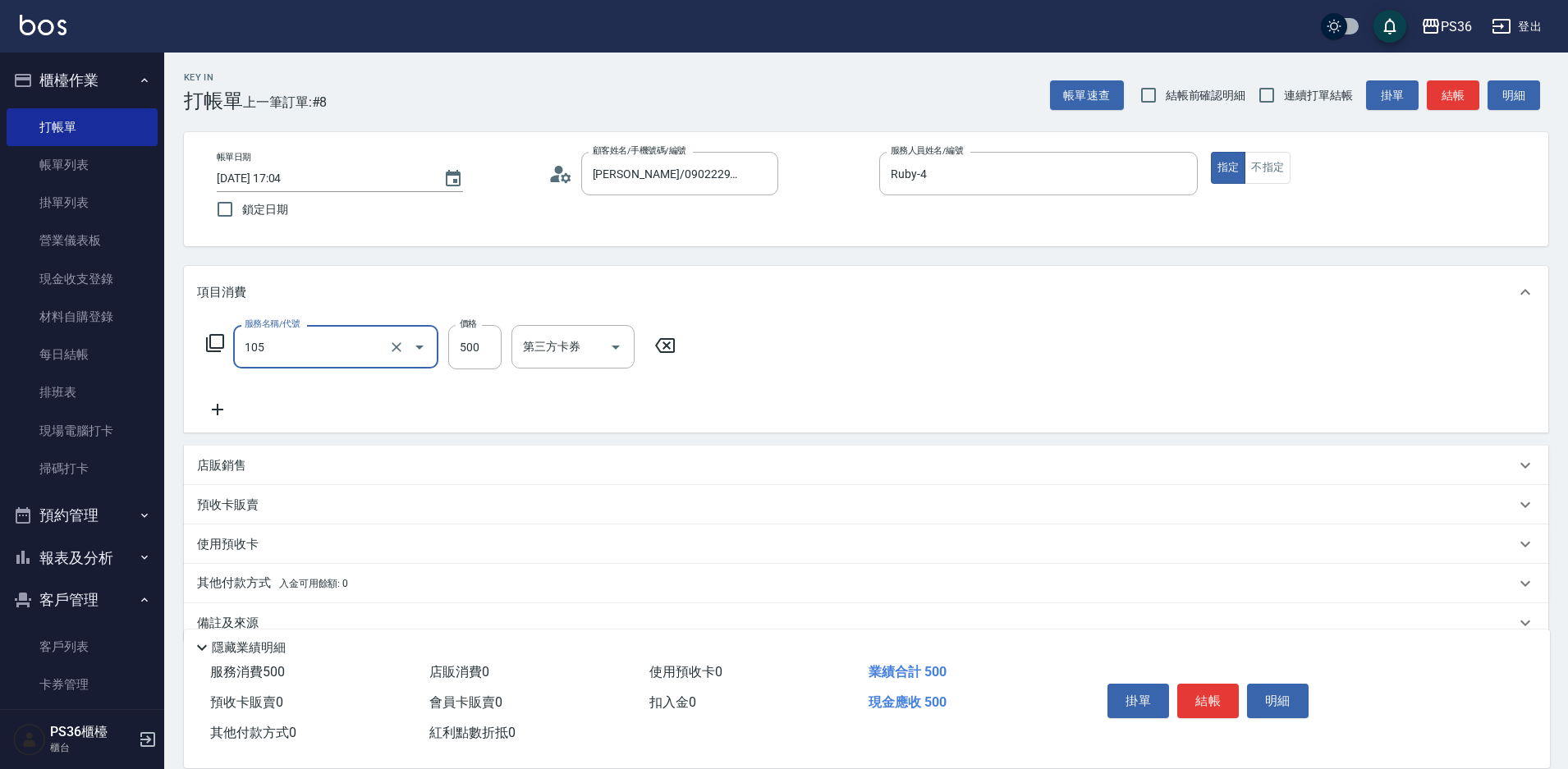
type input "A級單剪(105)"
click at [238, 396] on div "服務名稱/代號 A級單剪(105) 服務名稱/代號 價格 500 價格 第三方卡券 第三方卡券" at bounding box center [441, 372] width 488 height 95
click at [252, 431] on div "服務名稱/代號 A級單剪(105) 服務名稱/代號 價格 500 價格 第三方卡券 第三方卡券" at bounding box center [865, 375] width 1365 height 114
click at [222, 409] on icon at bounding box center [218, 409] width 12 height 12
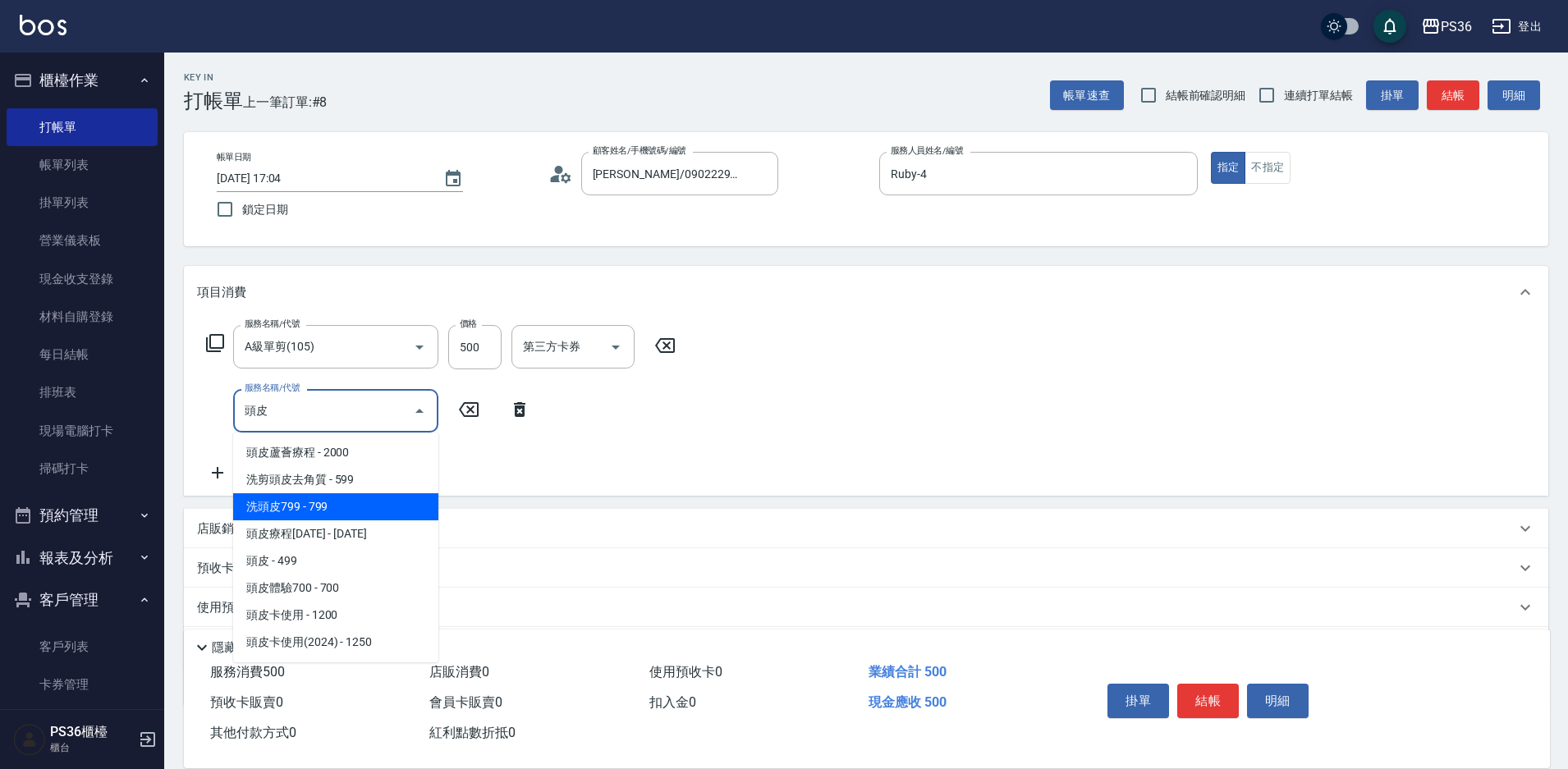
click at [375, 508] on span "洗頭皮799 - 799" at bounding box center [336, 507] width 205 height 27
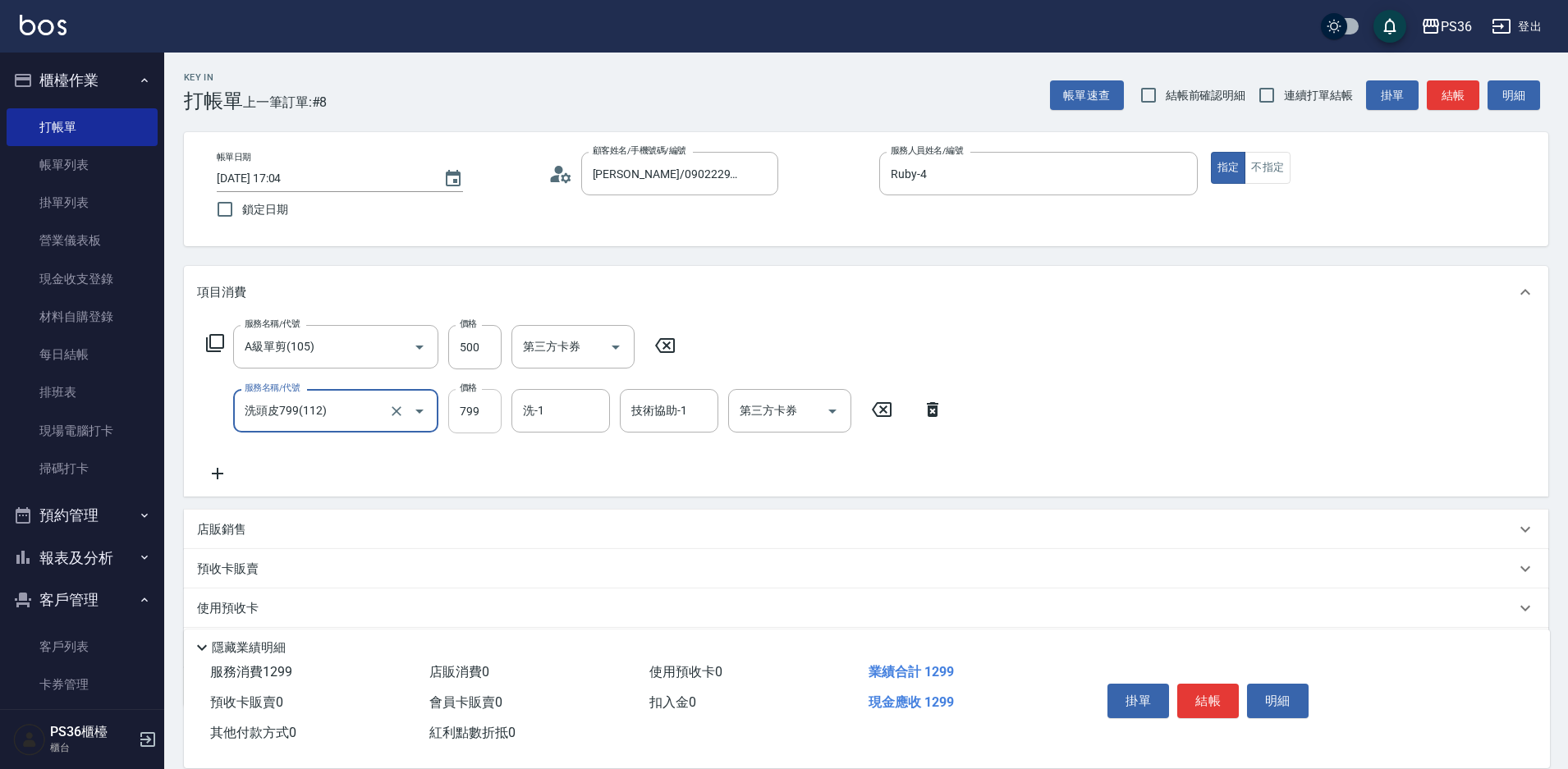
type input "洗頭皮799(112)"
click at [493, 412] on input "799" at bounding box center [475, 410] width 53 height 44
type input "899"
click at [1212, 694] on button "結帳" at bounding box center [1208, 701] width 61 height 35
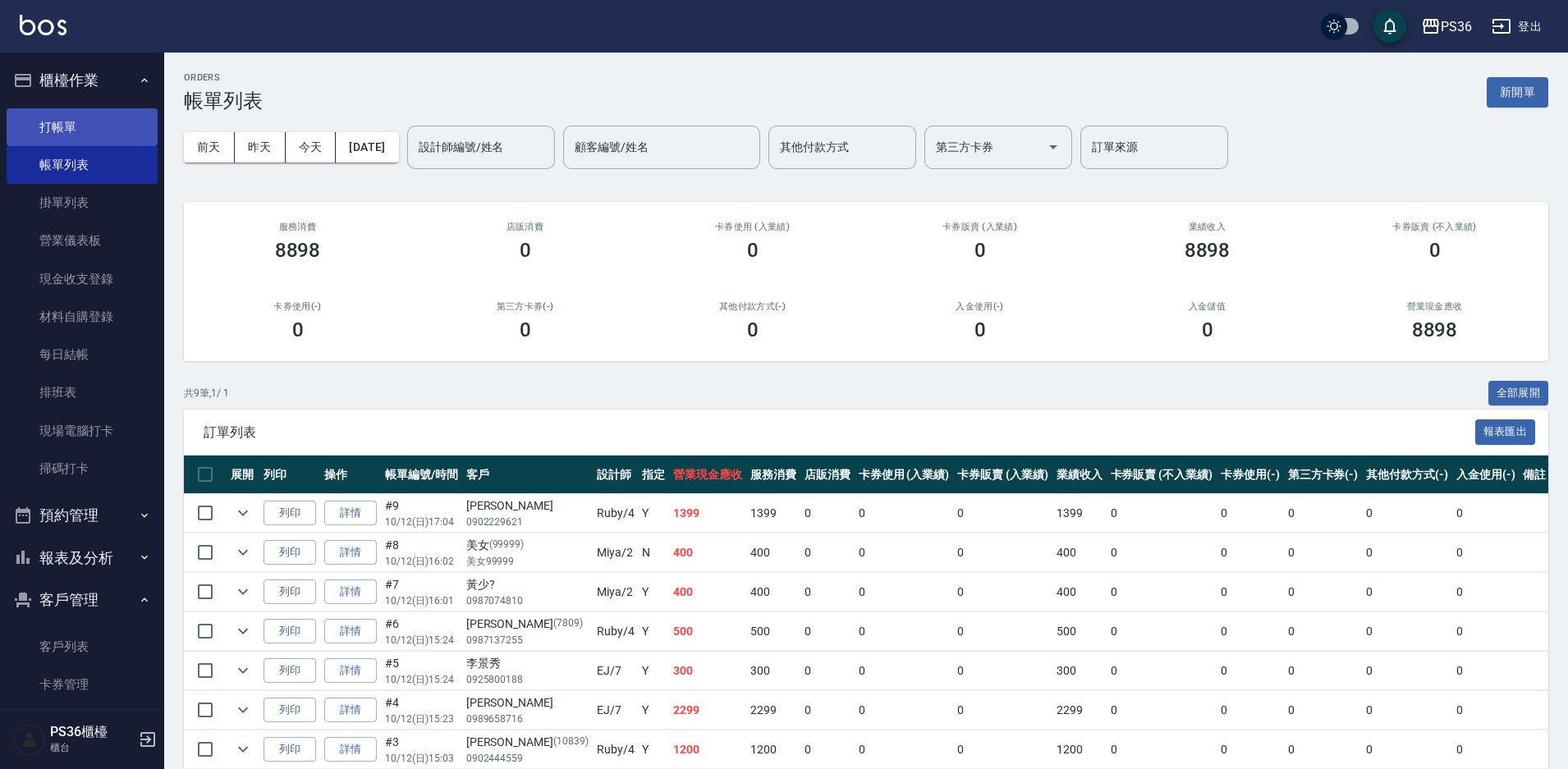
click at [77, 138] on link "打帳單" at bounding box center [82, 126] width 151 height 37
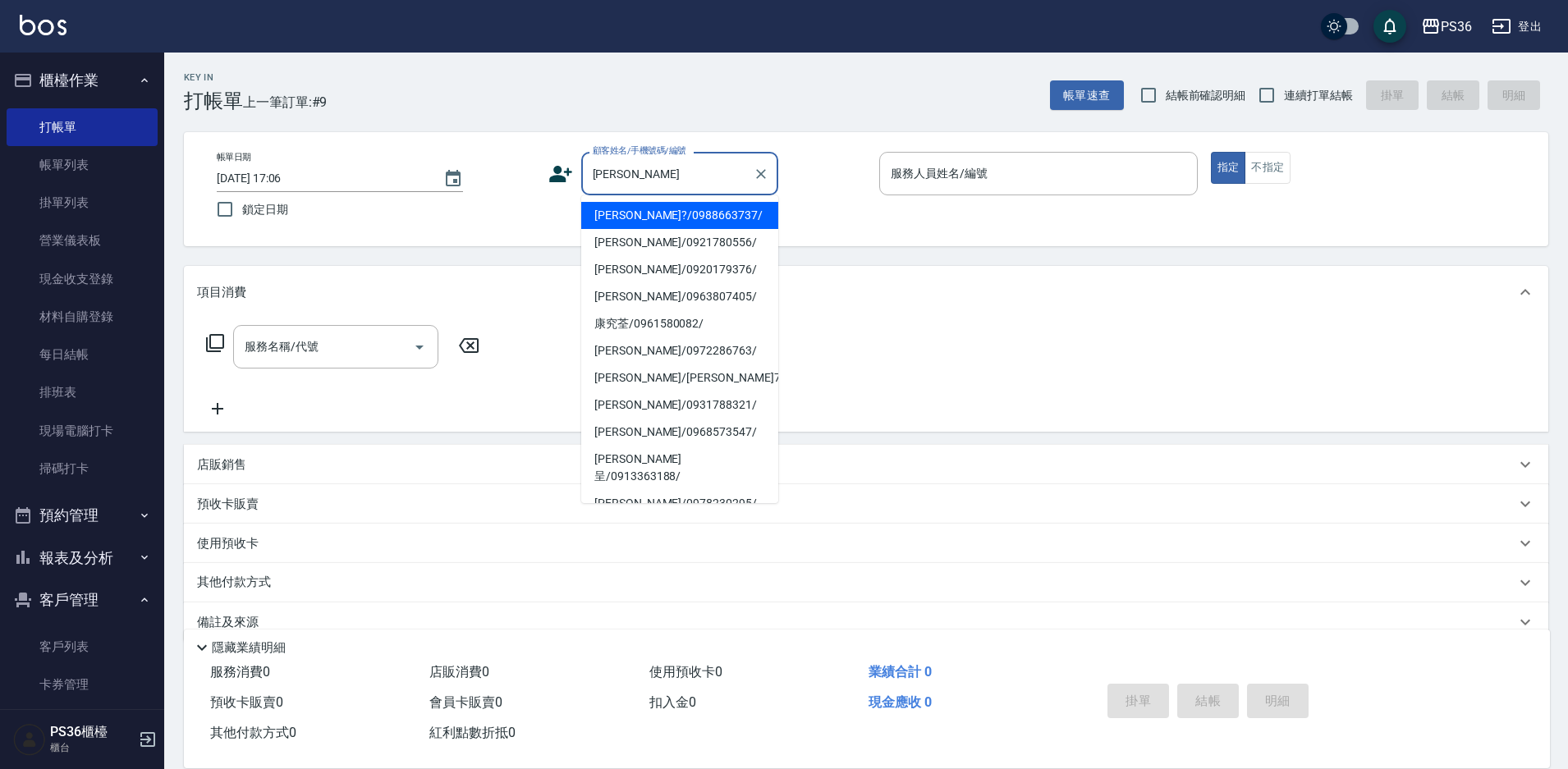
click at [679, 214] on li "[PERSON_NAME]?/0988663737/" at bounding box center [679, 215] width 197 height 27
type input "[PERSON_NAME]?/0988663737/"
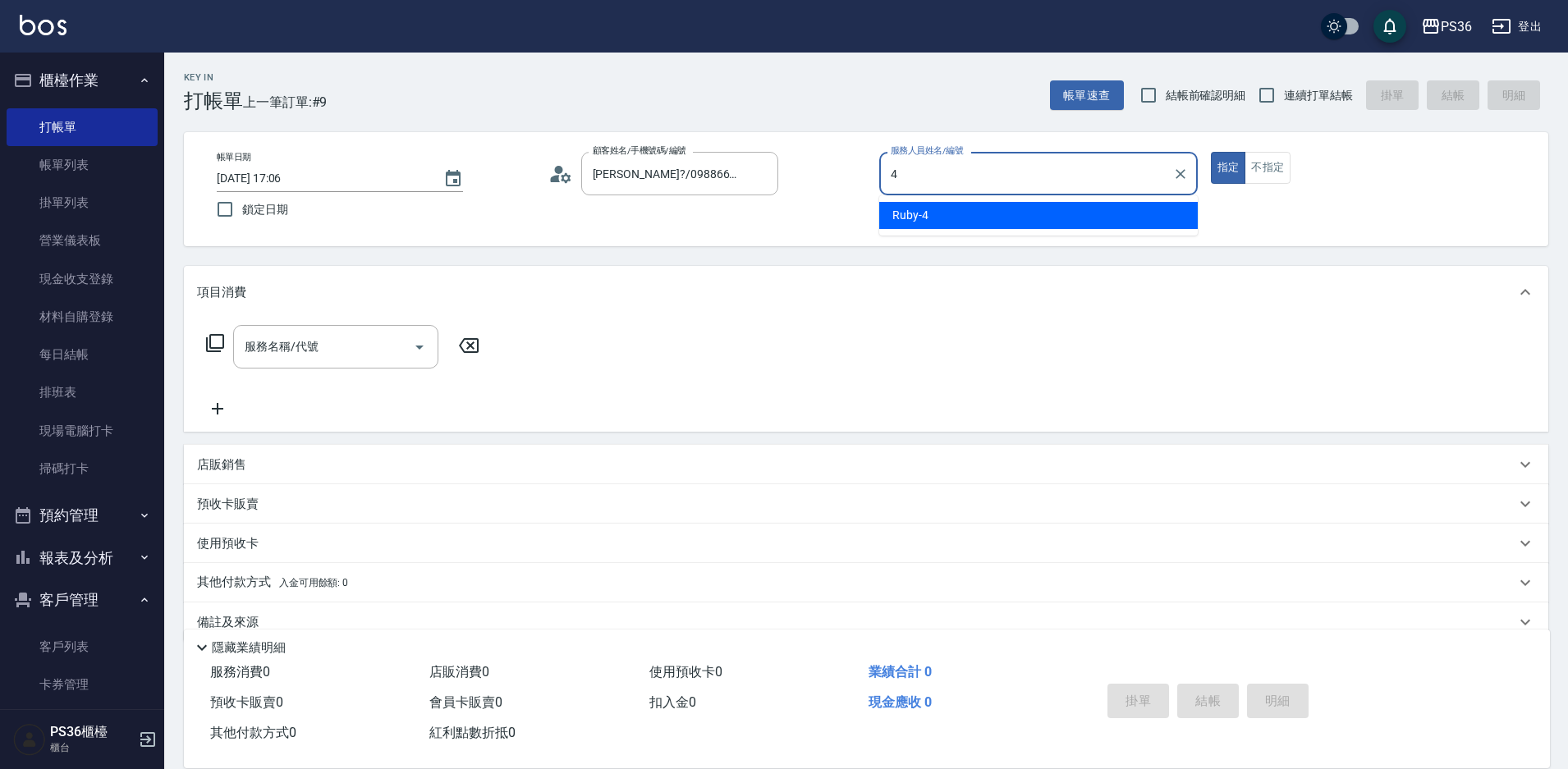
type input "Ruby-4"
type button "true"
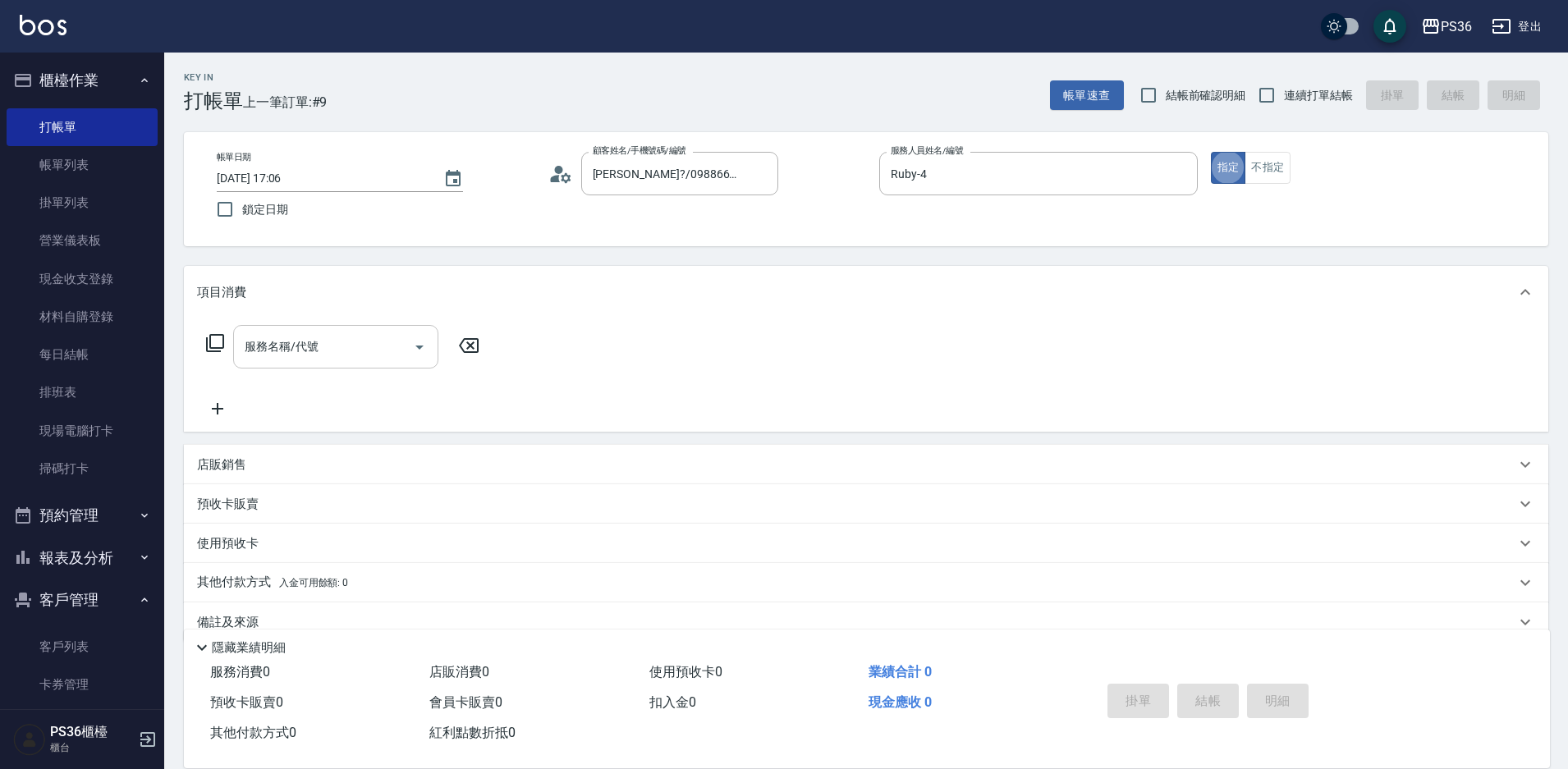
click at [331, 347] on input "服務名稱/代號" at bounding box center [324, 346] width 166 height 29
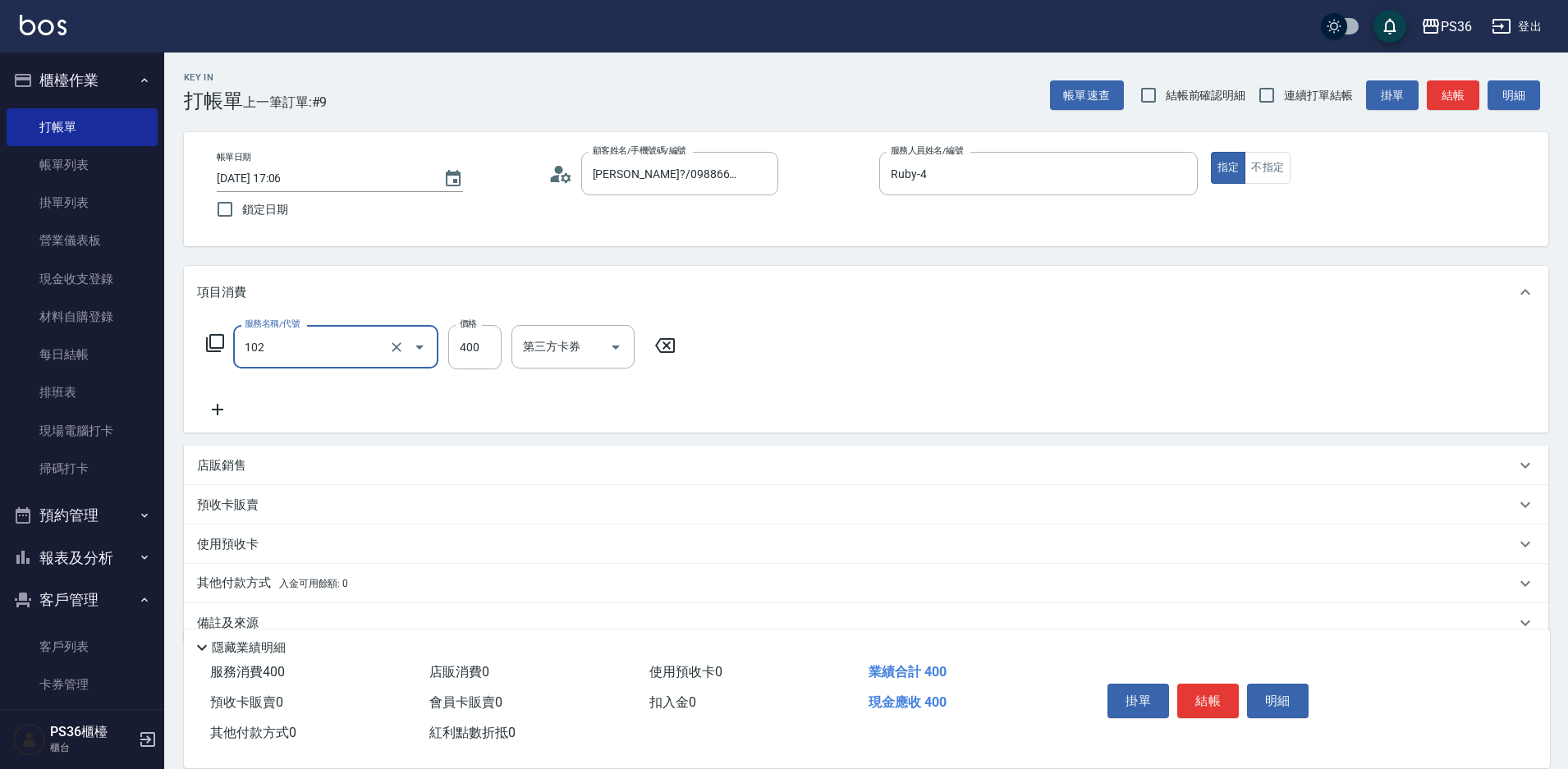
type input "精油洗髮(102)"
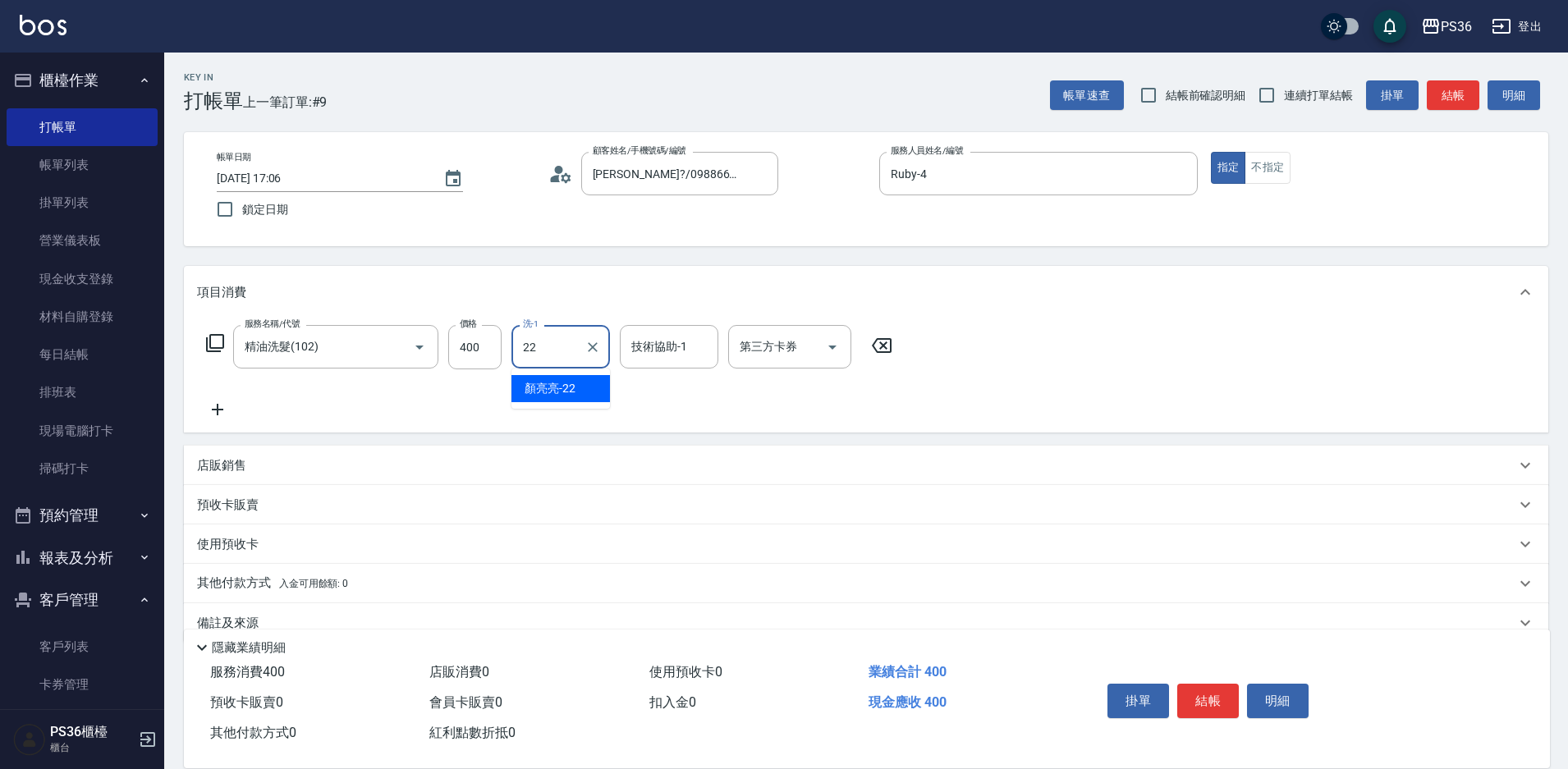
type input "顏亮亮-22"
click at [1203, 698] on button "結帳" at bounding box center [1208, 701] width 61 height 35
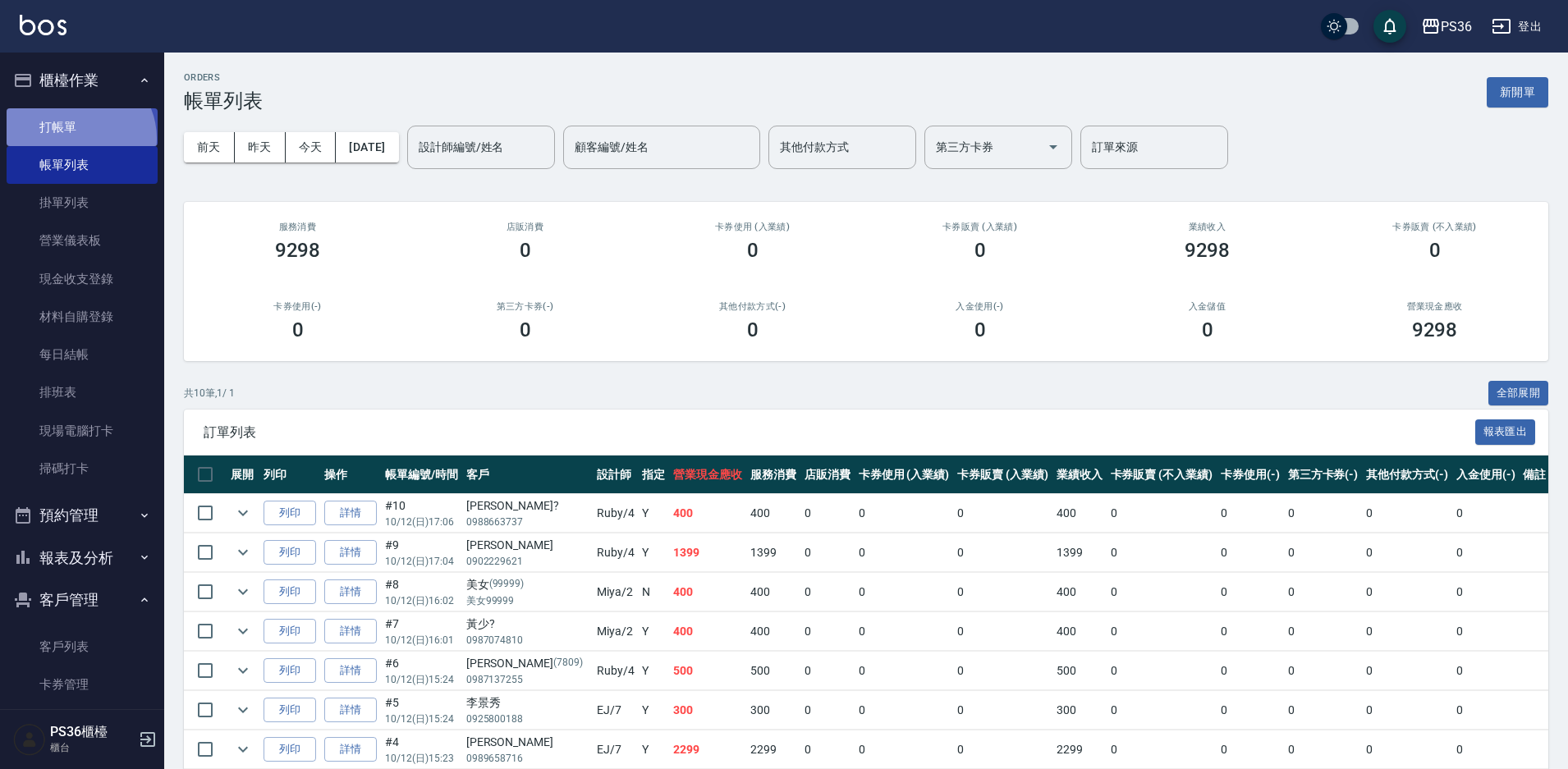
click at [76, 138] on link "打帳單" at bounding box center [82, 126] width 151 height 37
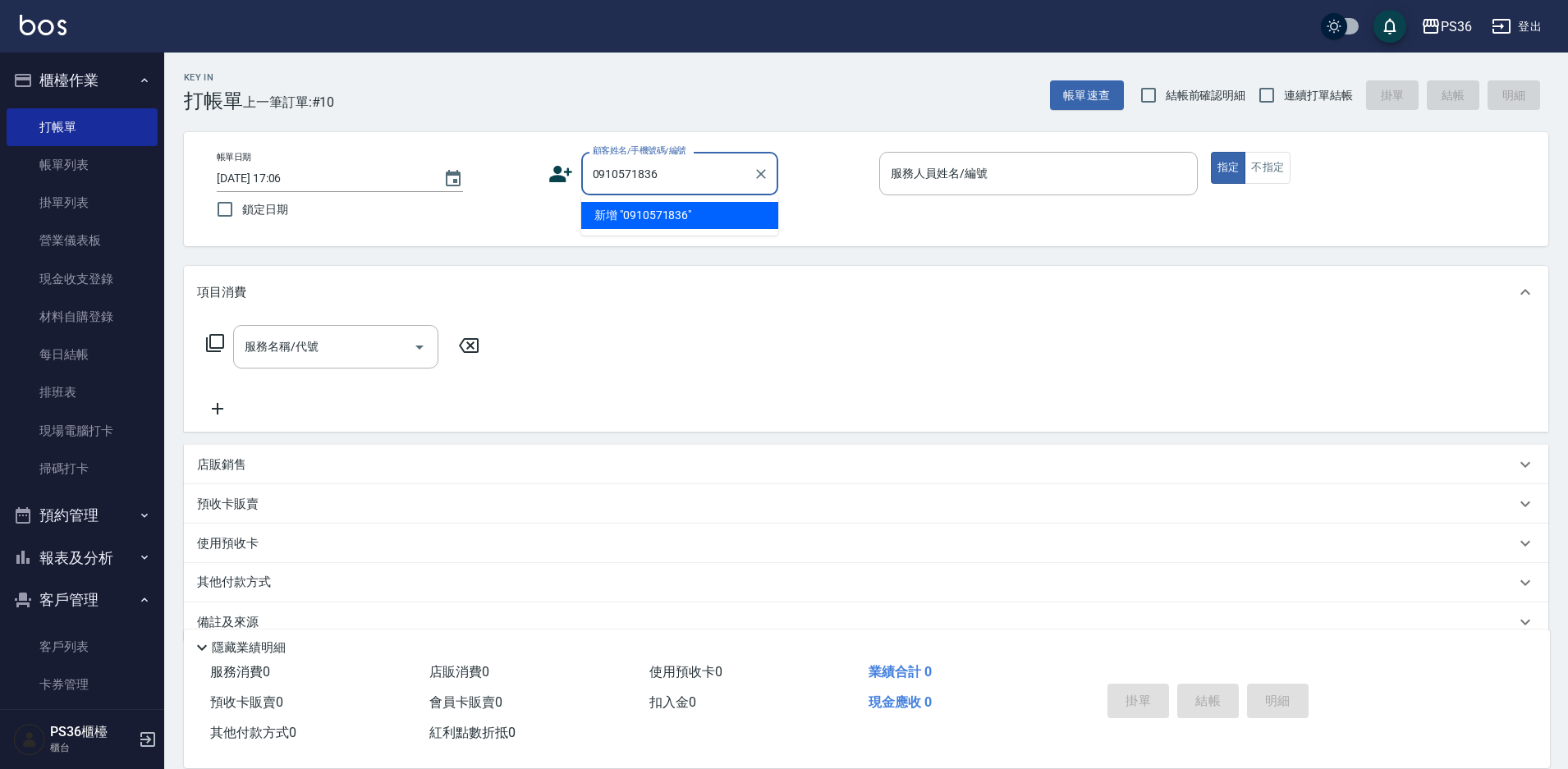
click at [675, 224] on li "新增 "0910571836"" at bounding box center [679, 215] width 197 height 27
type input "0910571836"
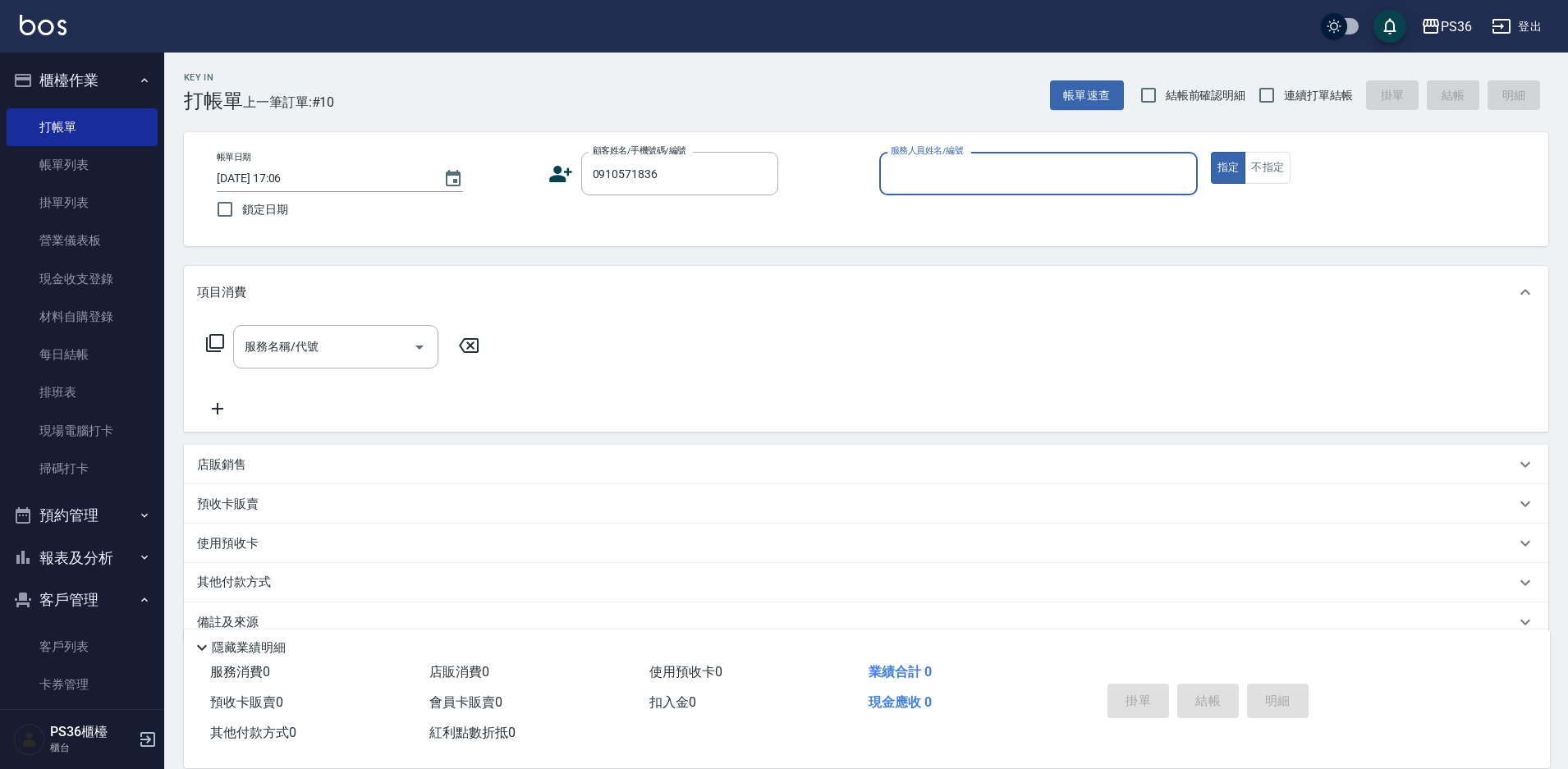
click at [553, 171] on icon at bounding box center [561, 174] width 23 height 17
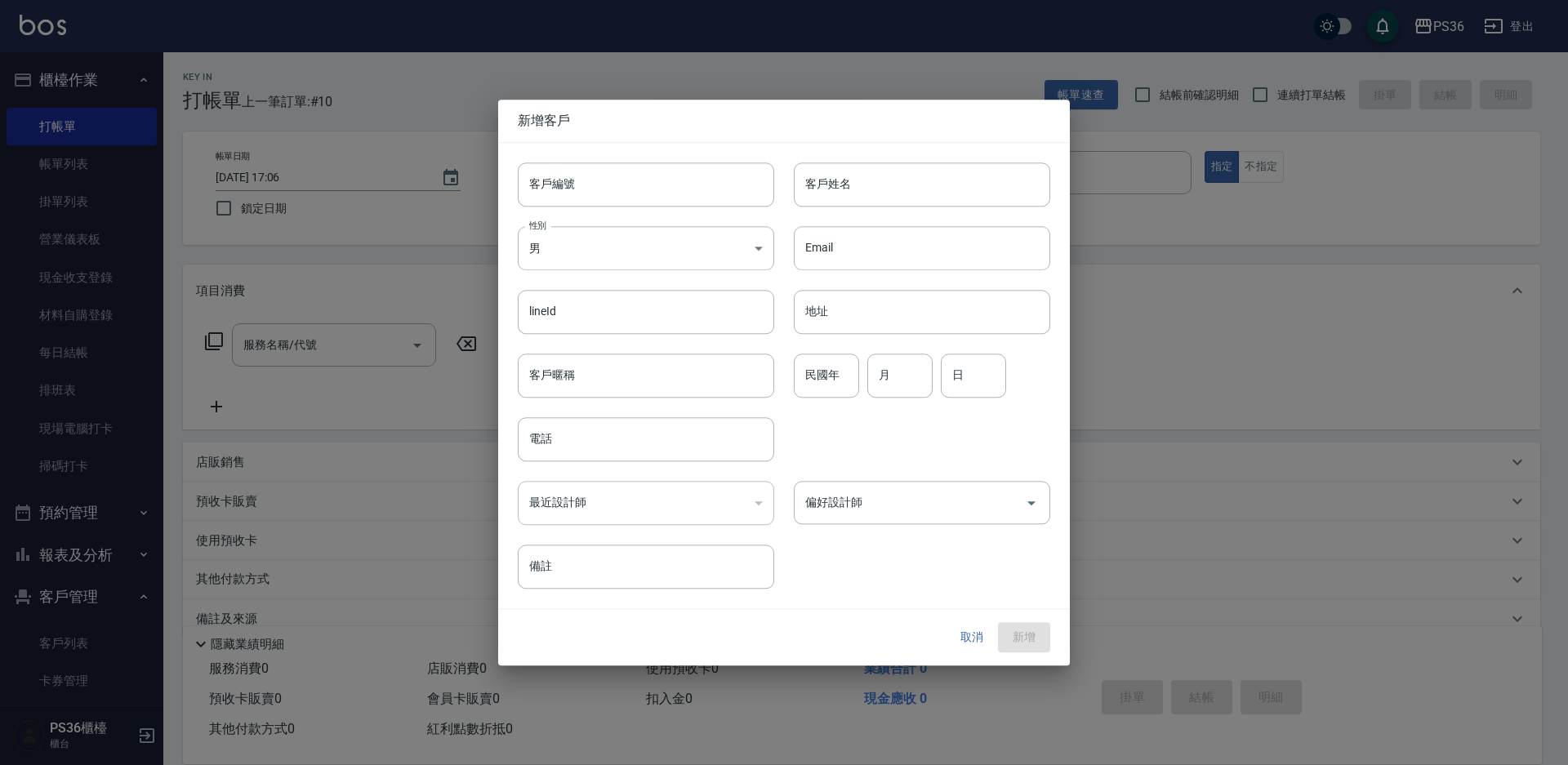
type input "0910571836"
click at [872, 190] on input "客戶姓名" at bounding box center [922, 184] width 256 height 44
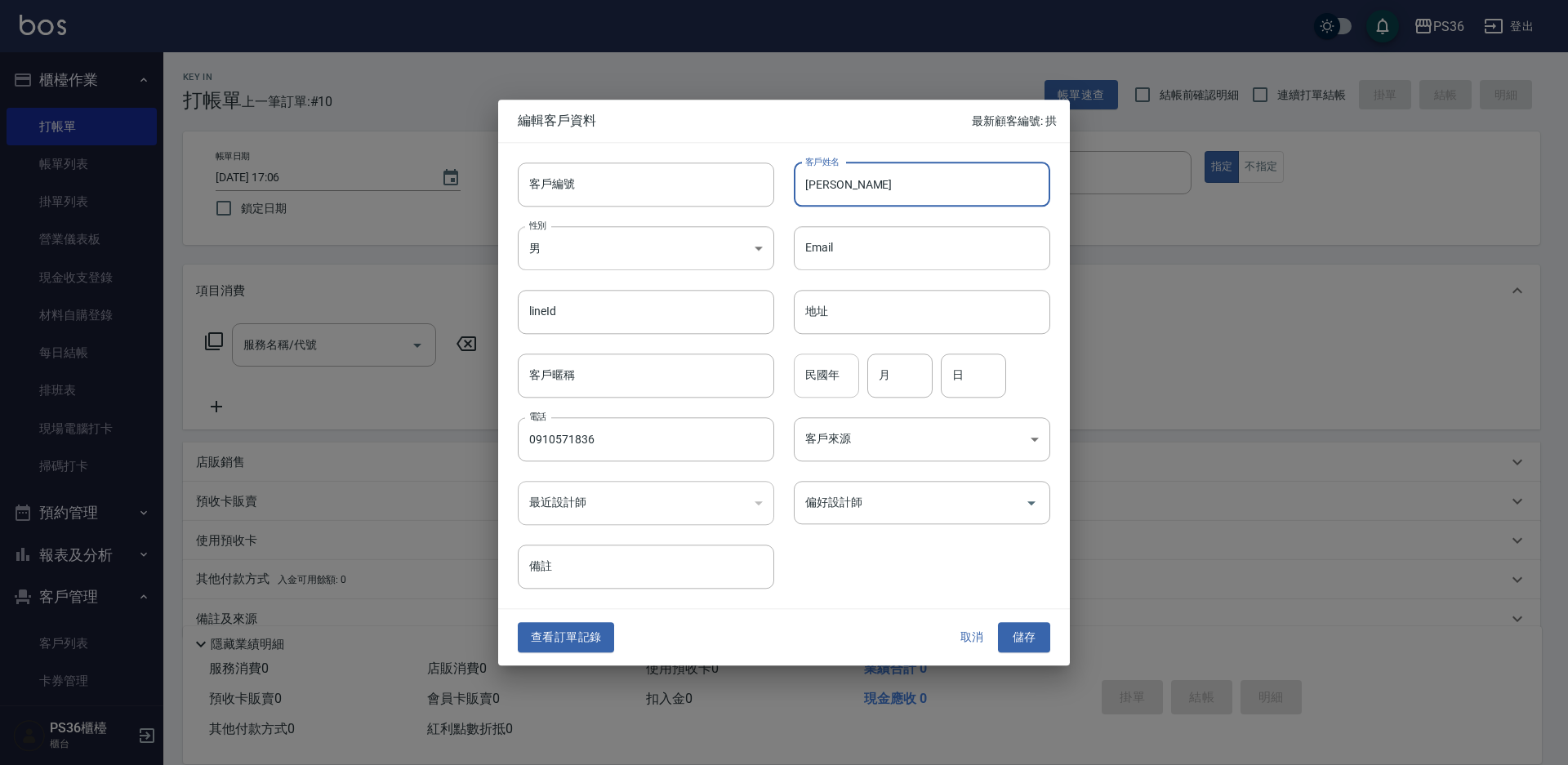
type input "[PERSON_NAME]"
click at [823, 379] on input "民國年" at bounding box center [826, 375] width 65 height 44
type input "89"
type input "03"
type input "01"
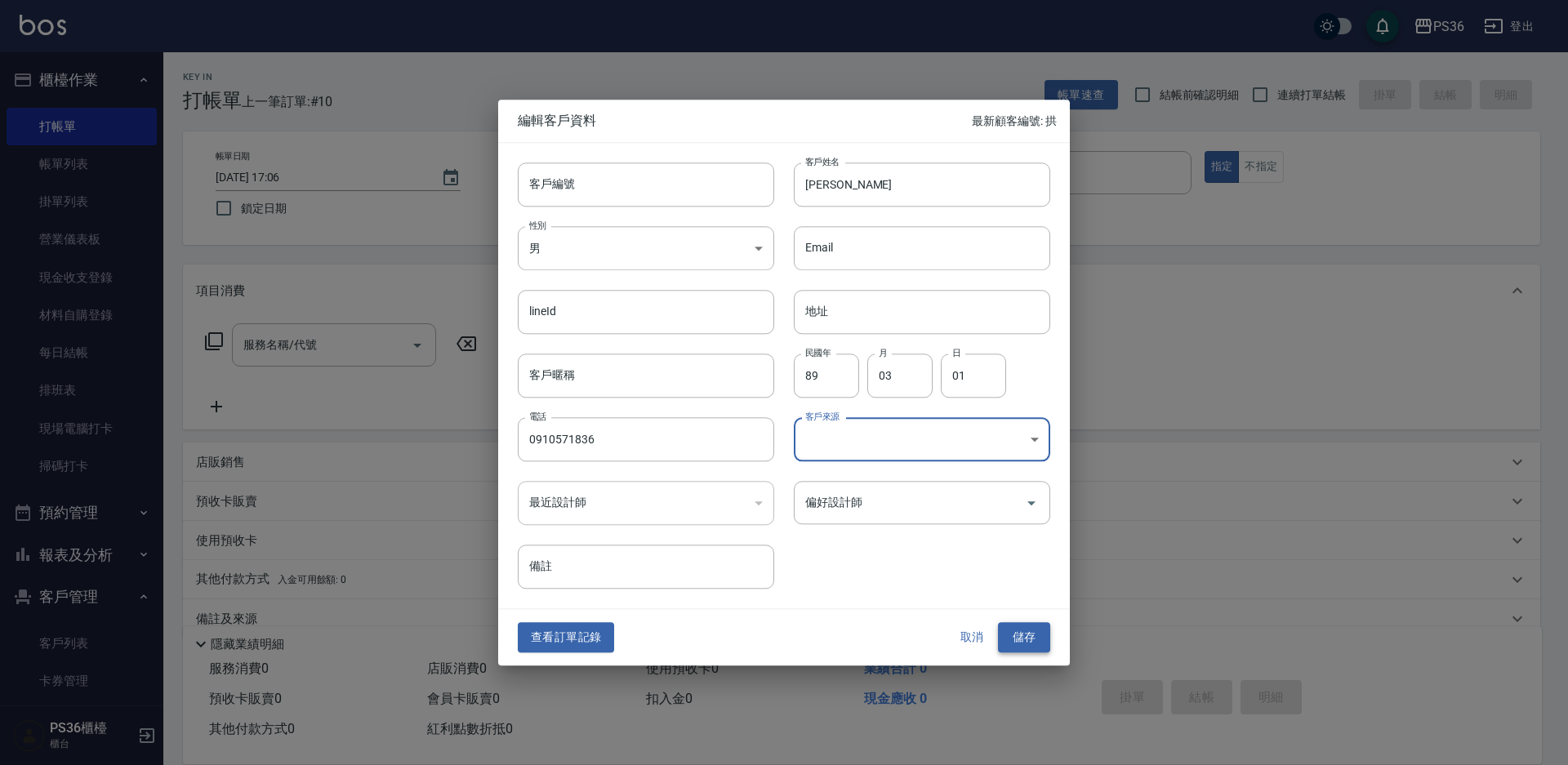
click at [1020, 623] on button "儲存" at bounding box center [1024, 638] width 52 height 31
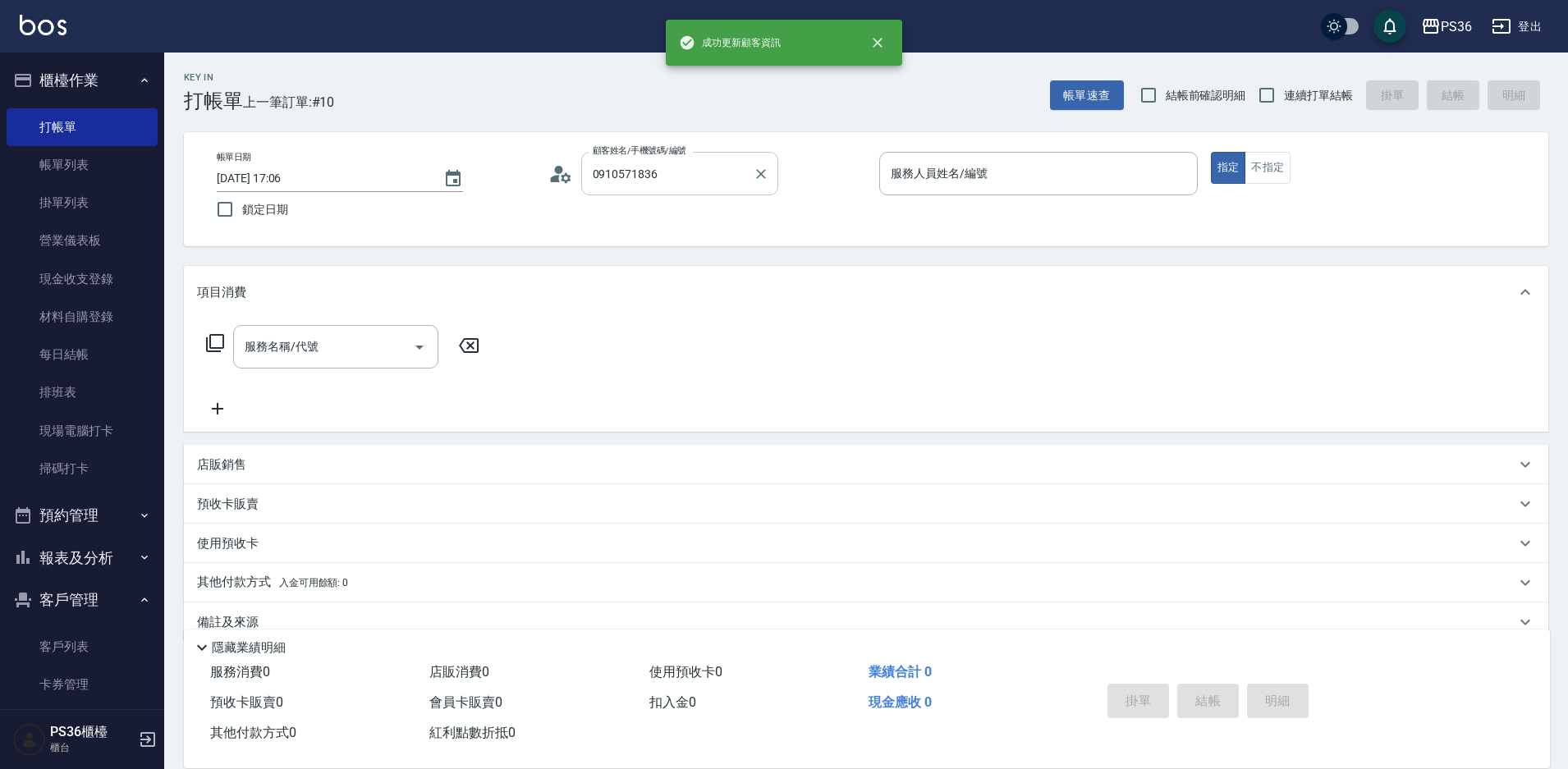
click at [644, 178] on input "0910571836" at bounding box center [668, 174] width 158 height 29
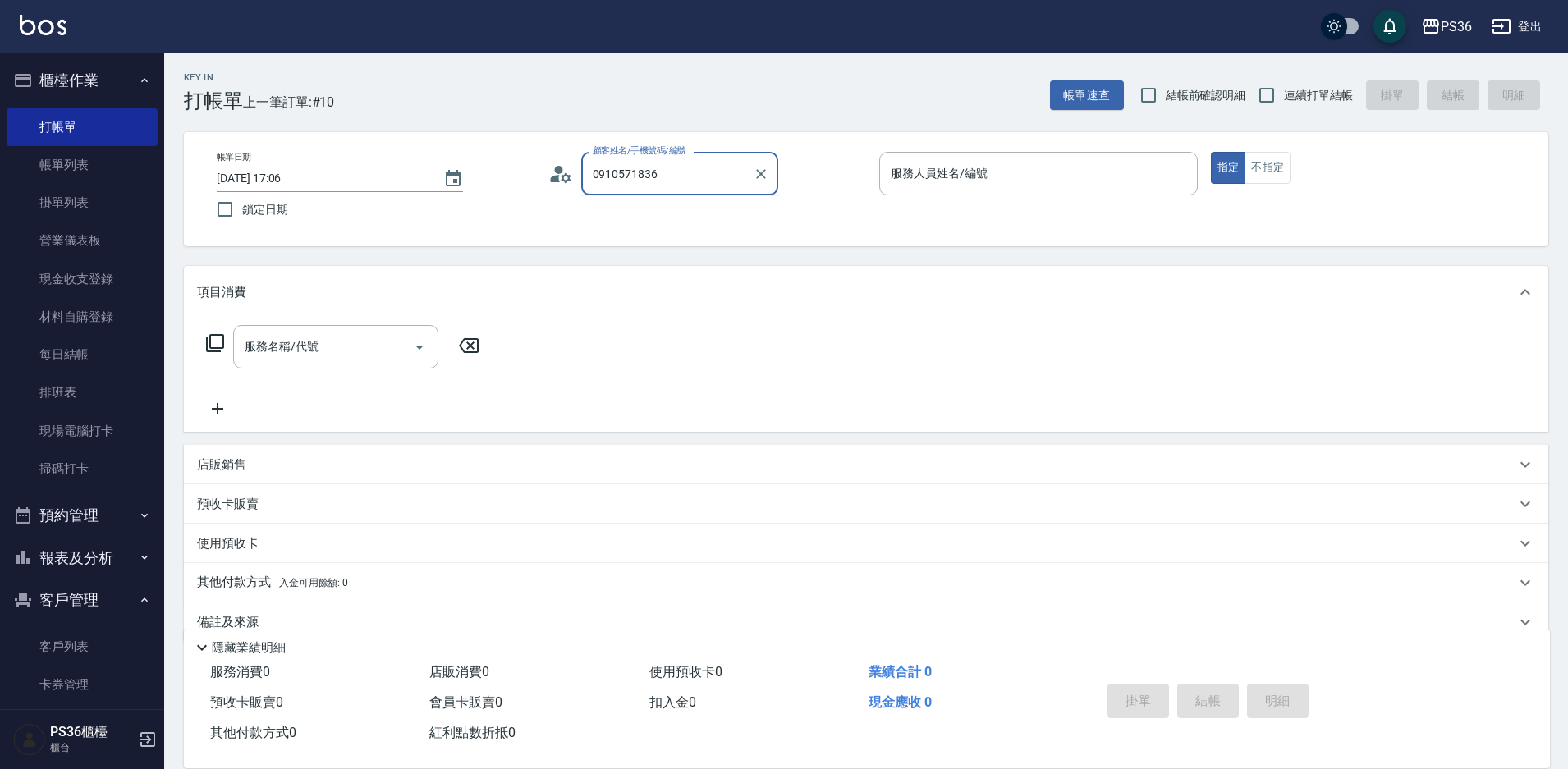
click at [710, 174] on input "0910571836" at bounding box center [668, 174] width 158 height 29
type input "[PERSON_NAME]/0910571836/"
click at [1211, 152] on button "指定" at bounding box center [1228, 168] width 35 height 32
type button "true"
click at [932, 194] on div "服務人員姓名/編號" at bounding box center [1038, 174] width 318 height 43
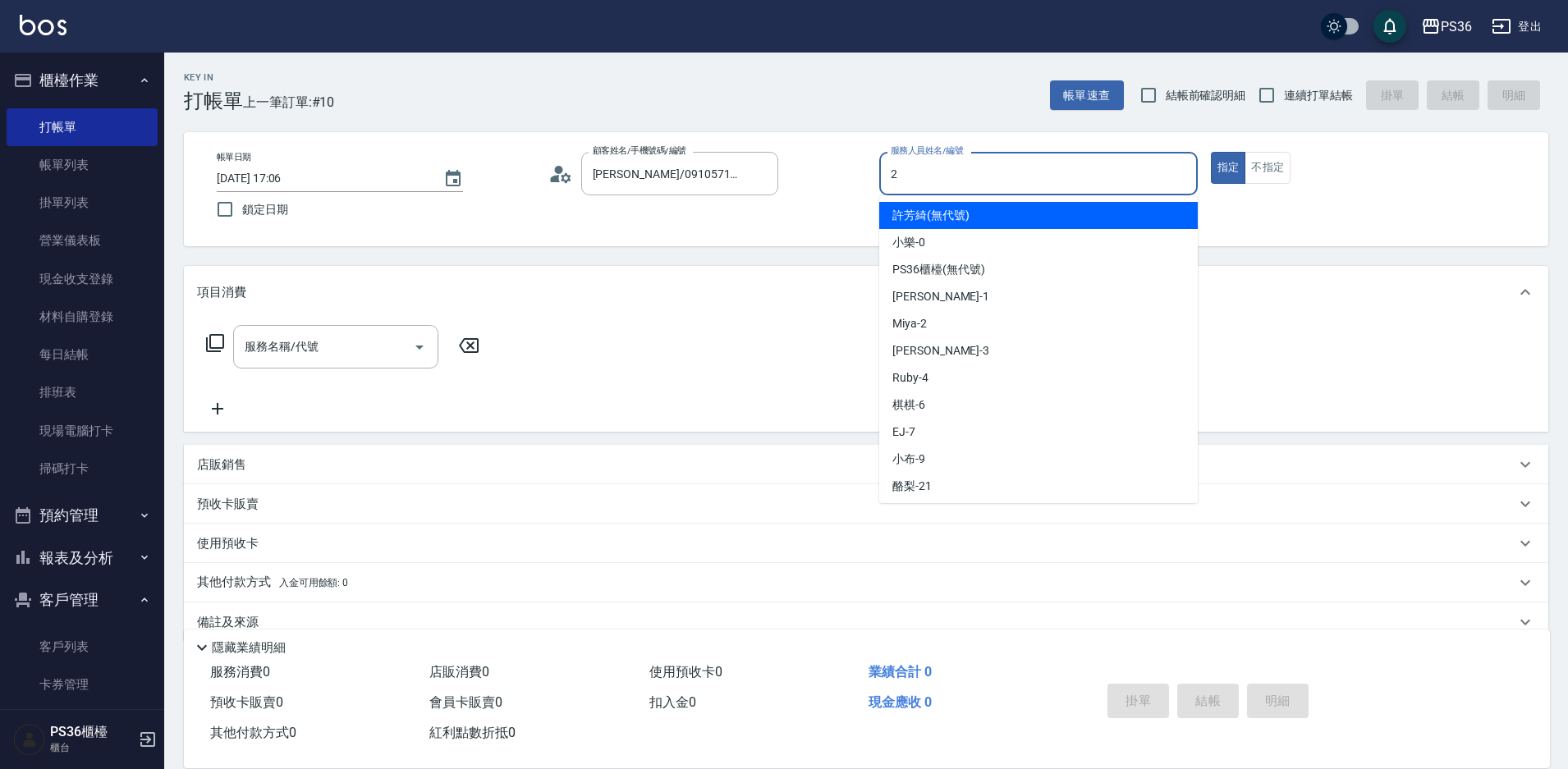
type input "Miya-2"
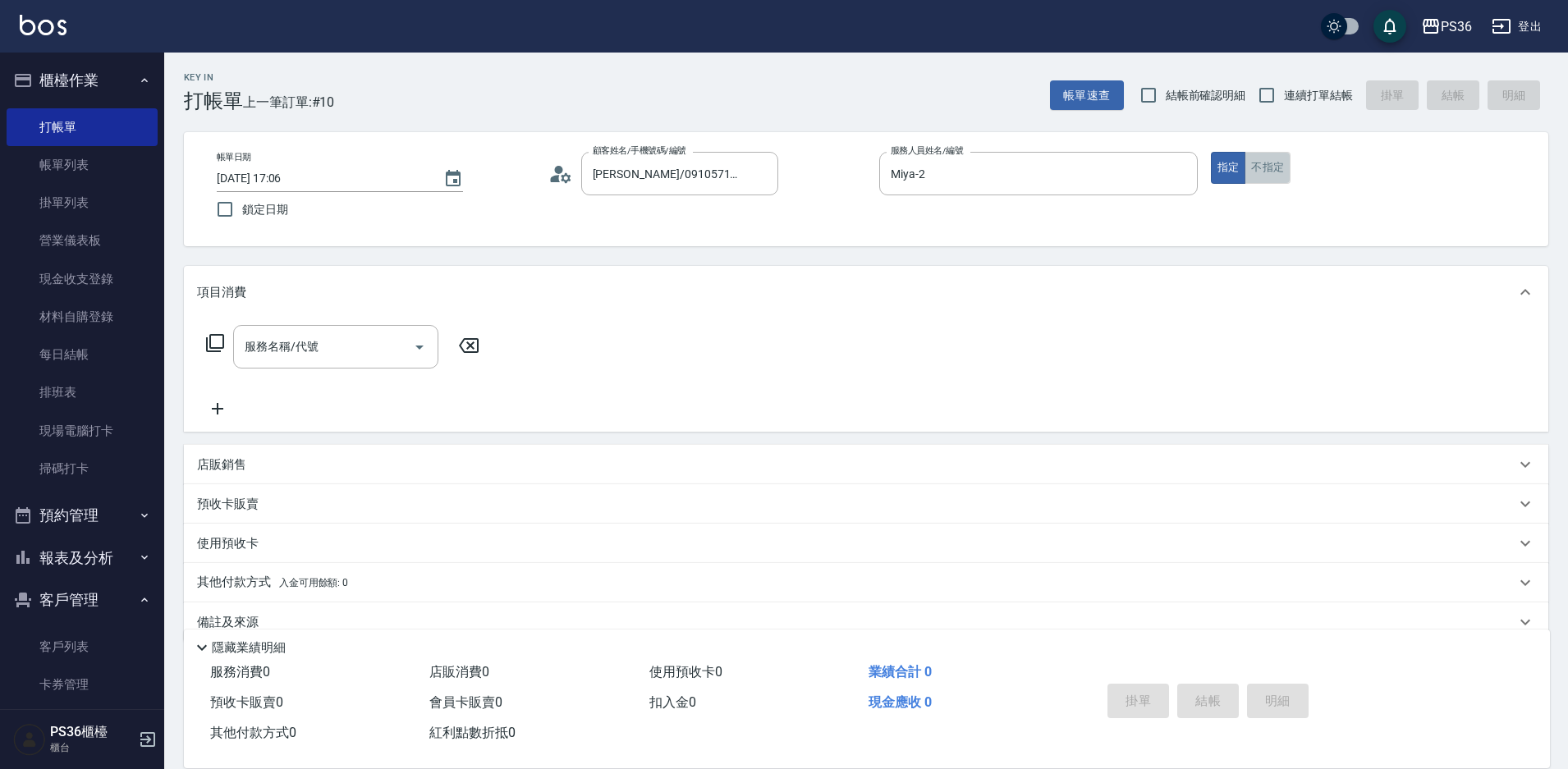
click at [1286, 178] on button "不指定" at bounding box center [1267, 168] width 46 height 32
click at [272, 338] on div "服務名稱/代號 服務名稱/代號" at bounding box center [336, 346] width 205 height 43
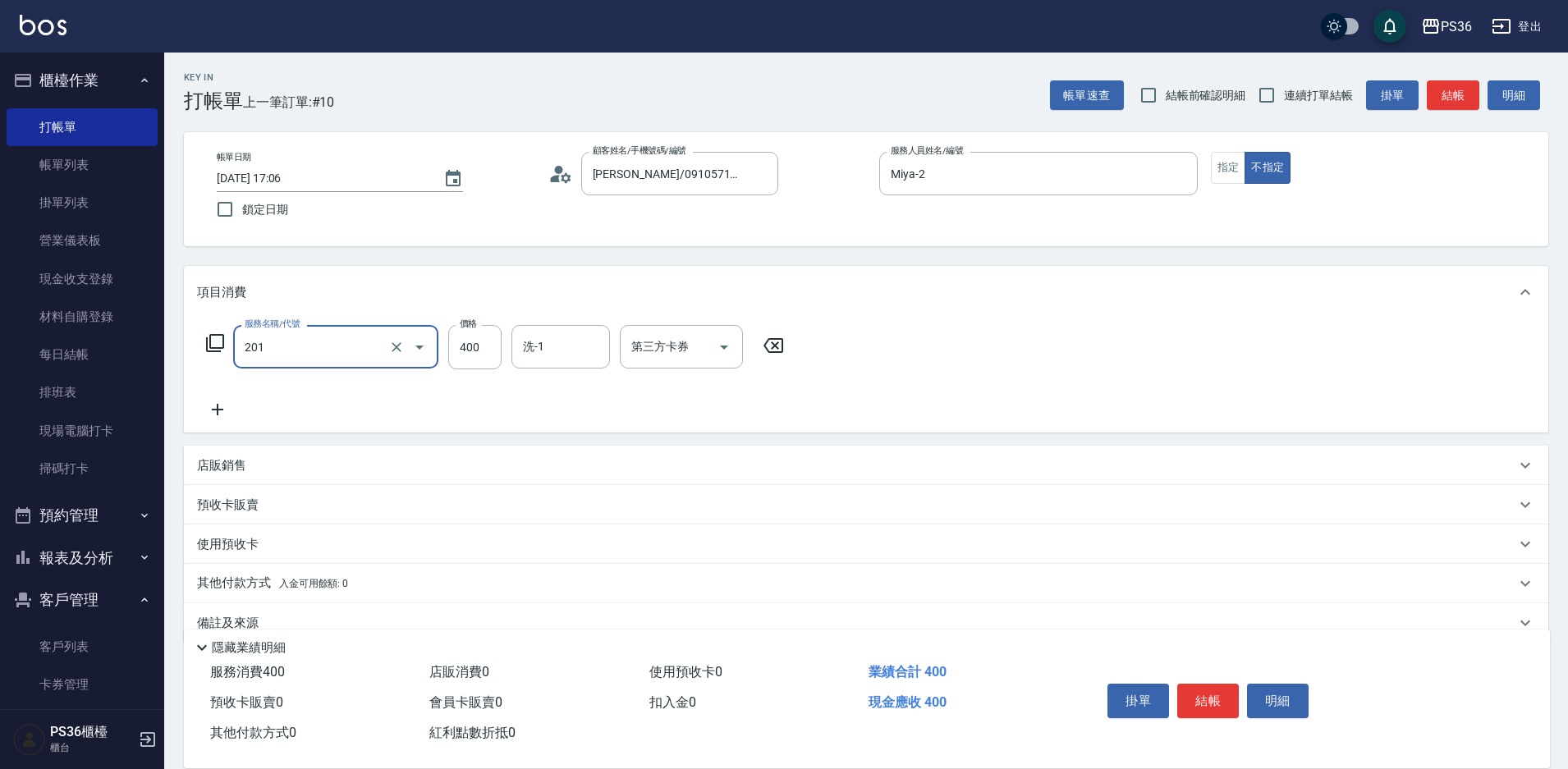
type input "C級洗剪(201)"
click at [215, 403] on icon at bounding box center [217, 409] width 41 height 20
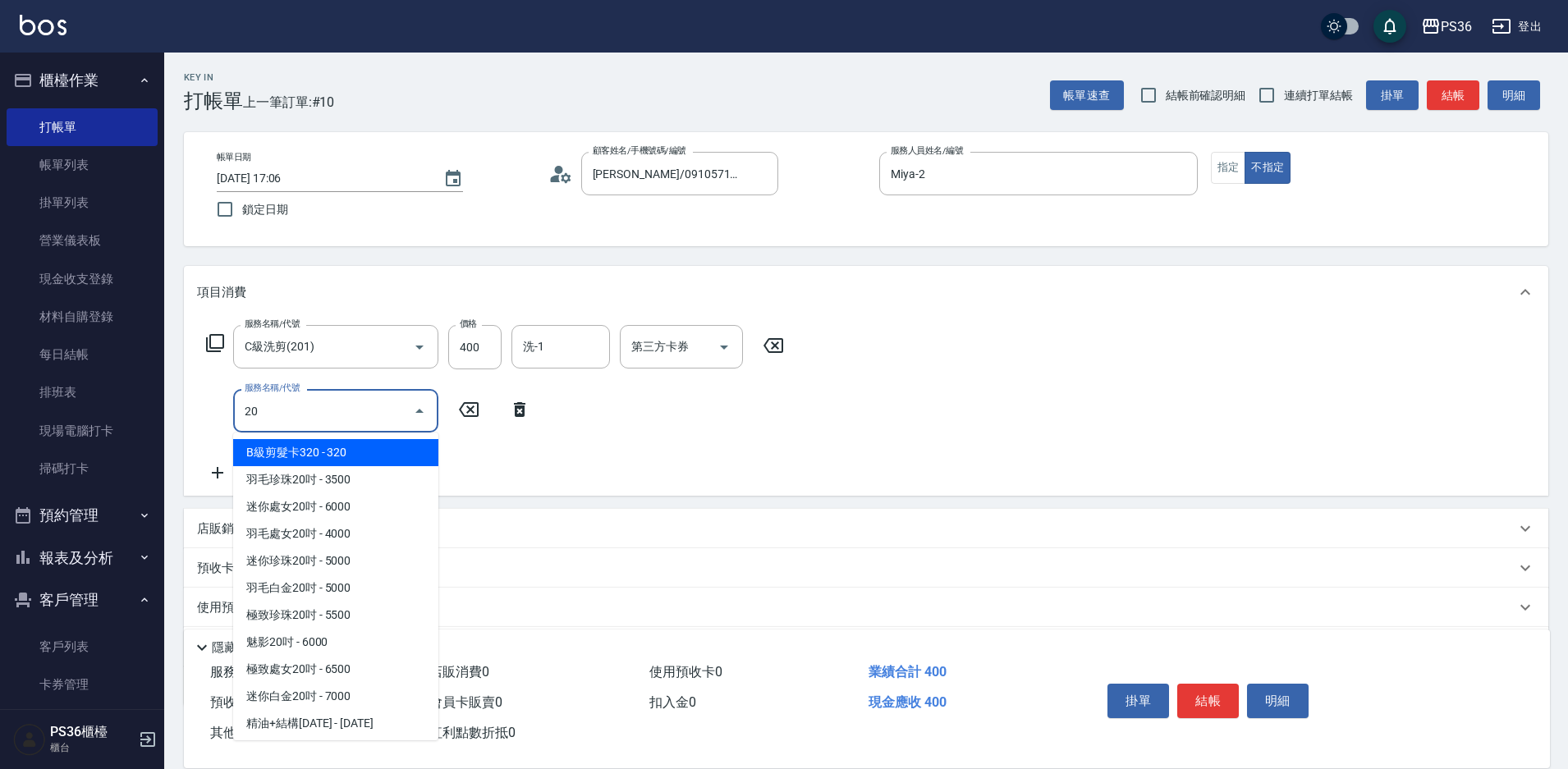
type input "2"
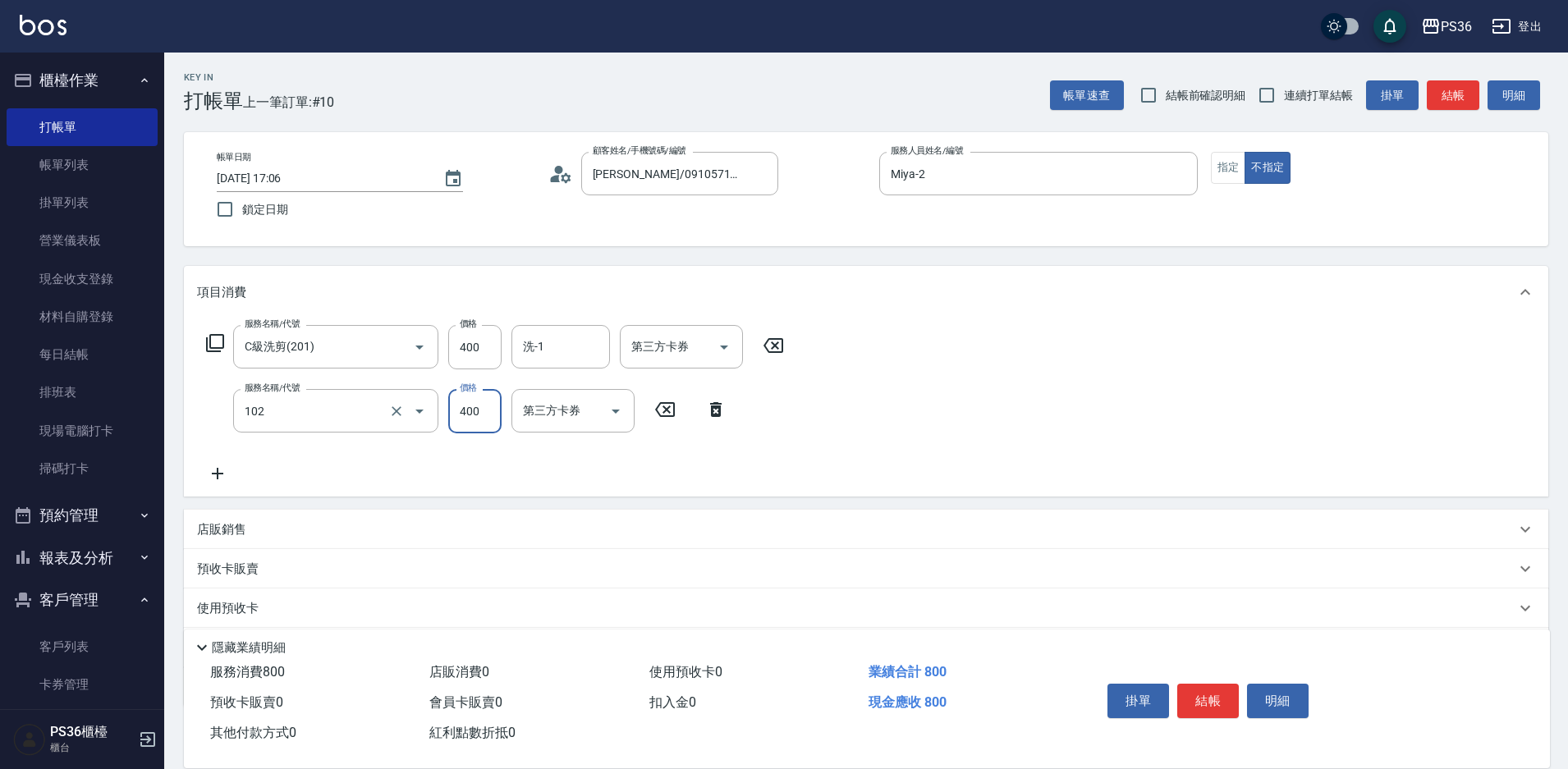
type input "精油洗髮(102)"
type input "300"
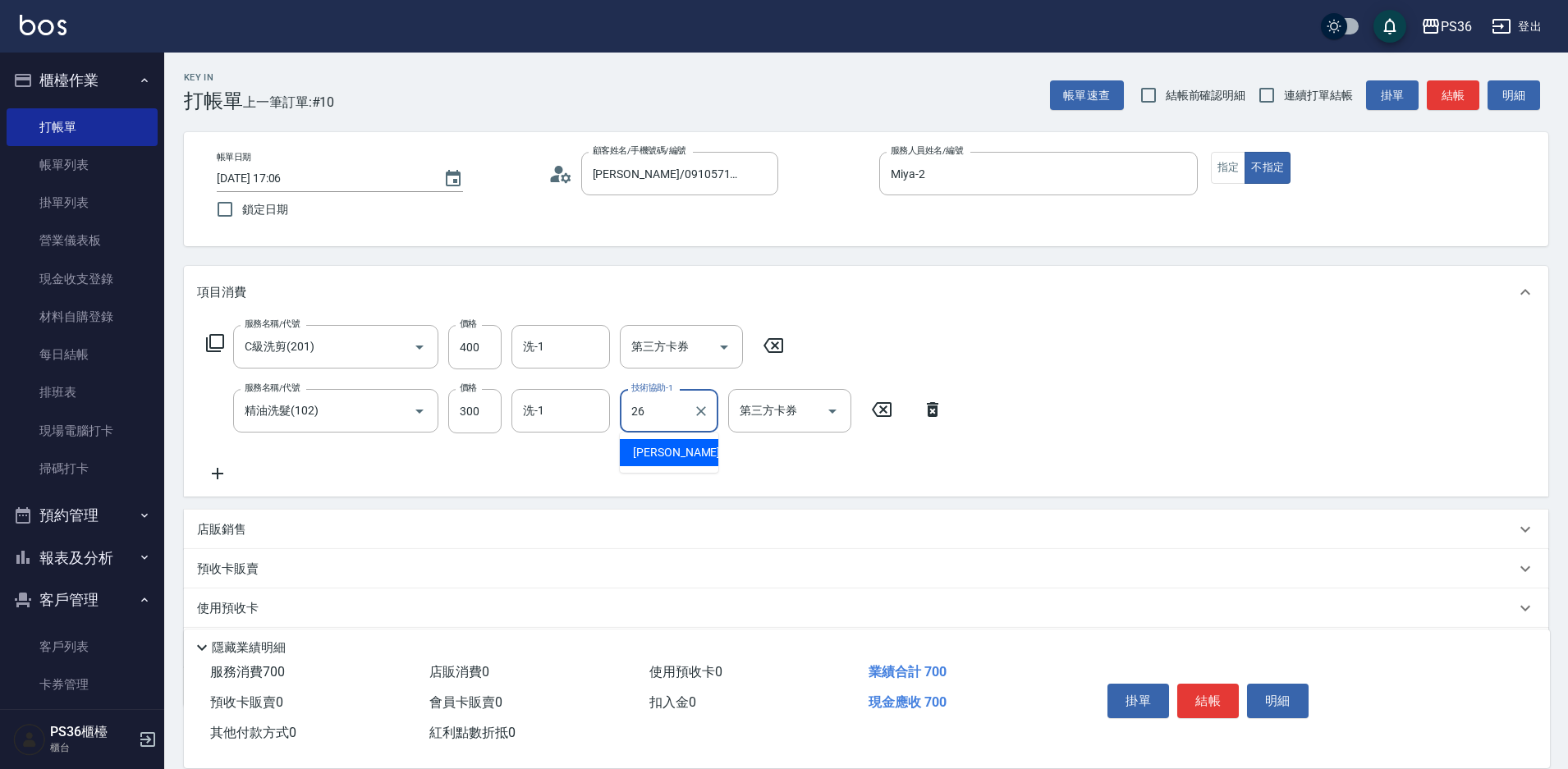
click at [648, 453] on span "小佳 -26" at bounding box center [684, 453] width 104 height 17
type input "小佳-26"
click at [574, 404] on input "洗-1" at bounding box center [561, 410] width 84 height 29
type input "小佳-26"
click at [1218, 683] on button "結帳" at bounding box center [1208, 701] width 61 height 35
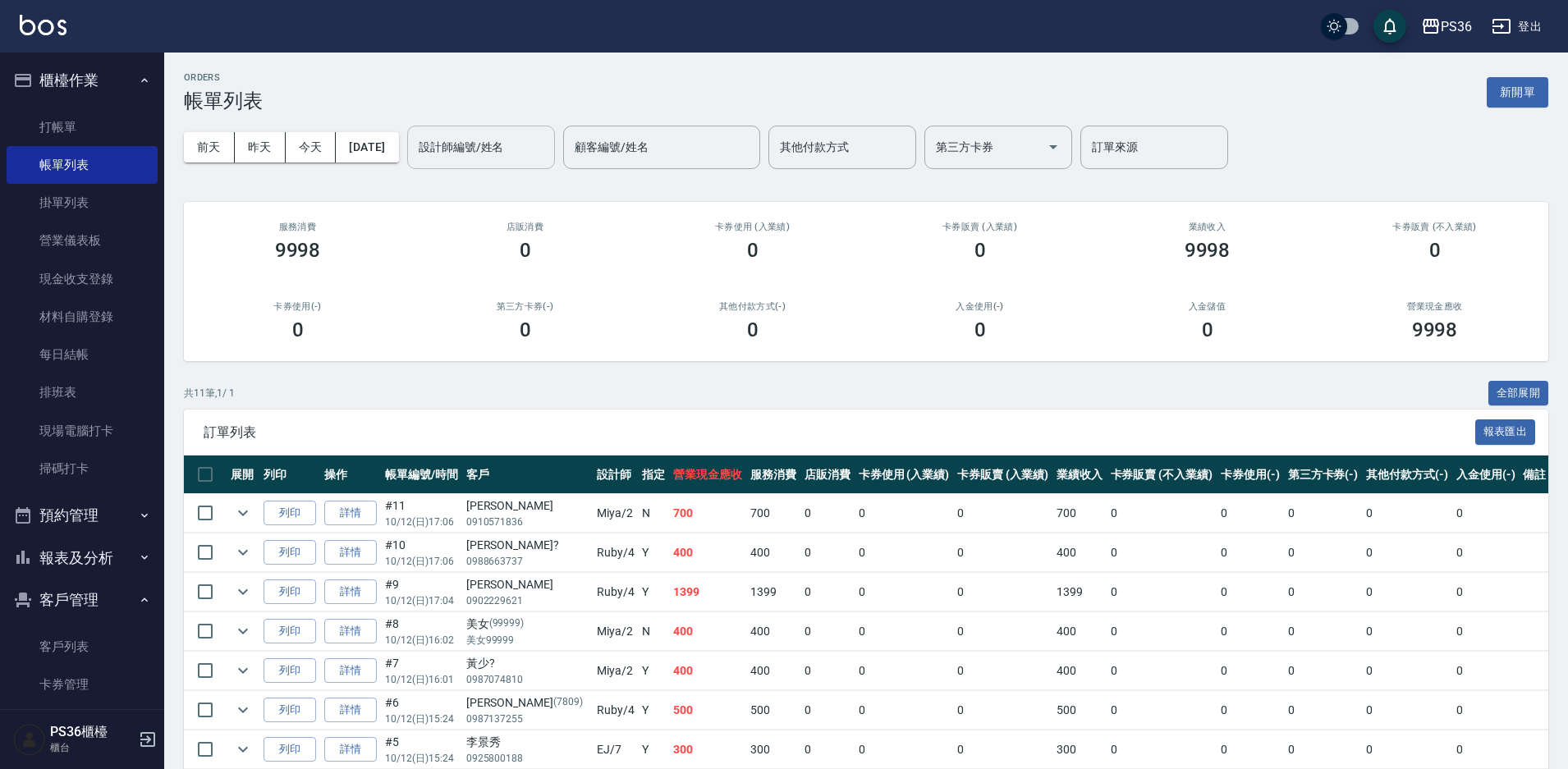
click at [466, 130] on div "設計師編號/姓名" at bounding box center [481, 147] width 148 height 43
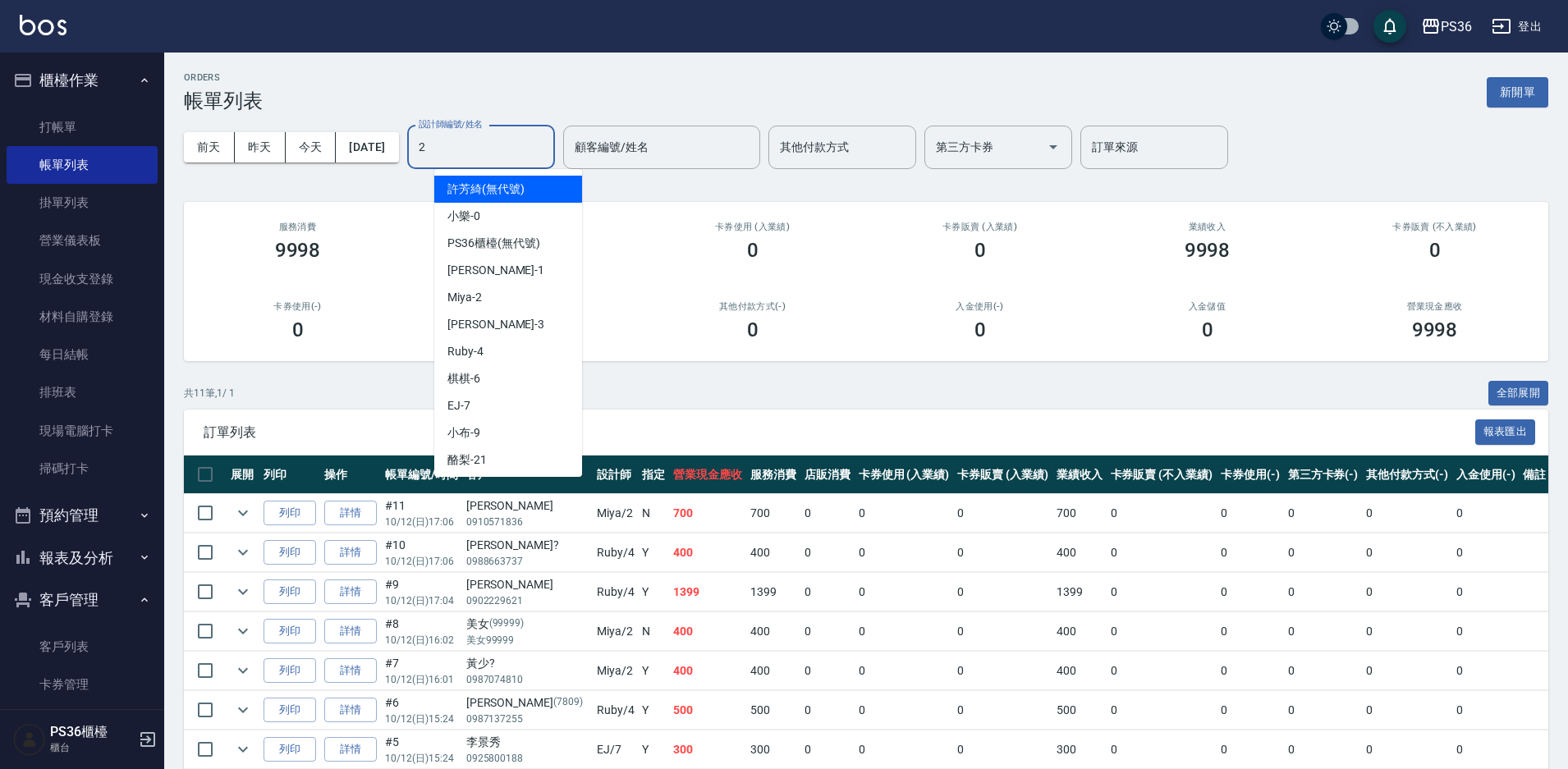
type input "Miya-2"
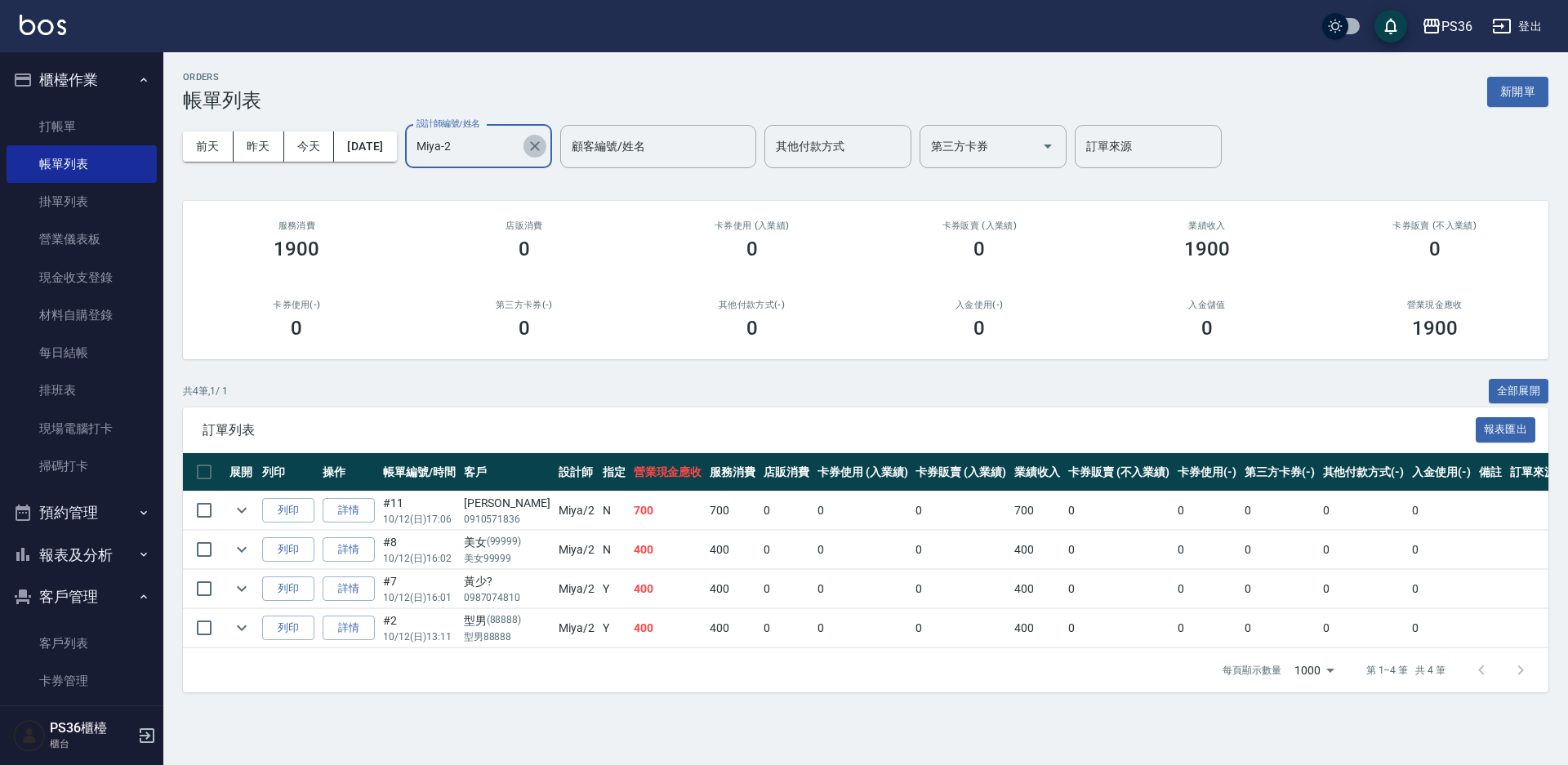
click at [543, 150] on icon "Clear" at bounding box center [535, 146] width 17 height 17
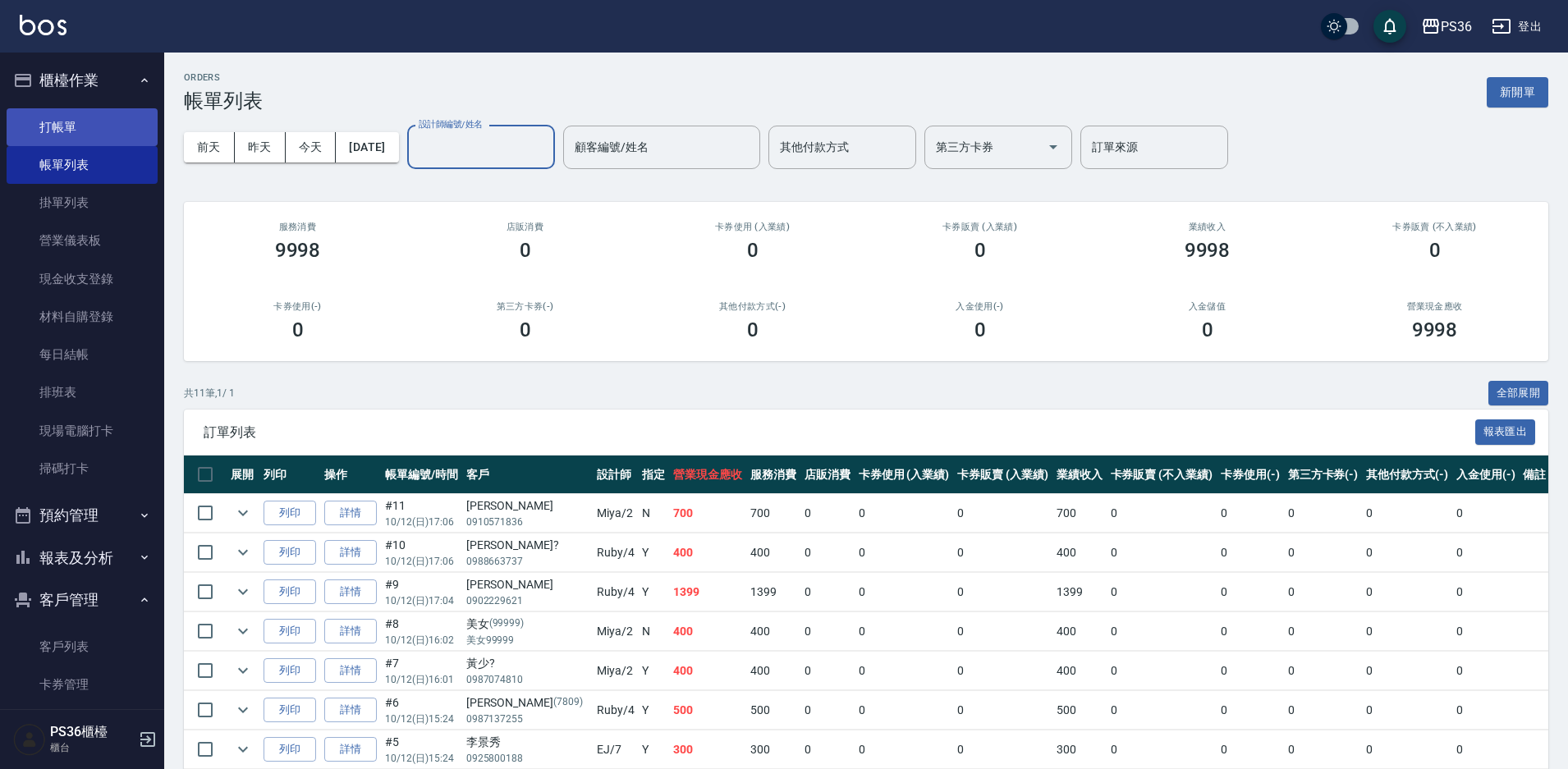
click at [116, 128] on link "打帳單" at bounding box center [82, 126] width 151 height 37
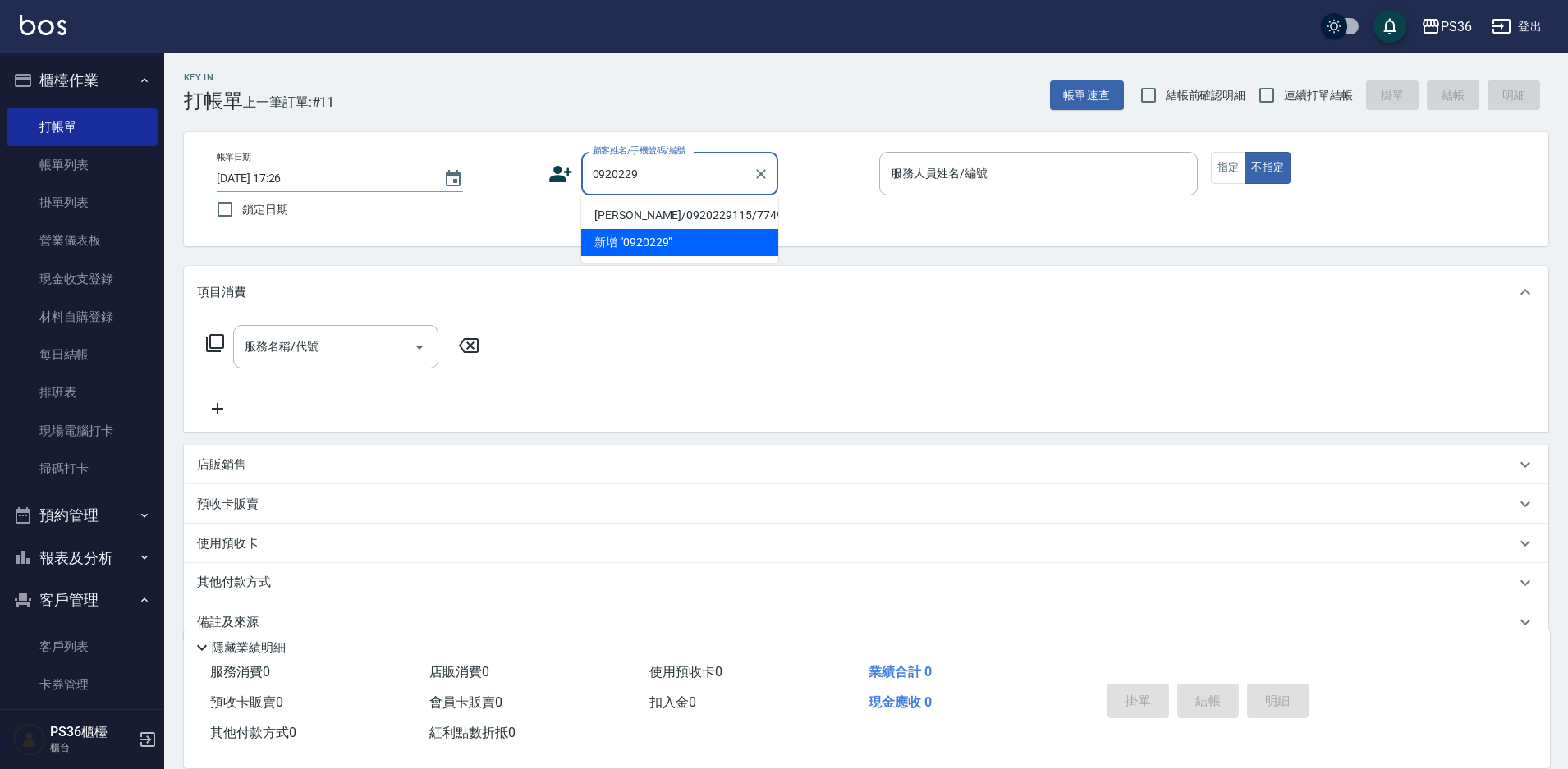
click at [627, 225] on li "[PERSON_NAME]/0920229115/7749" at bounding box center [679, 215] width 197 height 27
type input "[PERSON_NAME]/0920229115/7749"
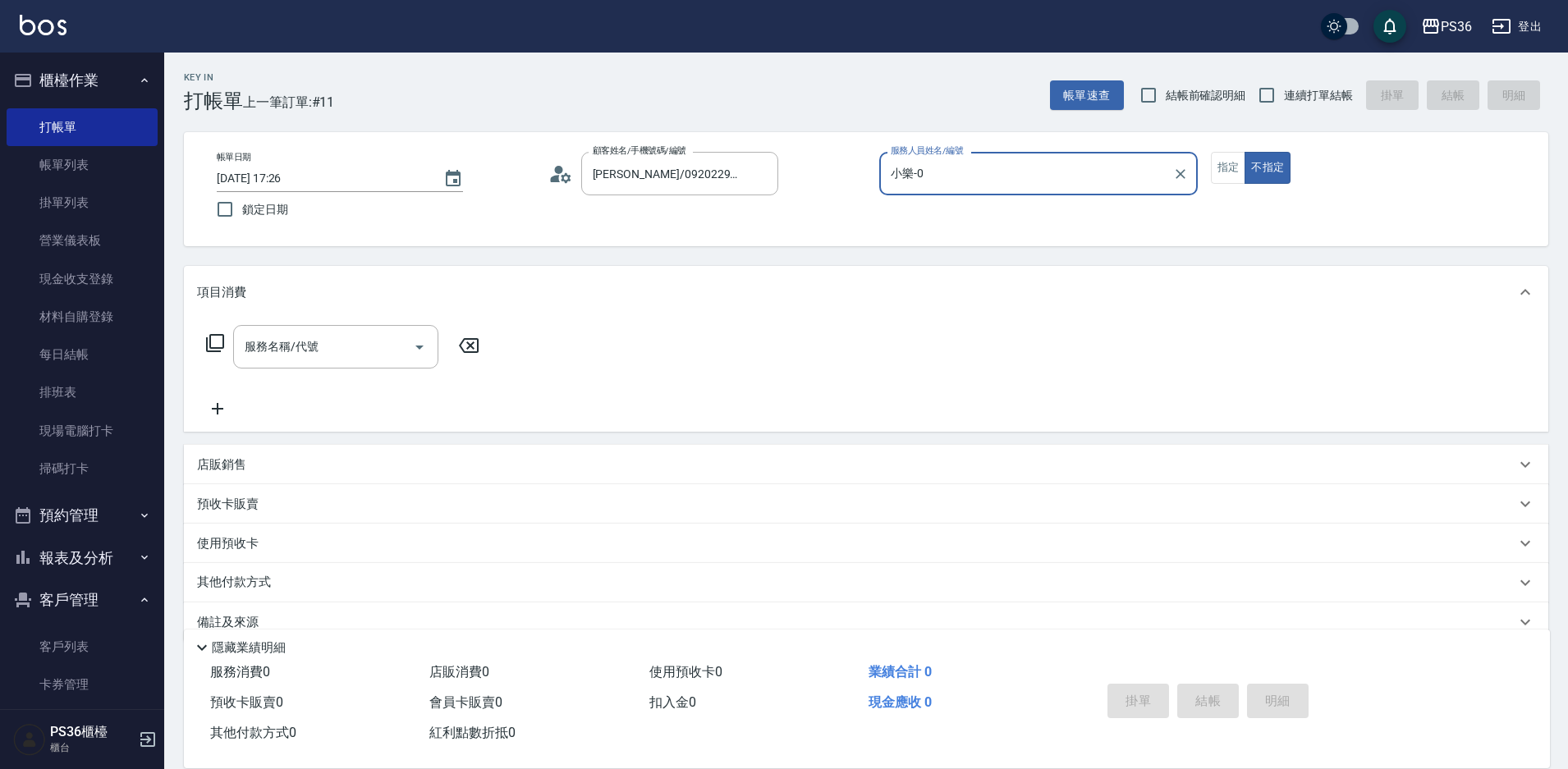
type input "小樂-0"
click at [217, 342] on icon at bounding box center [215, 343] width 20 height 20
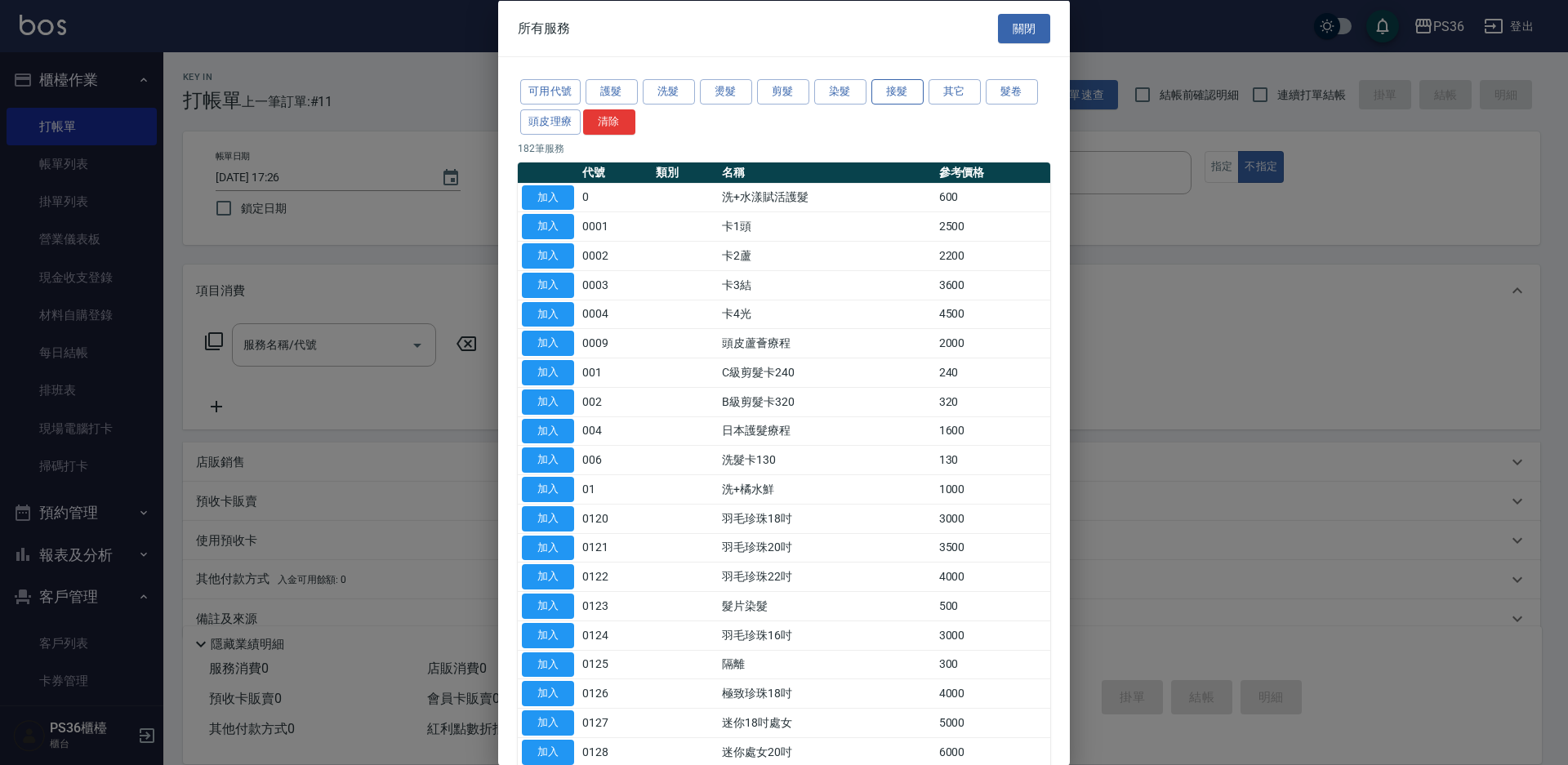
click at [896, 95] on button "接髮" at bounding box center [897, 92] width 52 height 26
click at [841, 98] on button "染髮" at bounding box center [839, 92] width 52 height 26
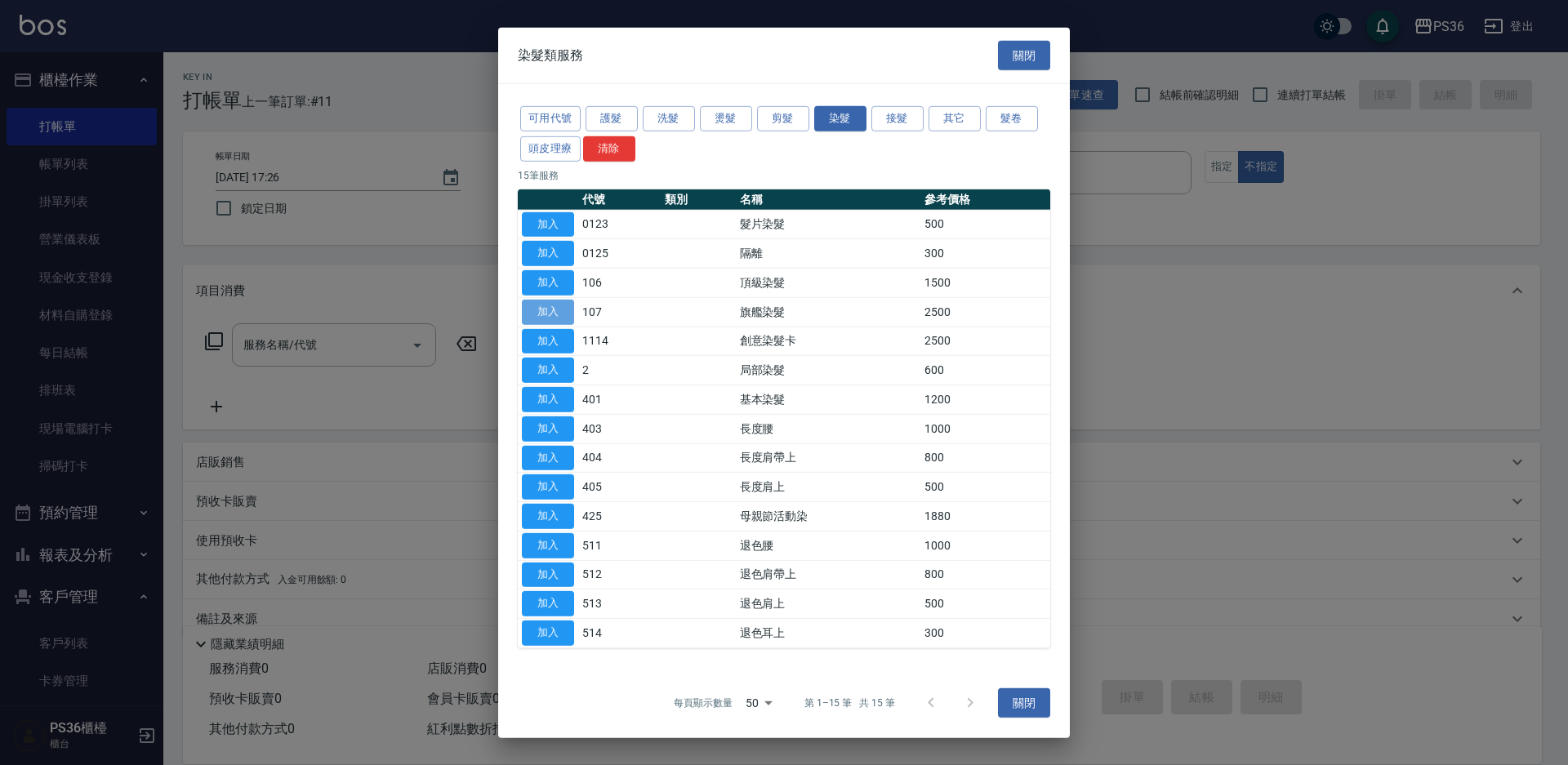
click at [554, 315] on button "加入" at bounding box center [548, 312] width 52 height 26
type input "旗艦染髮(107)"
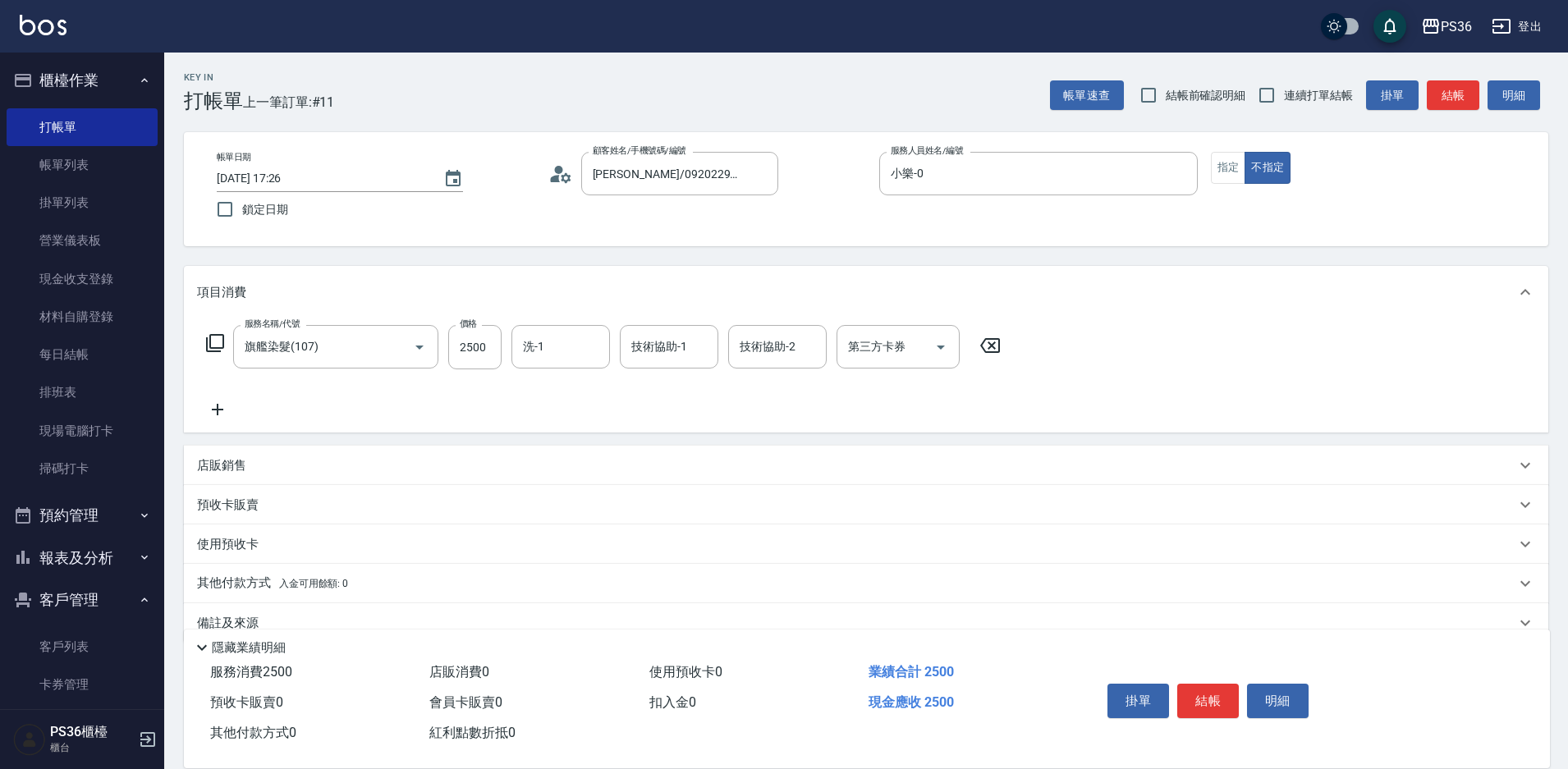
click at [219, 342] on icon at bounding box center [215, 343] width 20 height 20
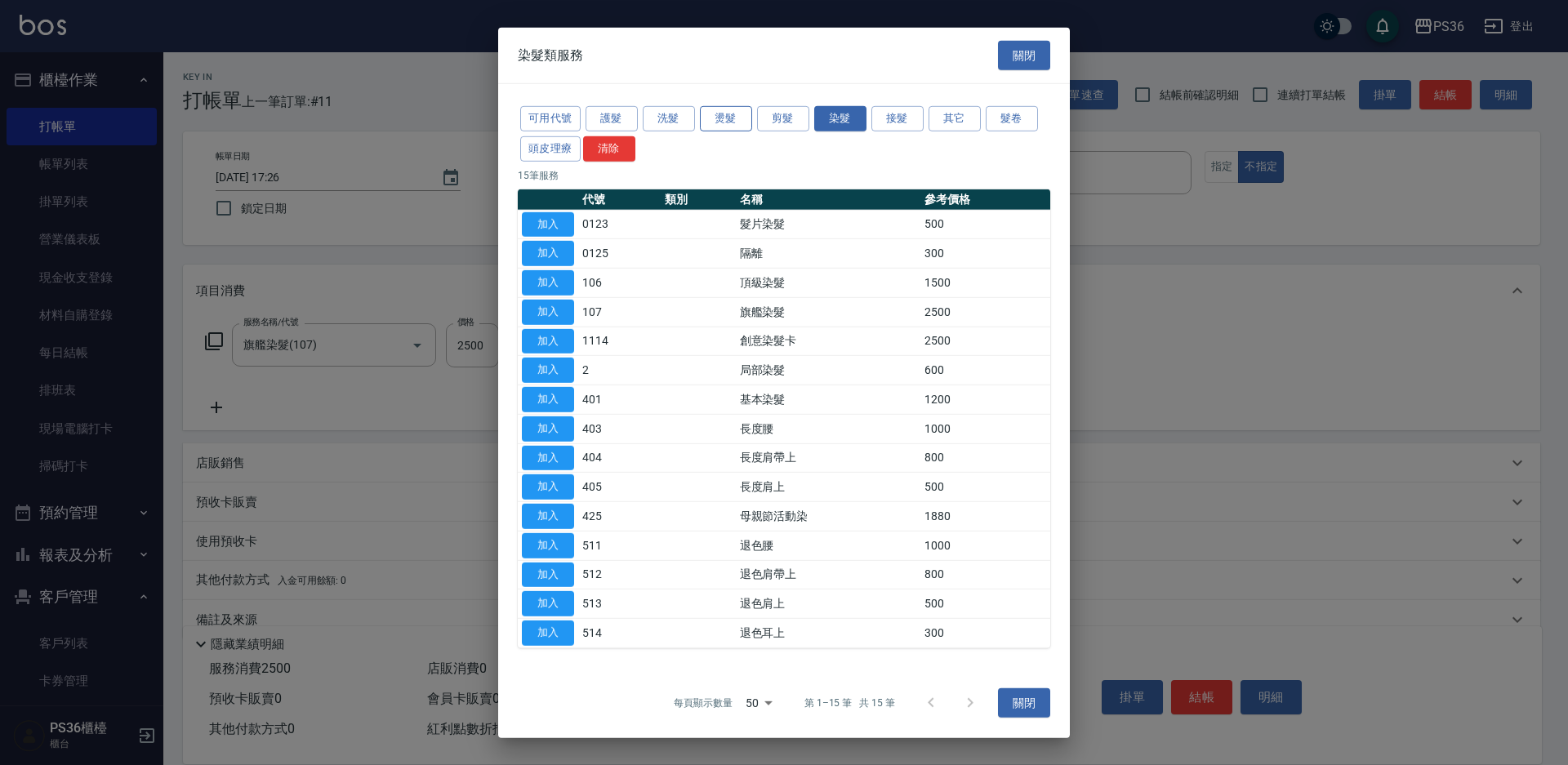
click at [720, 130] on button "燙髮" at bounding box center [725, 118] width 52 height 26
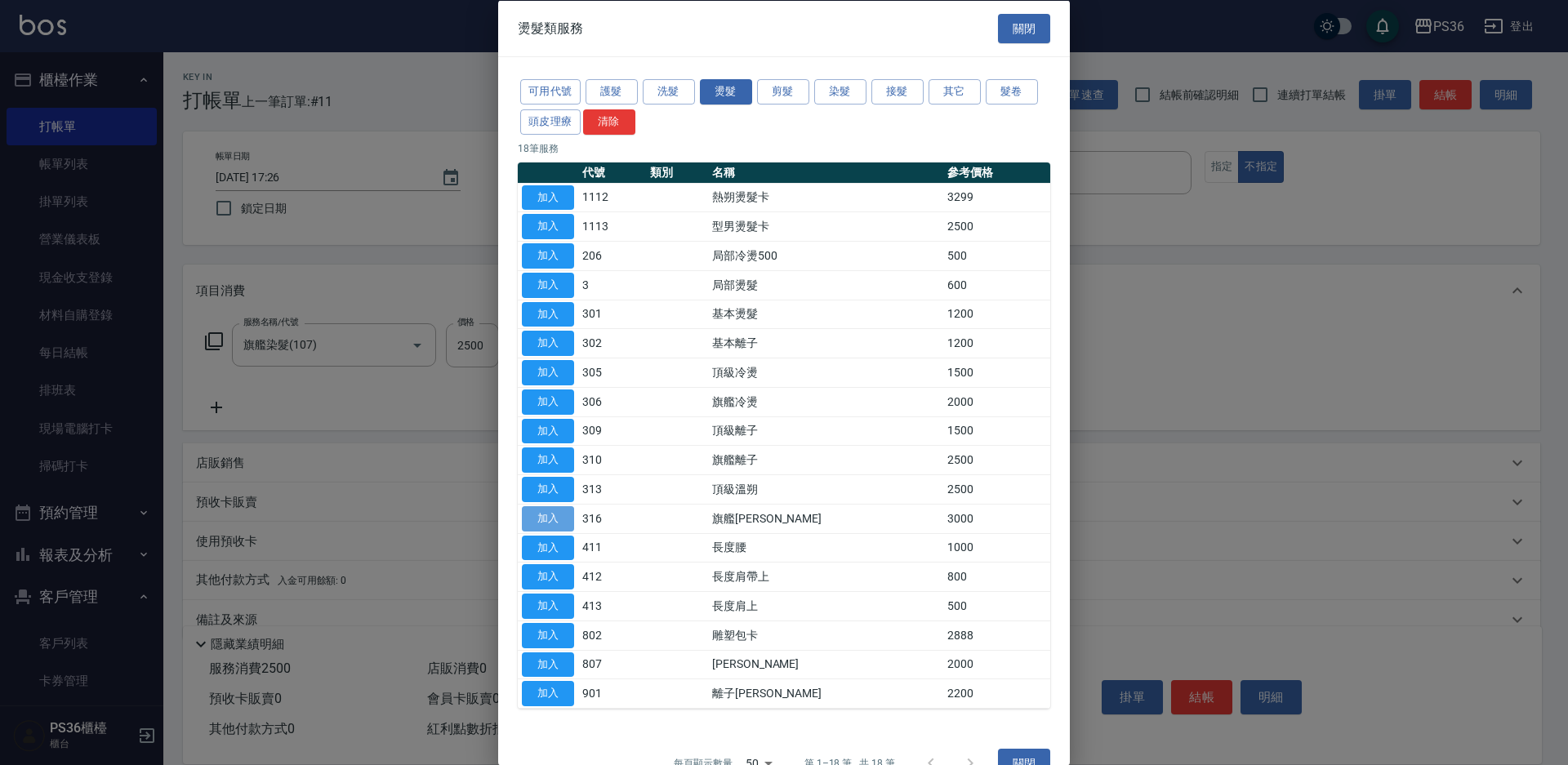
click at [557, 524] on button "加入" at bounding box center [548, 518] width 52 height 26
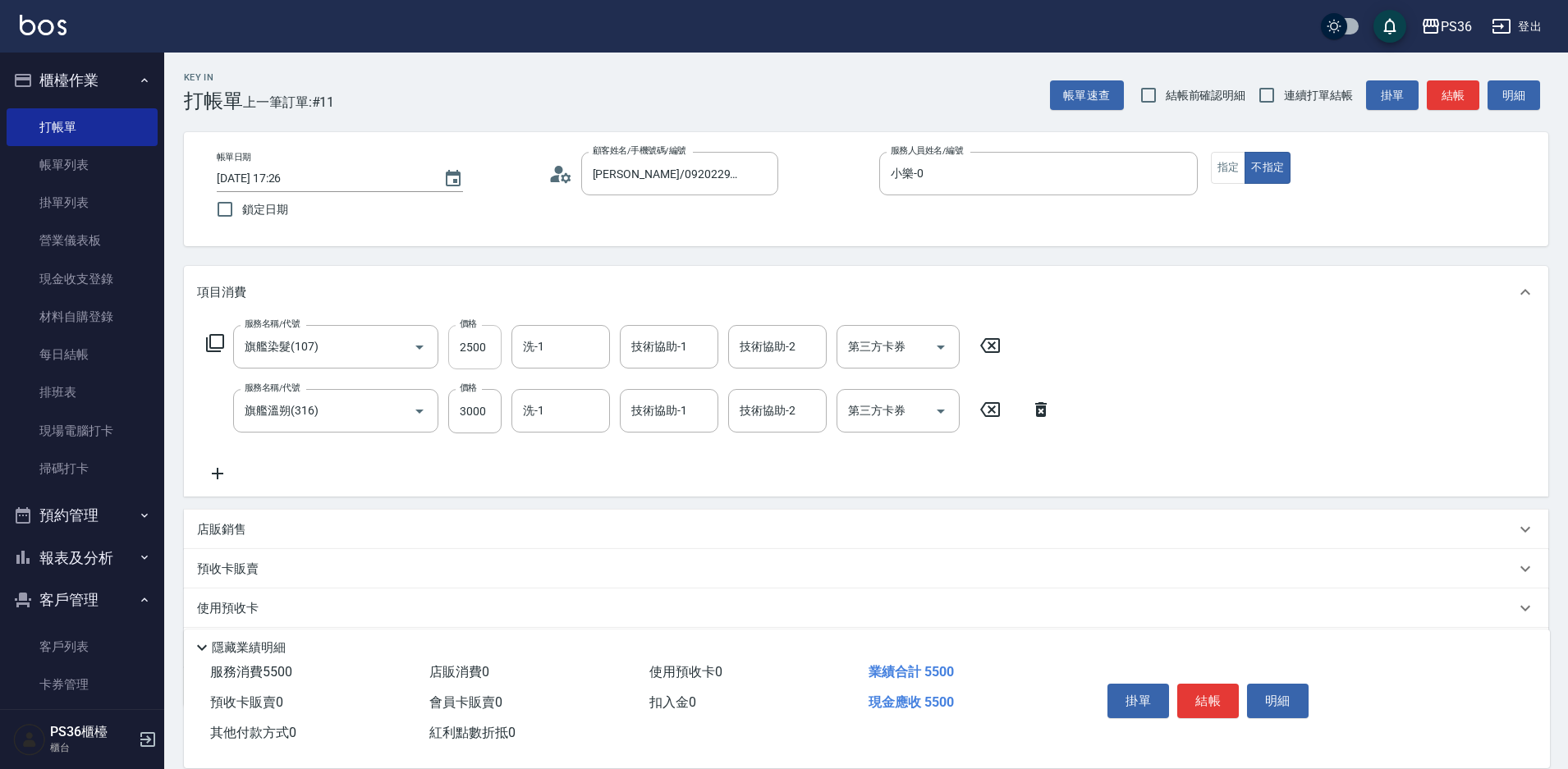
click at [454, 346] on input "2500" at bounding box center [475, 346] width 53 height 44
click at [468, 350] on input "2500" at bounding box center [475, 346] width 53 height 44
type input "3000"
click at [474, 400] on input "3000" at bounding box center [475, 410] width 53 height 44
type input "3000"
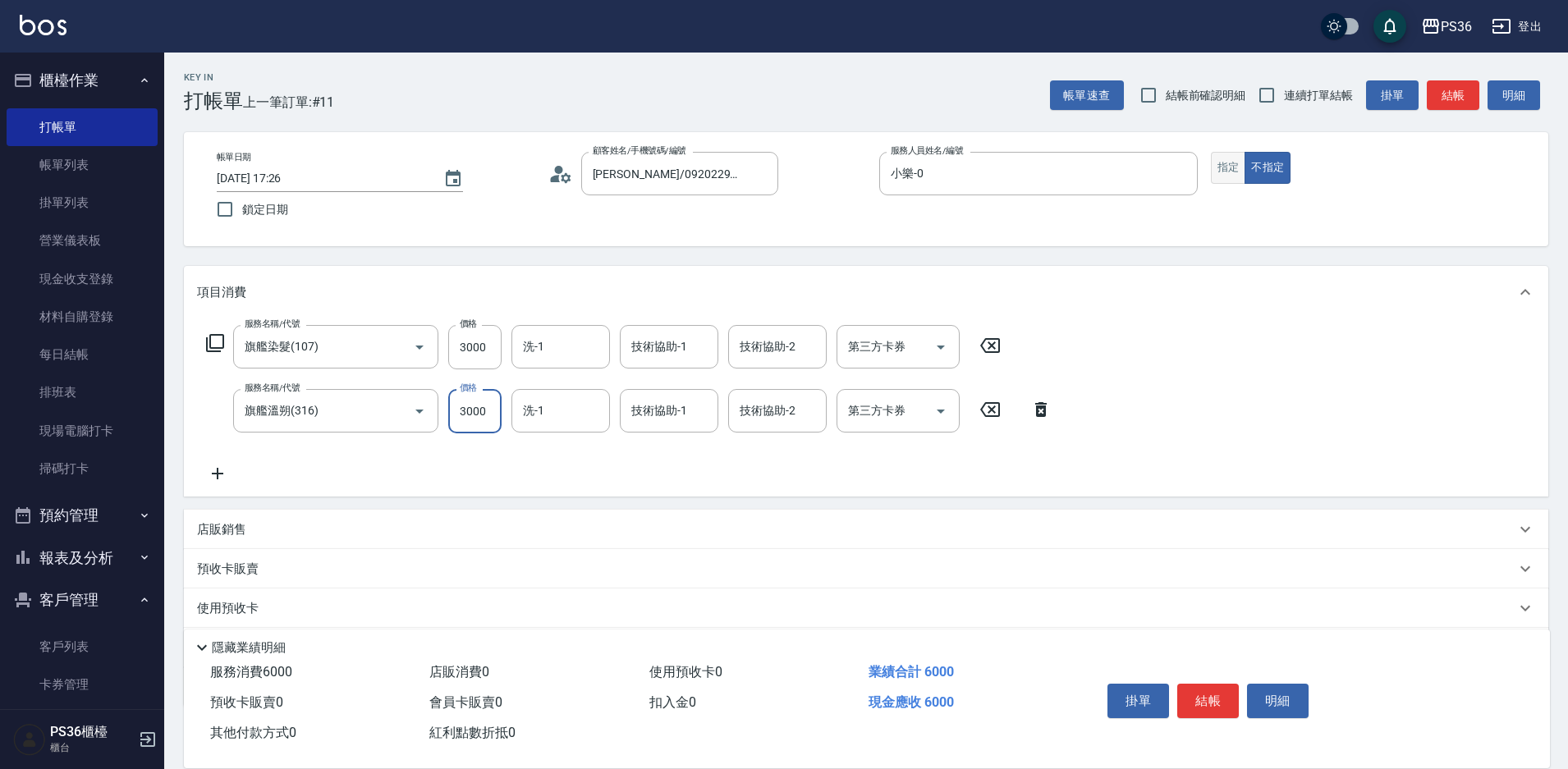
click at [1215, 169] on button "指定" at bounding box center [1228, 168] width 35 height 32
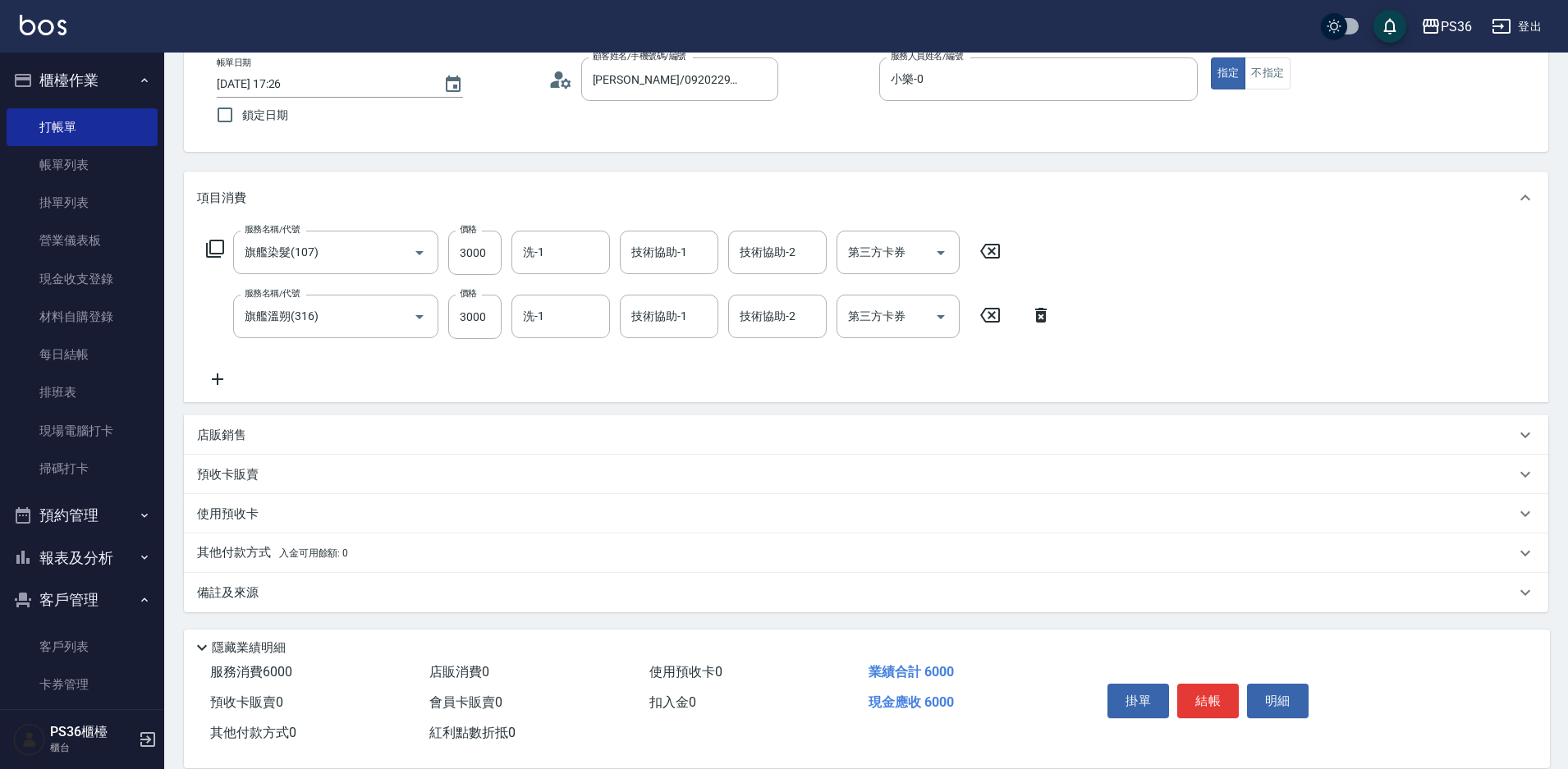
scroll to position [96, 0]
click at [253, 550] on p "其他付款方式 入金可用餘額: 0" at bounding box center [272, 552] width 151 height 18
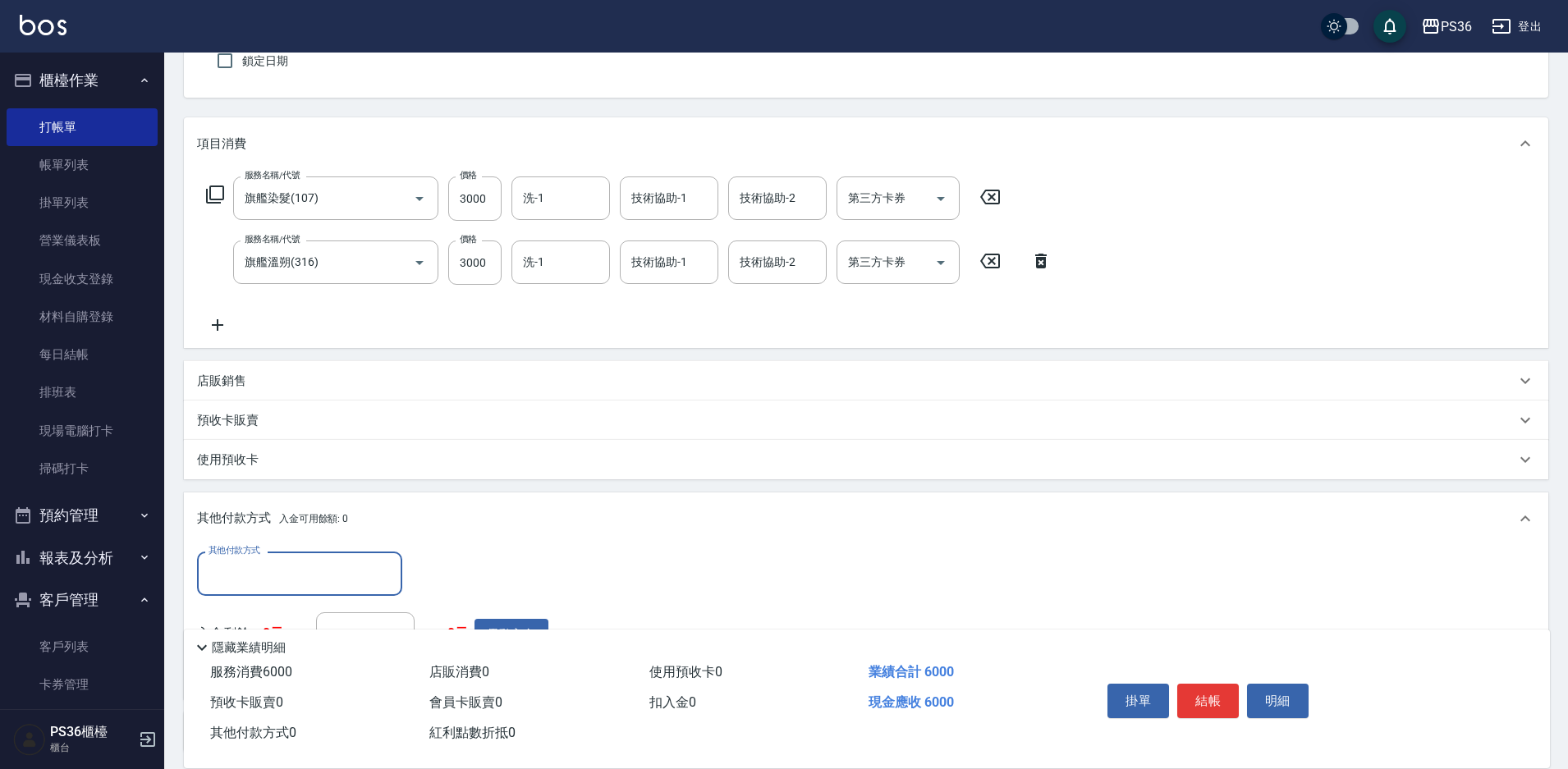
scroll to position [259, 0]
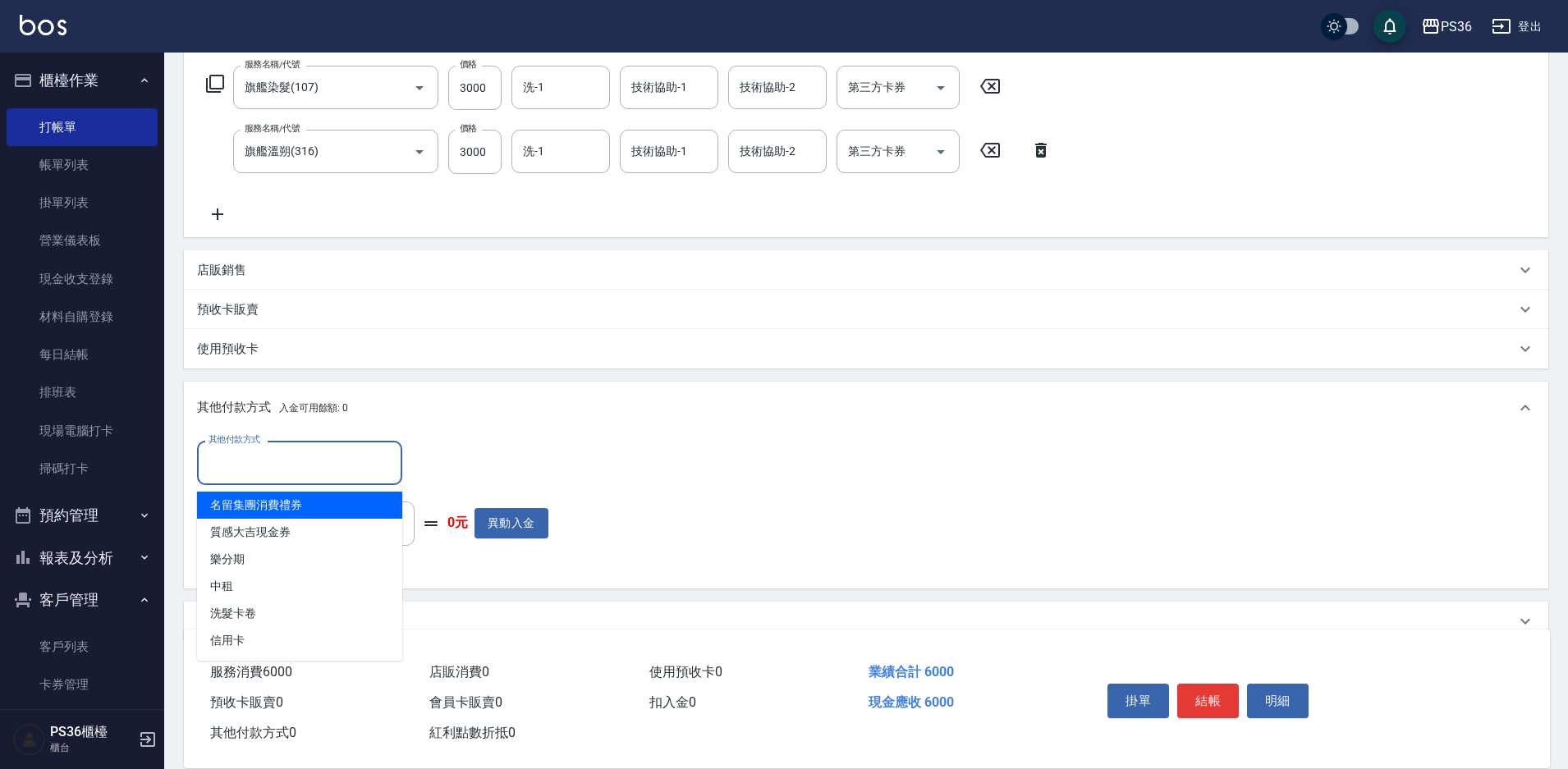
click at [337, 453] on input "其他付款方式" at bounding box center [299, 463] width 190 height 29
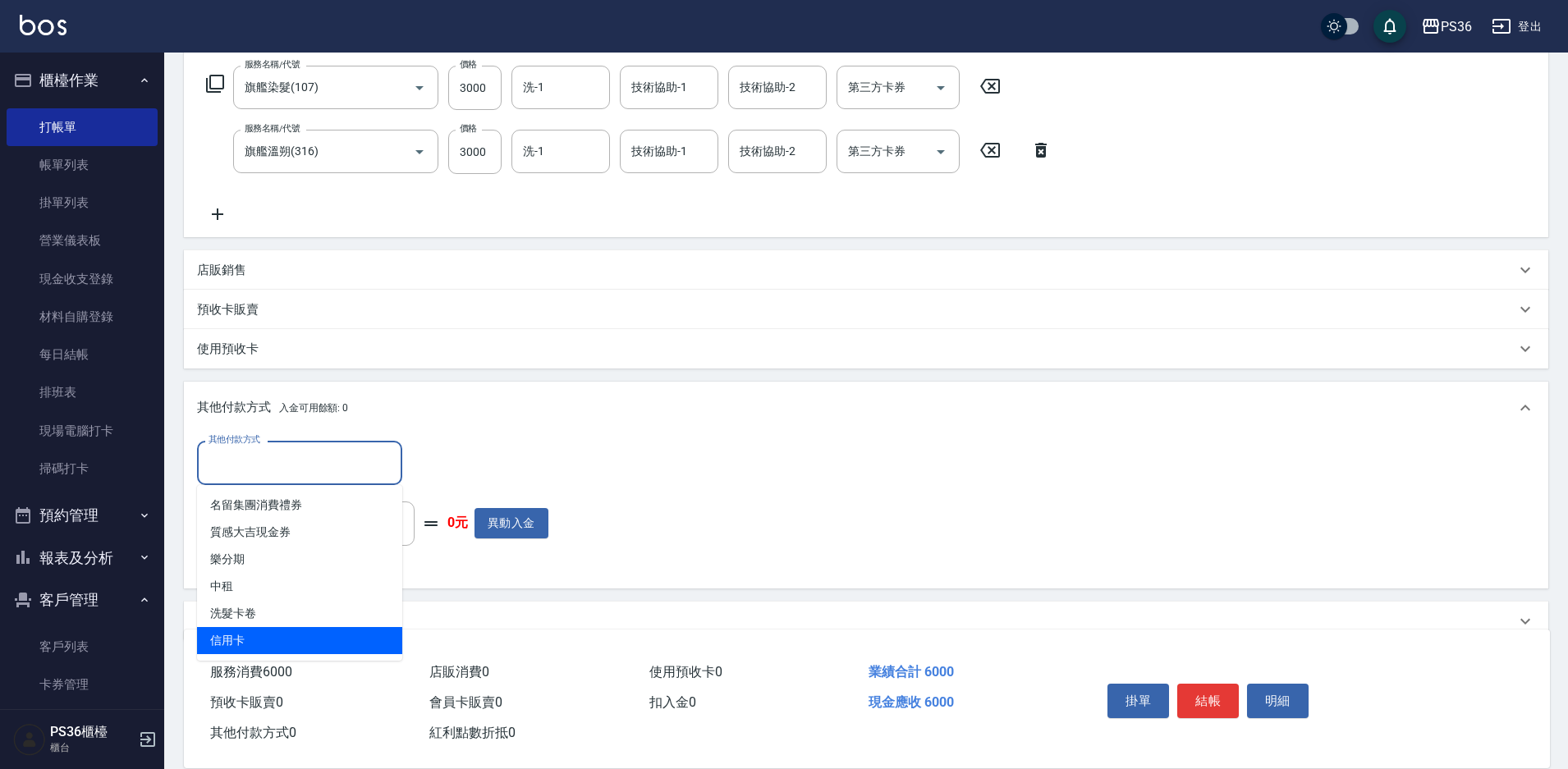
click at [302, 644] on span "信用卡" at bounding box center [299, 640] width 205 height 27
type input "信用卡"
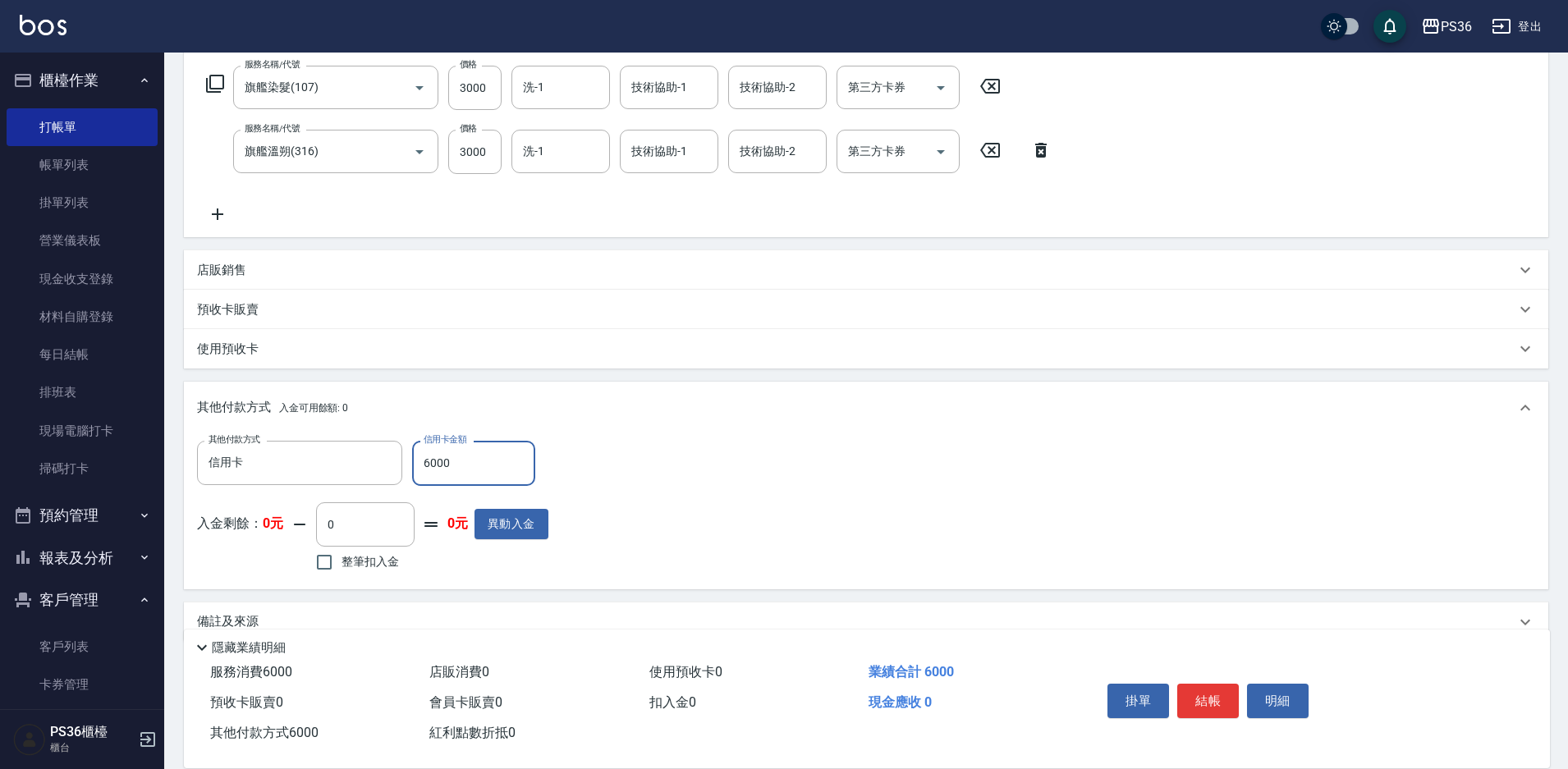
type input "6000"
click at [1213, 703] on button "結帳" at bounding box center [1208, 701] width 61 height 35
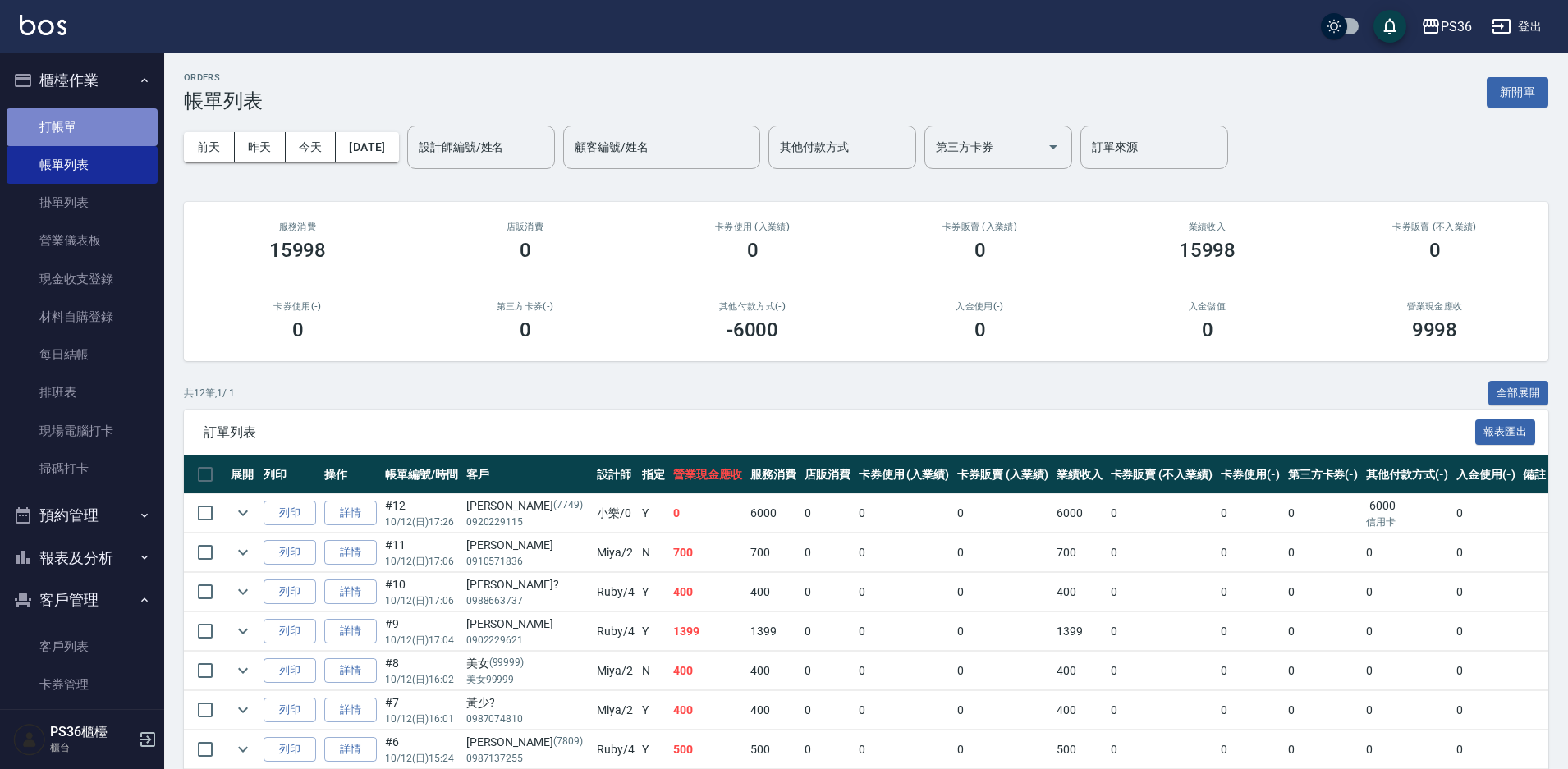
click at [115, 117] on link "打帳單" at bounding box center [82, 126] width 151 height 37
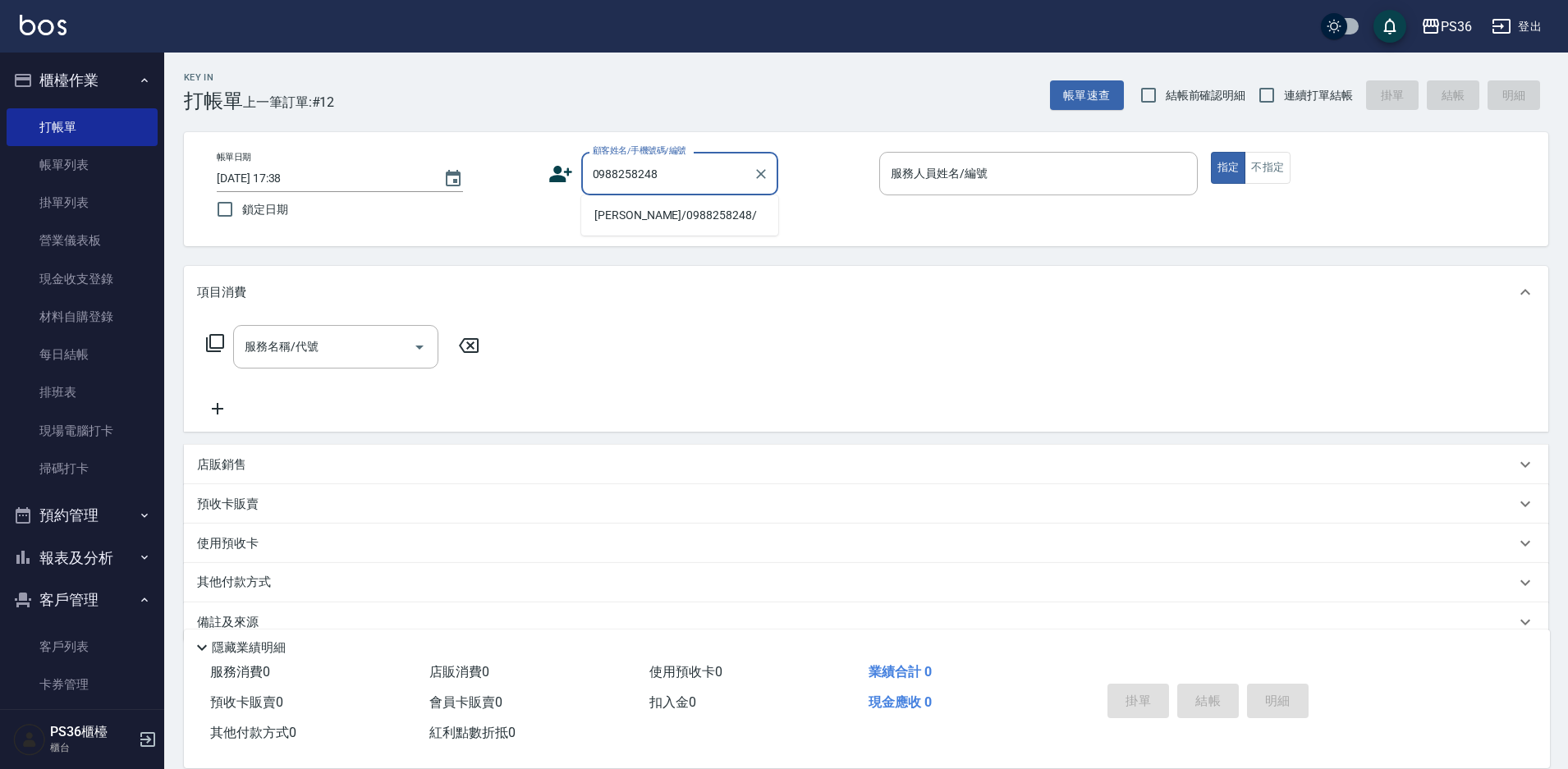
click at [624, 217] on li "[PERSON_NAME]/0988258248/" at bounding box center [679, 215] width 197 height 27
type input "[PERSON_NAME]/0988258248/"
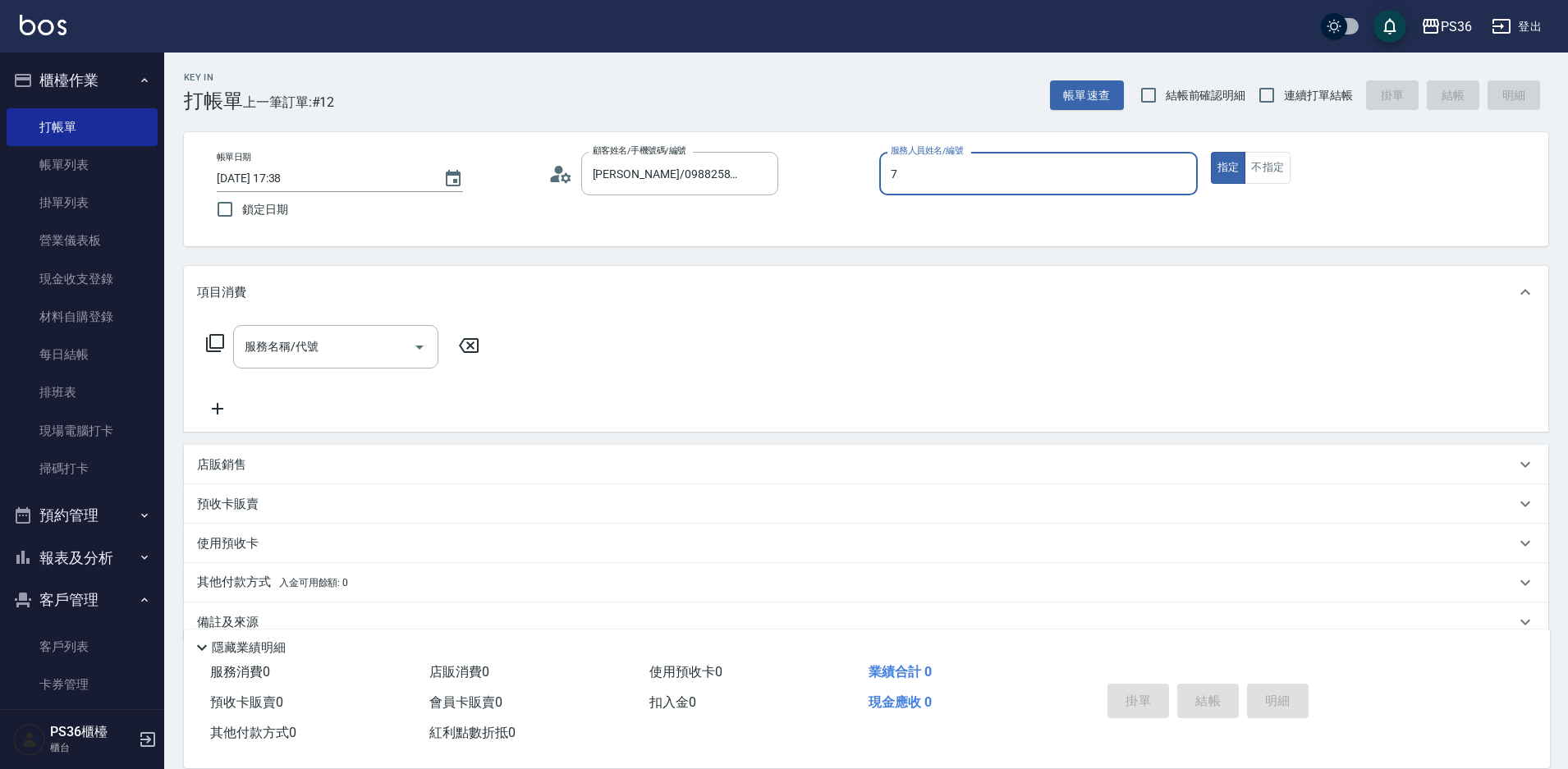
type input "7"
type button "true"
type input "EJ-7"
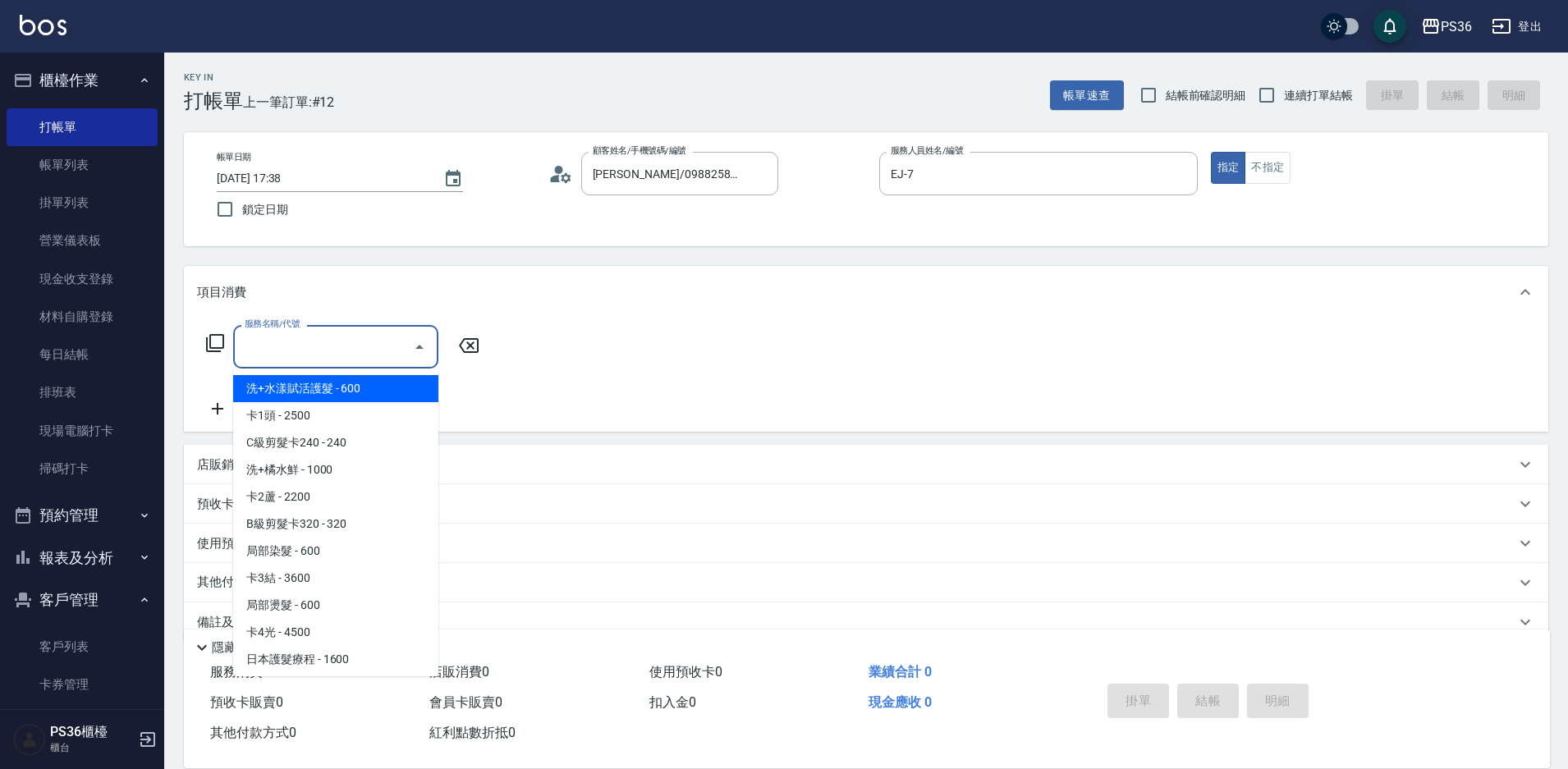
click at [326, 348] on input "服務名稱/代號" at bounding box center [324, 346] width 166 height 29
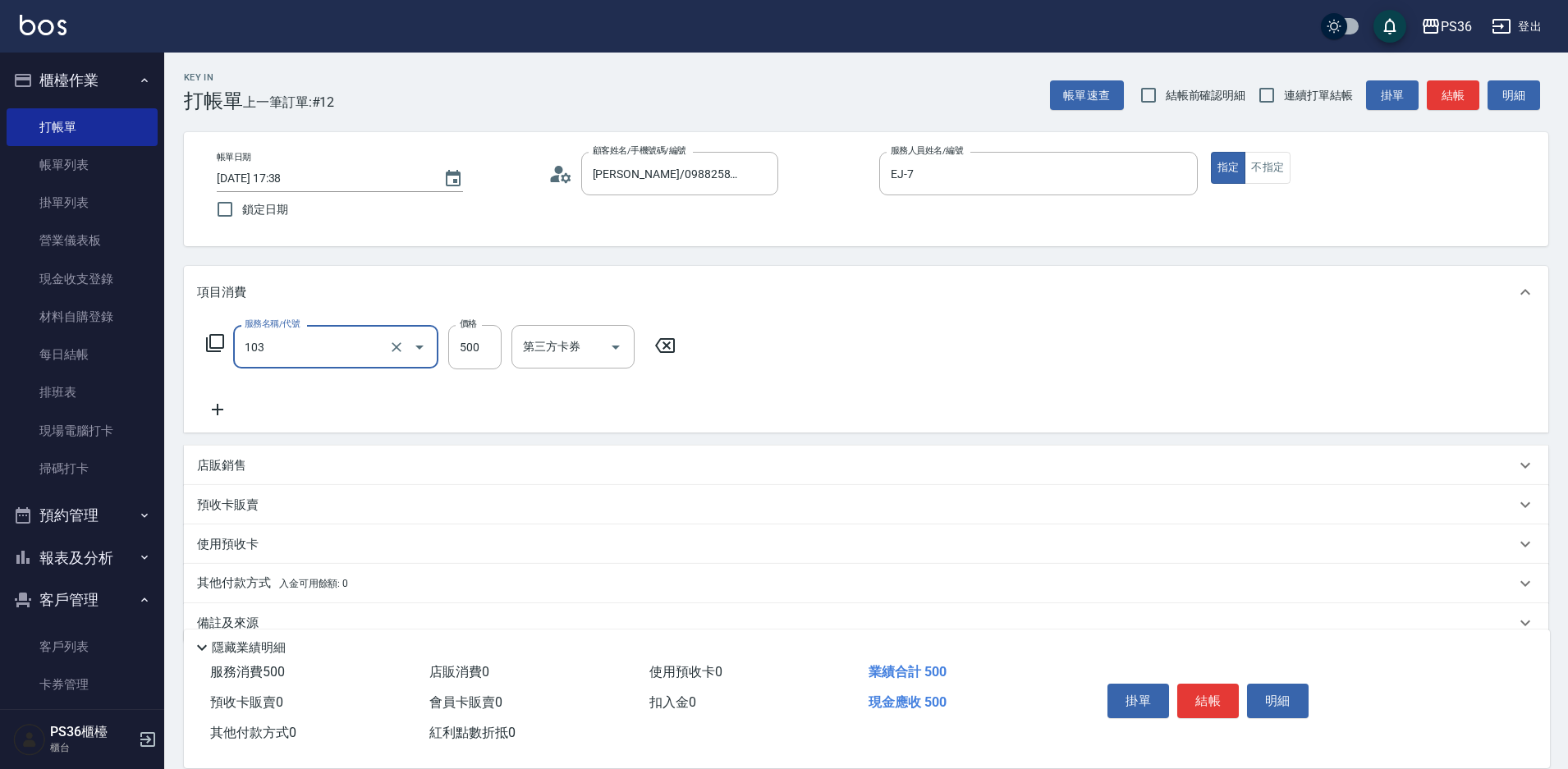
type input "B級洗剪(103)"
click at [562, 351] on input "洗-1" at bounding box center [561, 346] width 84 height 29
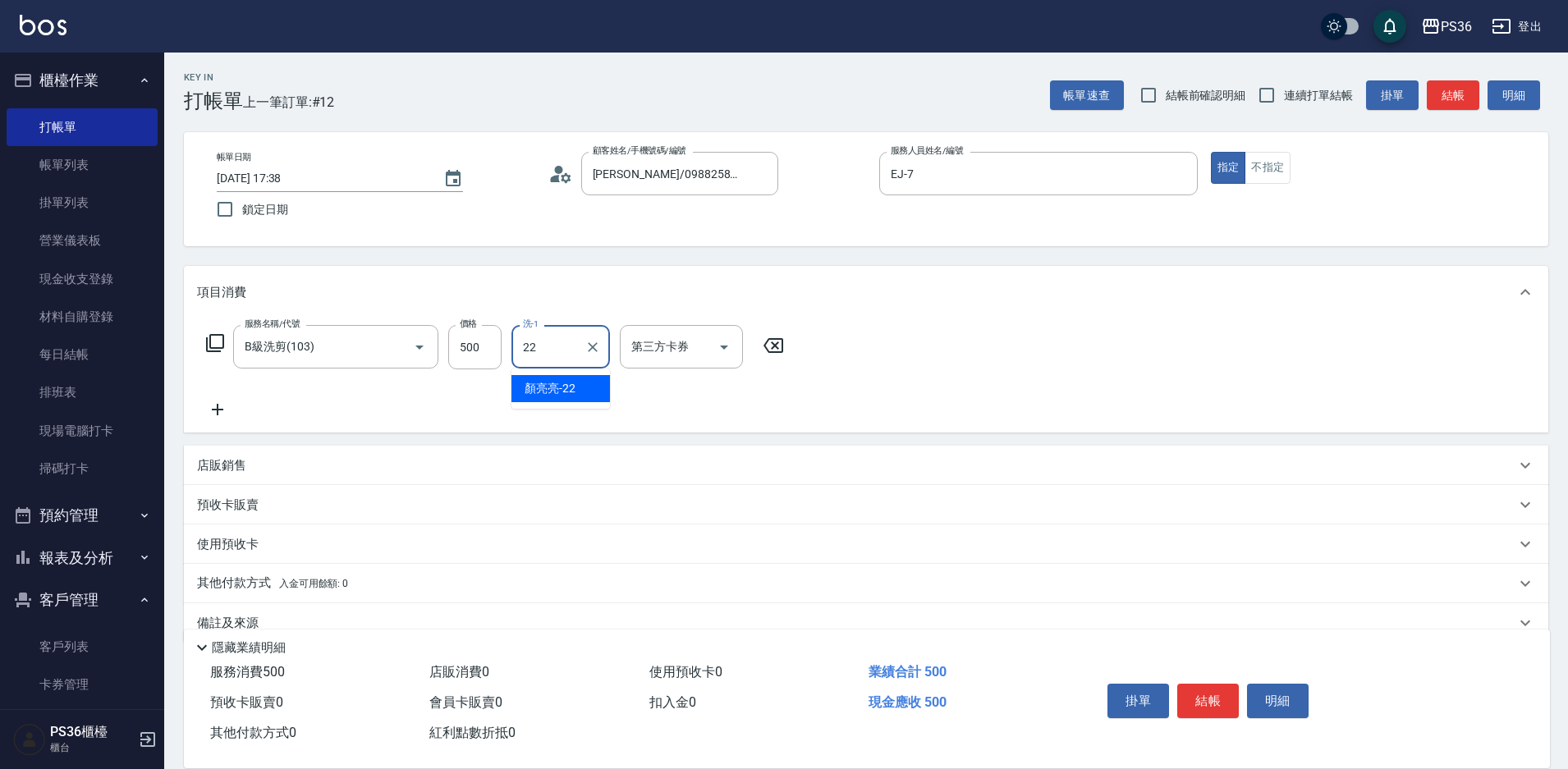
type input "顏亮亮-22"
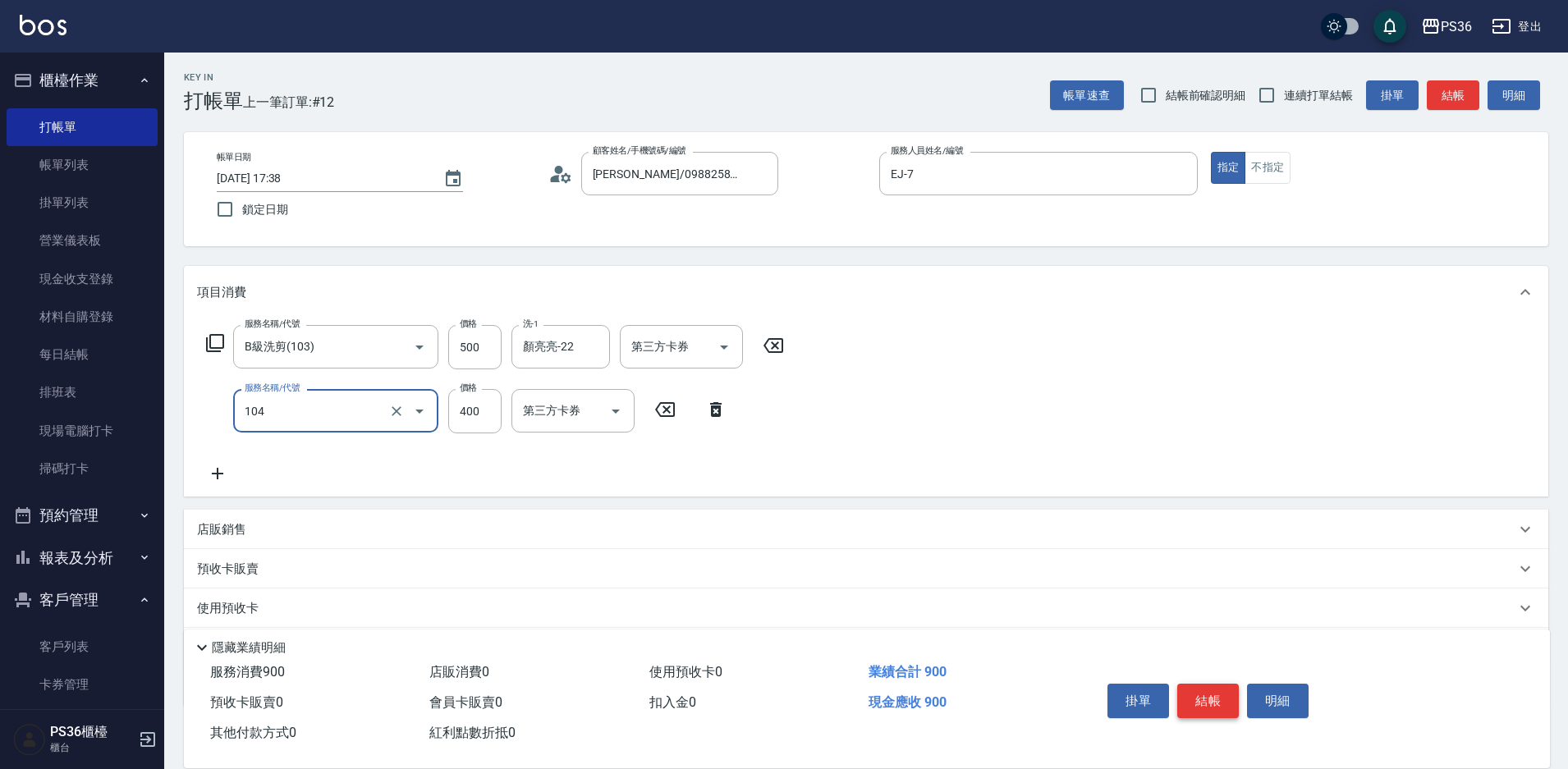
type input "B級單剪(104)"
click at [1213, 704] on button "結帳" at bounding box center [1208, 701] width 61 height 35
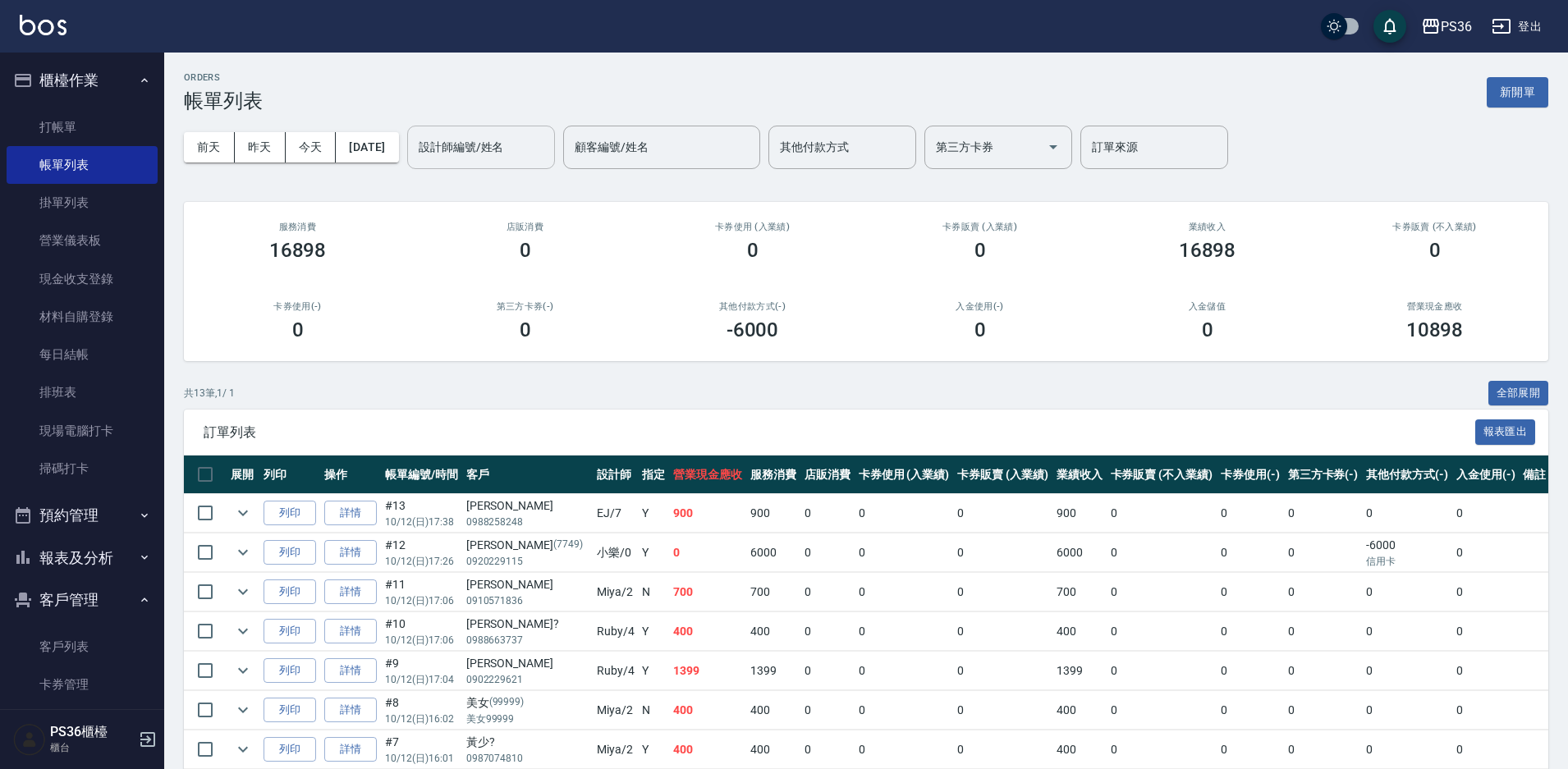
click at [472, 156] on input "設計師編號/姓名" at bounding box center [481, 147] width 133 height 29
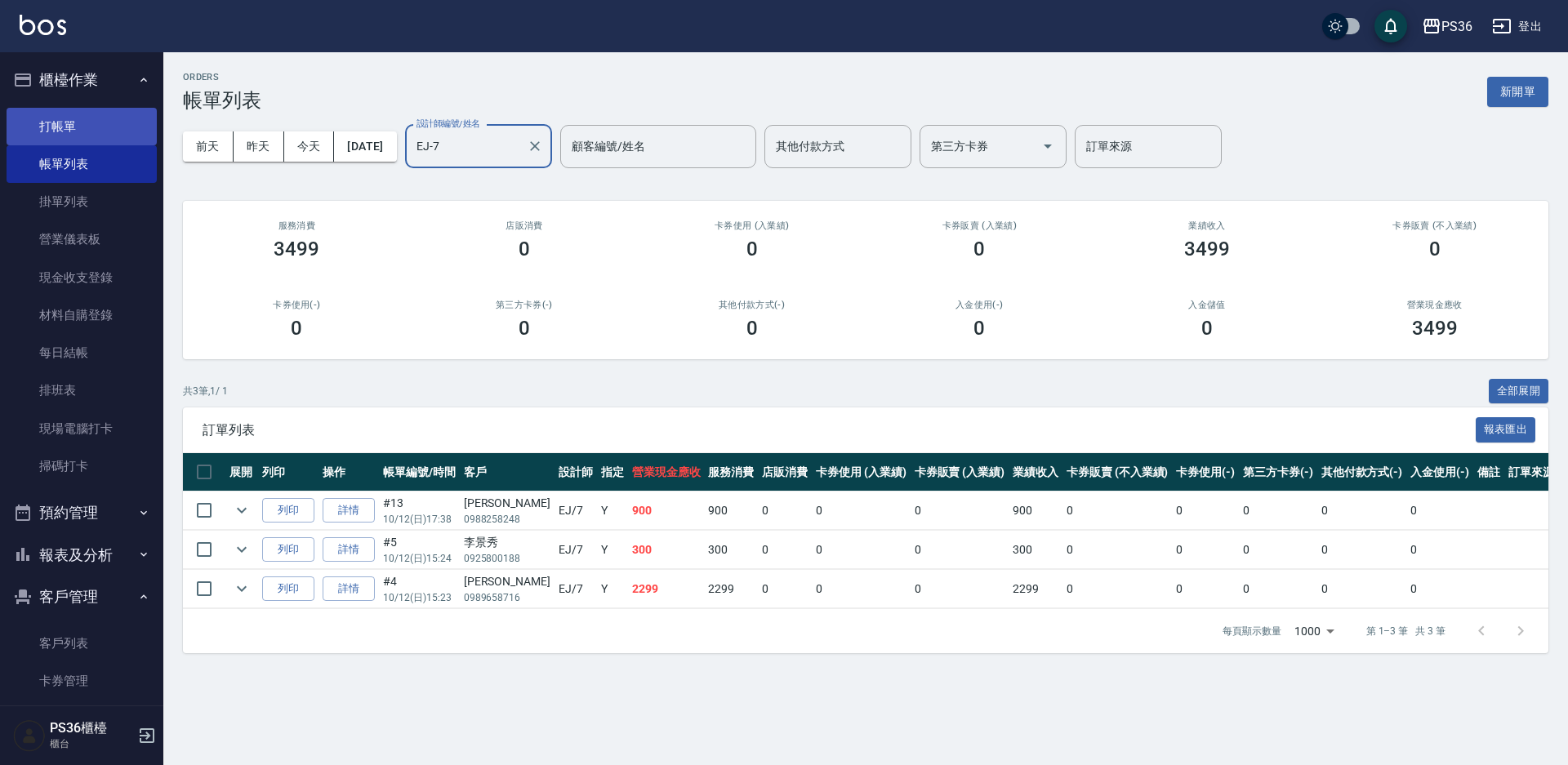
type input "EJ-7"
click at [93, 125] on link "打帳單" at bounding box center [82, 126] width 150 height 37
